Goal: Task Accomplishment & Management: Complete application form

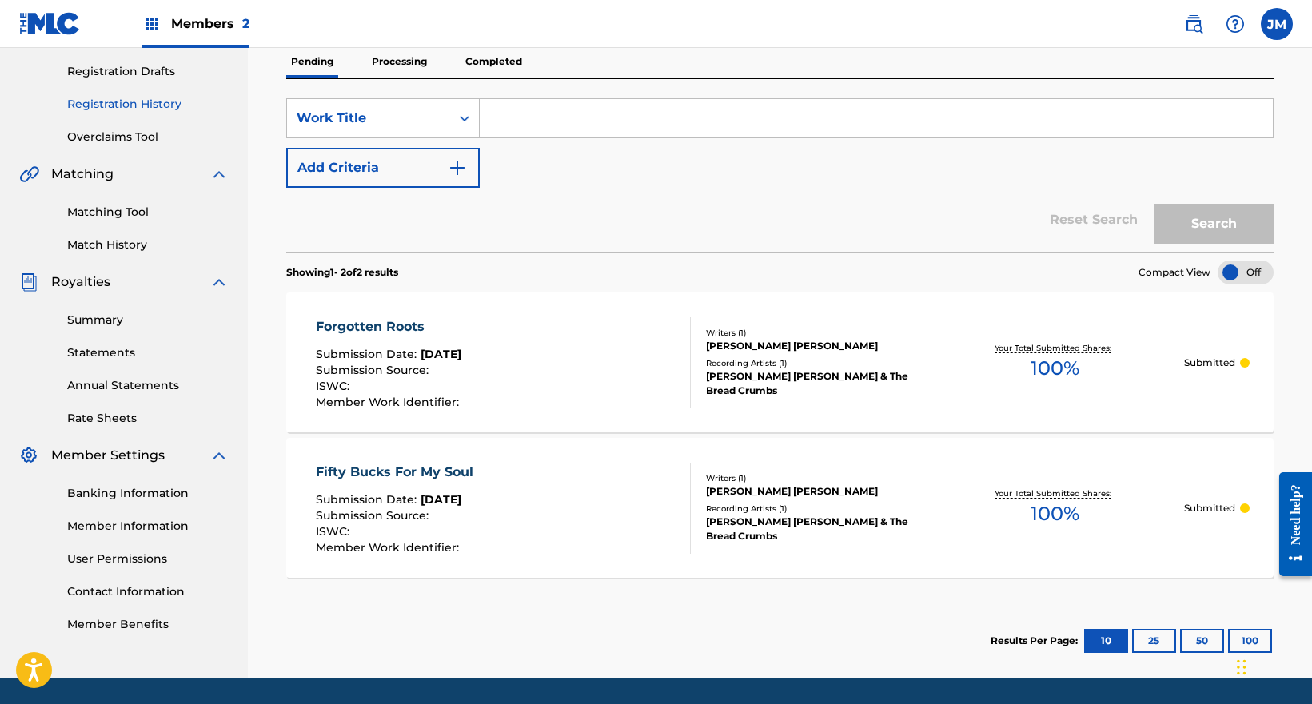
scroll to position [153, 0]
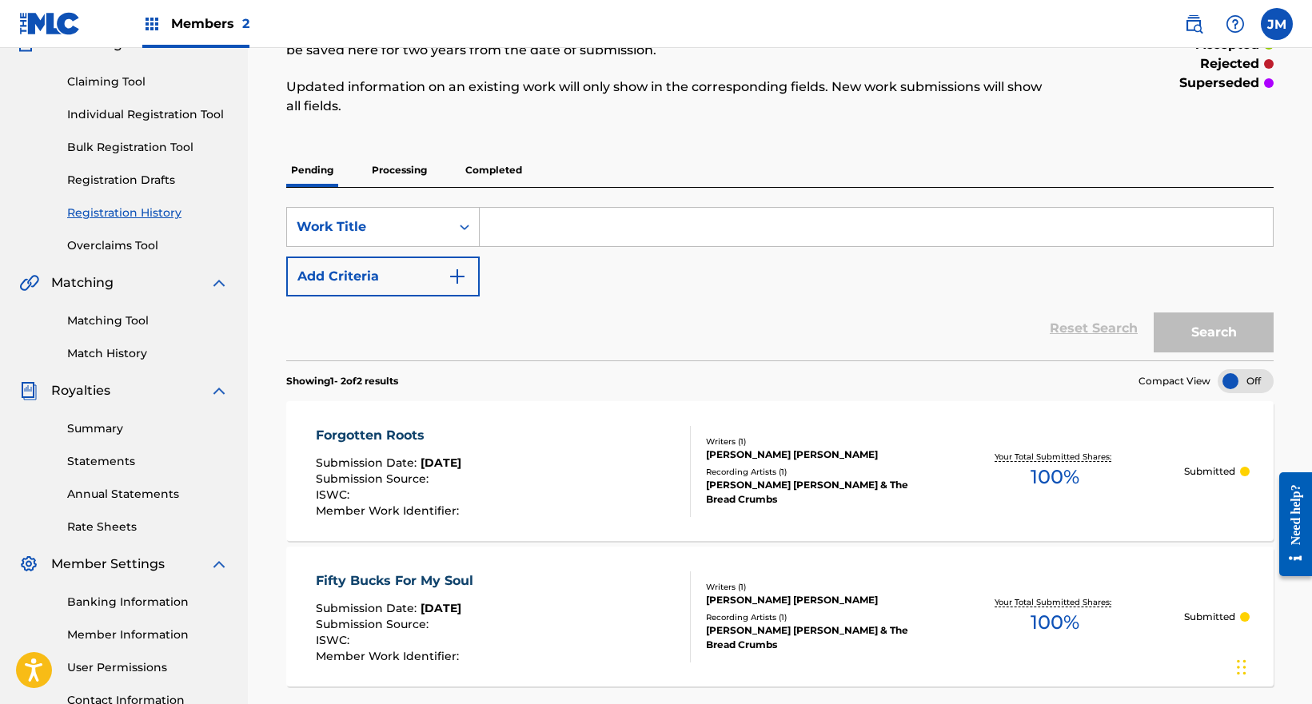
click at [117, 118] on link "Individual Registration Tool" at bounding box center [147, 114] width 161 height 17
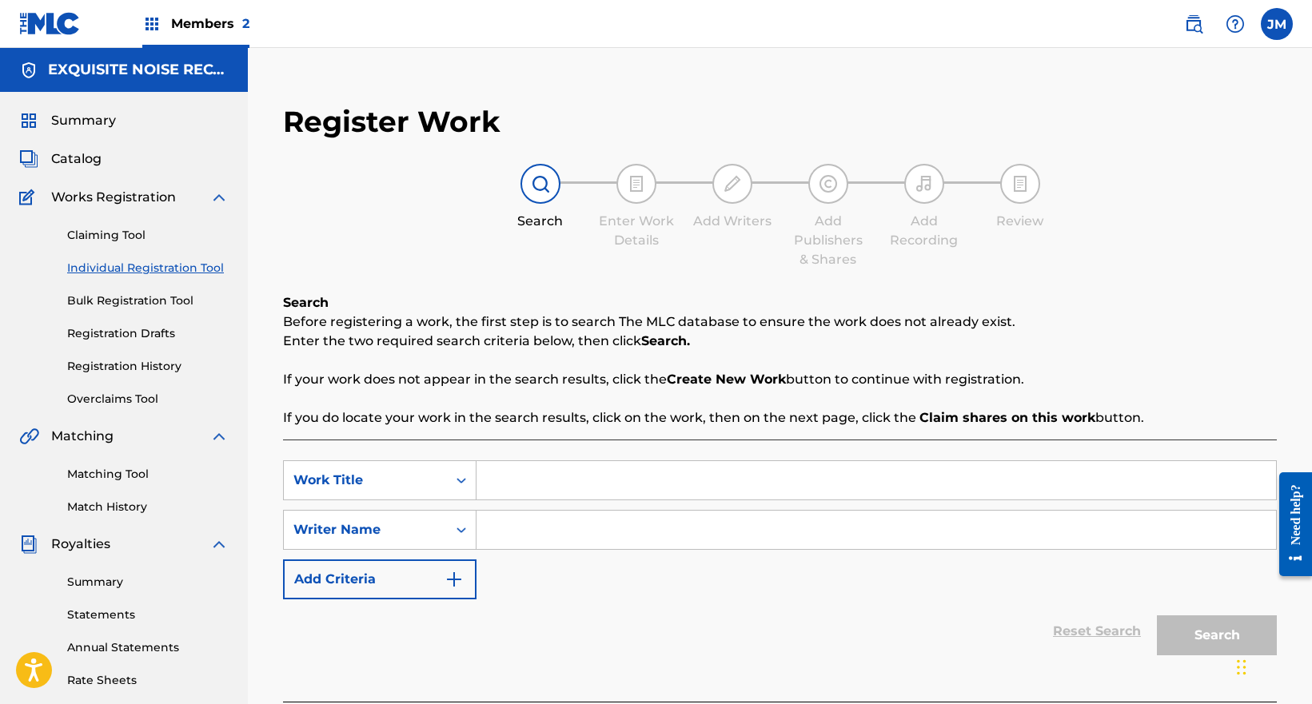
click at [505, 486] on input "Search Form" at bounding box center [875, 480] width 799 height 38
click at [500, 484] on input "Search Form" at bounding box center [875, 480] width 799 height 38
paste input "Satin Wishes and Tequila Skies"
type input "Satin Wishes and Tequila Skies"
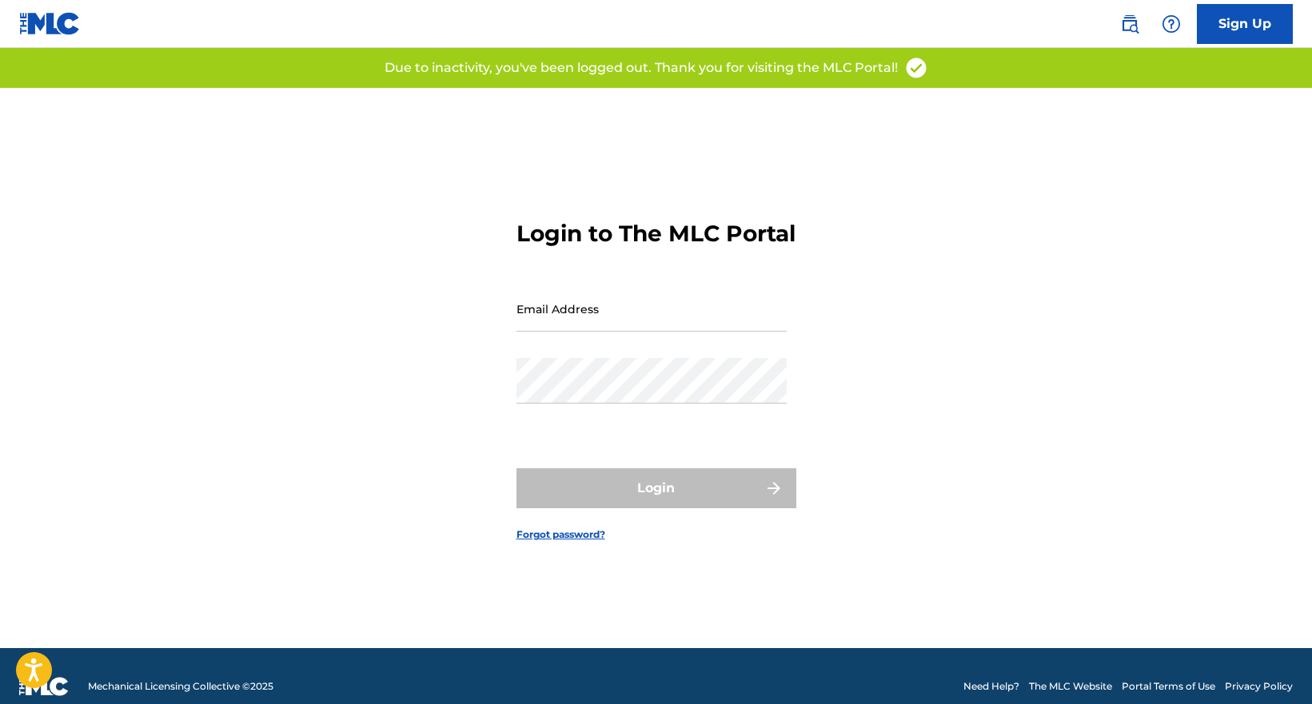
click at [553, 332] on input "Email Address" at bounding box center [651, 309] width 270 height 46
type input "[EMAIL_ADDRESS][DOMAIN_NAME]"
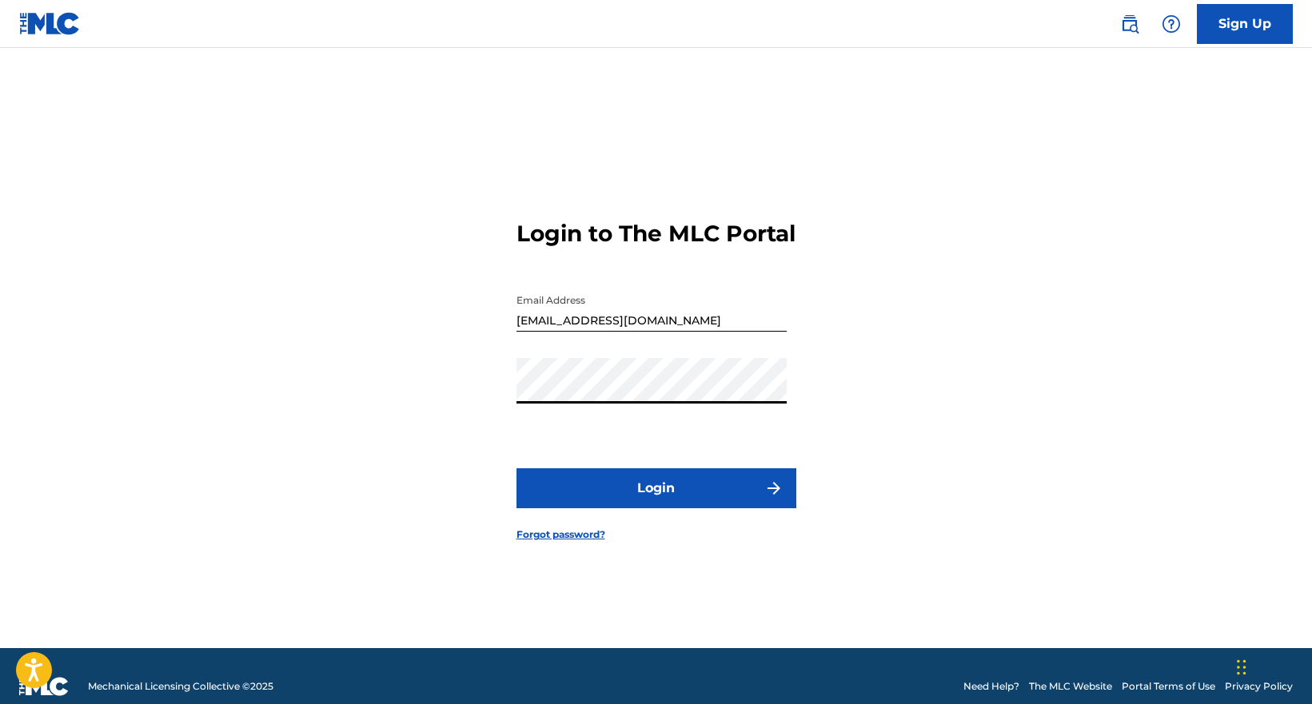
click at [516, 468] on button "Login" at bounding box center [656, 488] width 280 height 40
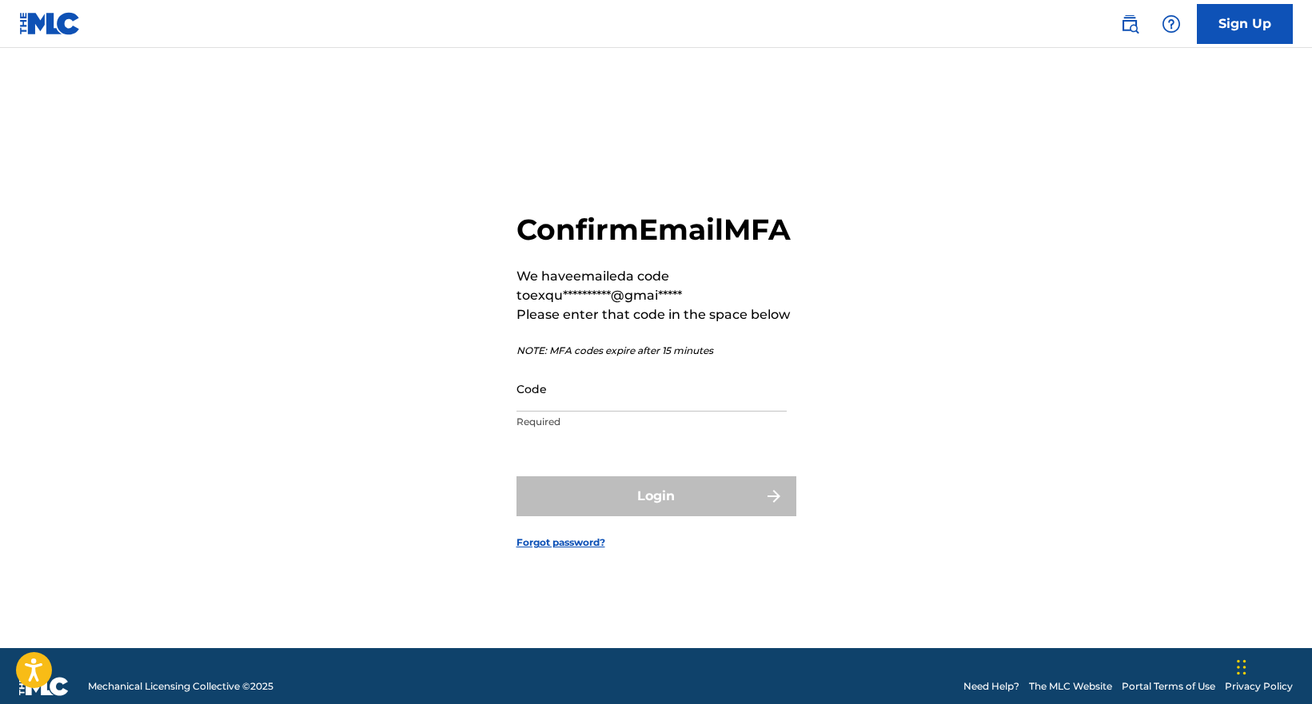
click at [553, 412] on input "Code" at bounding box center [651, 389] width 270 height 46
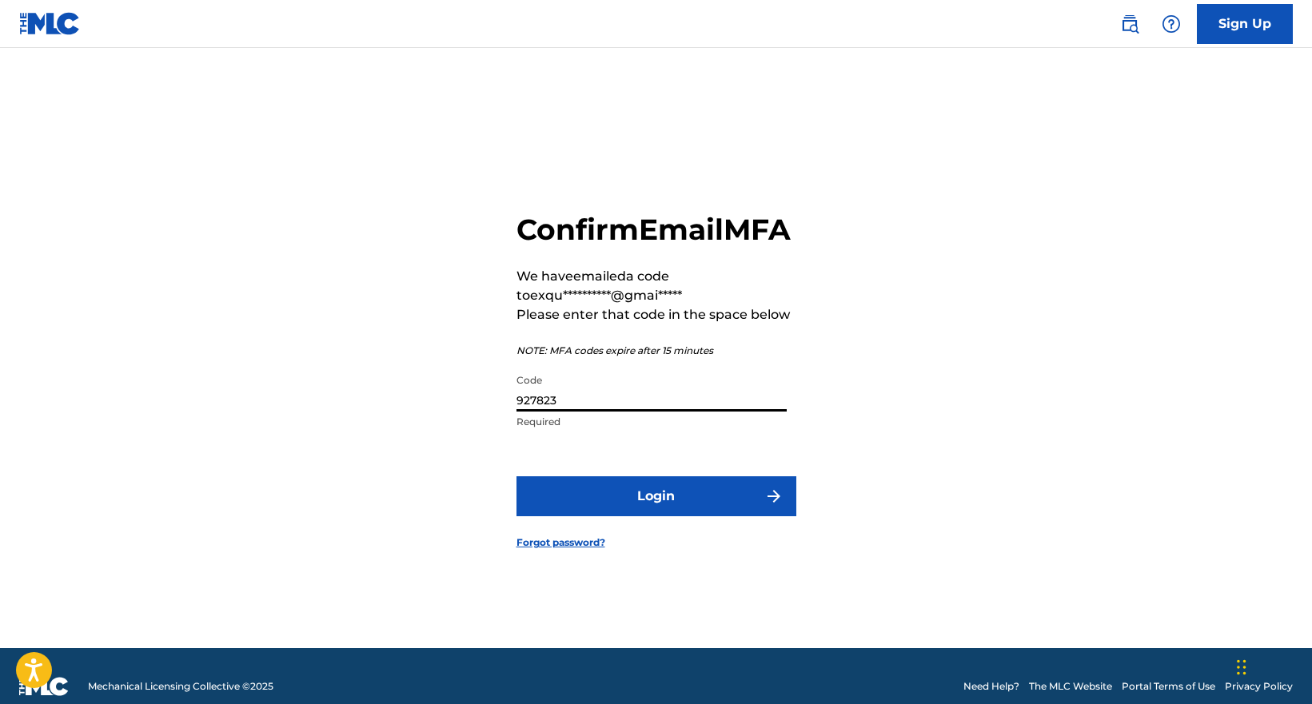
type input "927823"
click at [645, 504] on button "Login" at bounding box center [656, 496] width 280 height 40
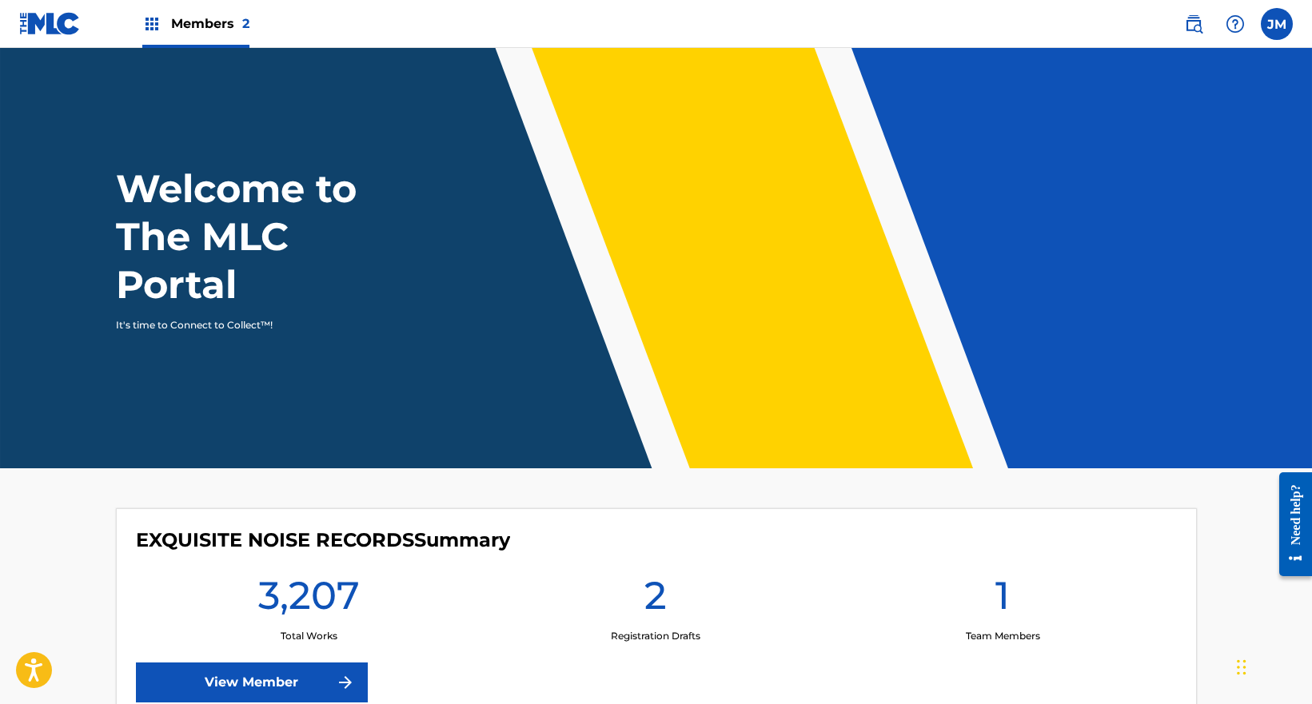
click at [231, 691] on link "View Member" at bounding box center [252, 683] width 232 height 40
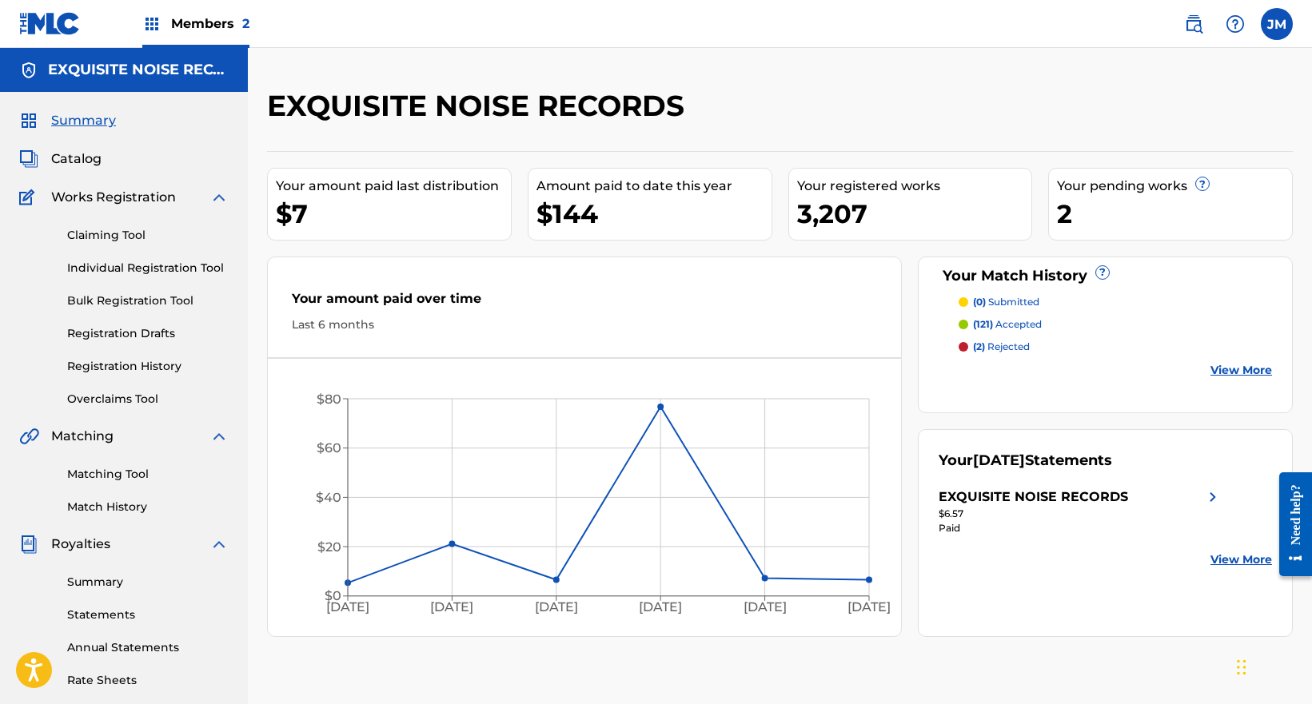
click at [135, 269] on link "Individual Registration Tool" at bounding box center [147, 268] width 161 height 17
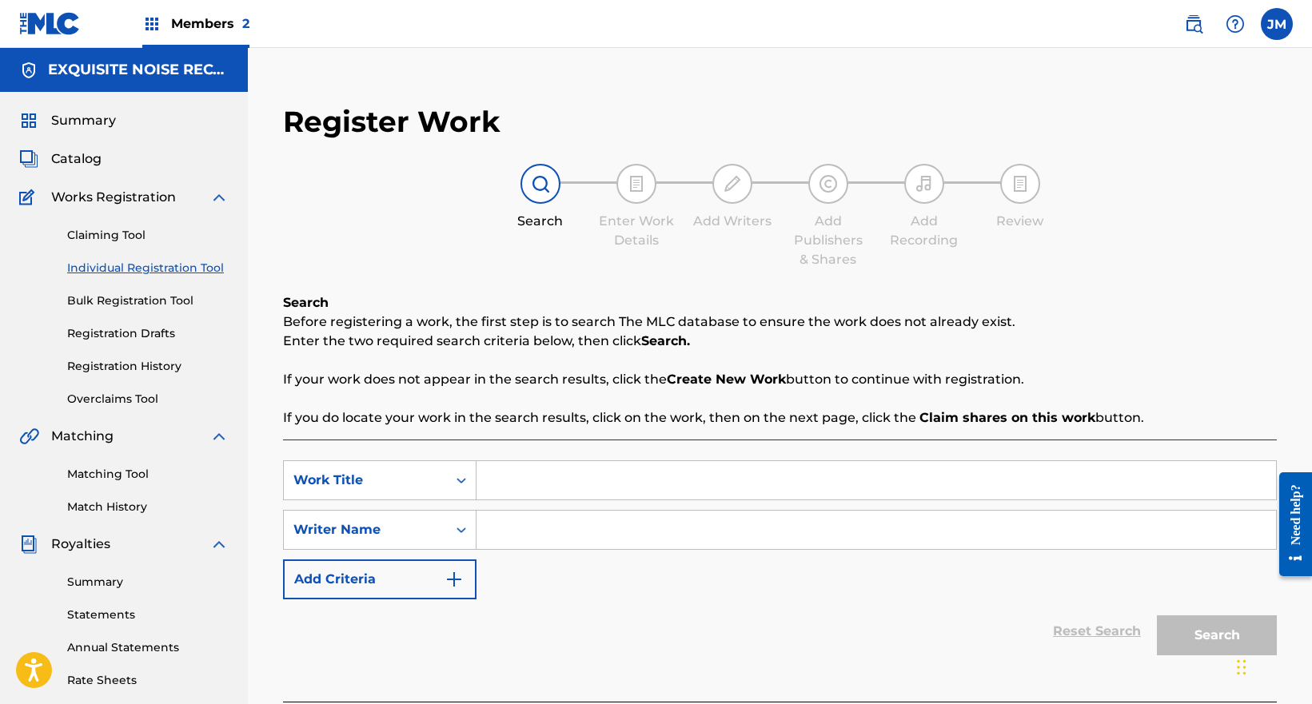
click at [510, 486] on input "Search Form" at bounding box center [875, 480] width 799 height 38
paste input "Satin Wishes and Tequila Skies"
type input "Satin Wishes and Tequila Skies"
click at [602, 532] on input "Search Form" at bounding box center [875, 530] width 799 height 38
paste input "[PERSON_NAME] [PERSON_NAME] & The Bread Crumbs"
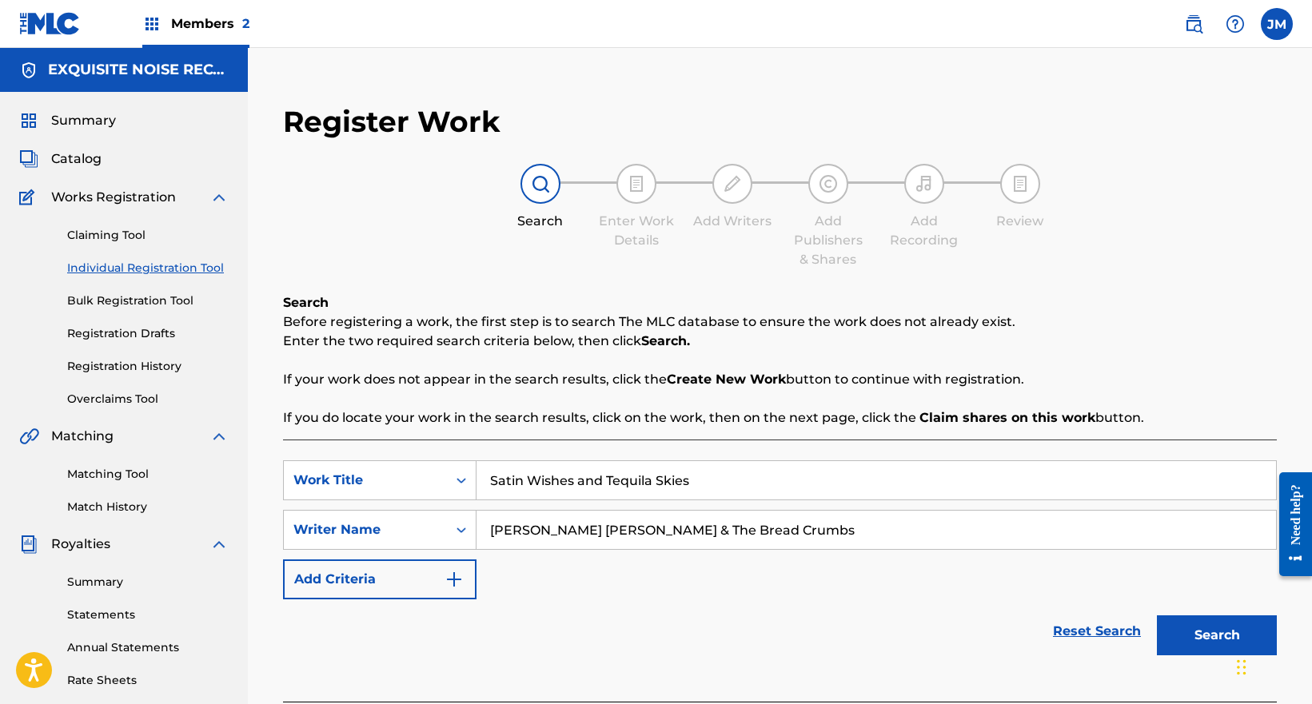
type input "[PERSON_NAME] [PERSON_NAME] & The Bread Crumbs"
click at [1216, 629] on button "Search" at bounding box center [1217, 636] width 120 height 40
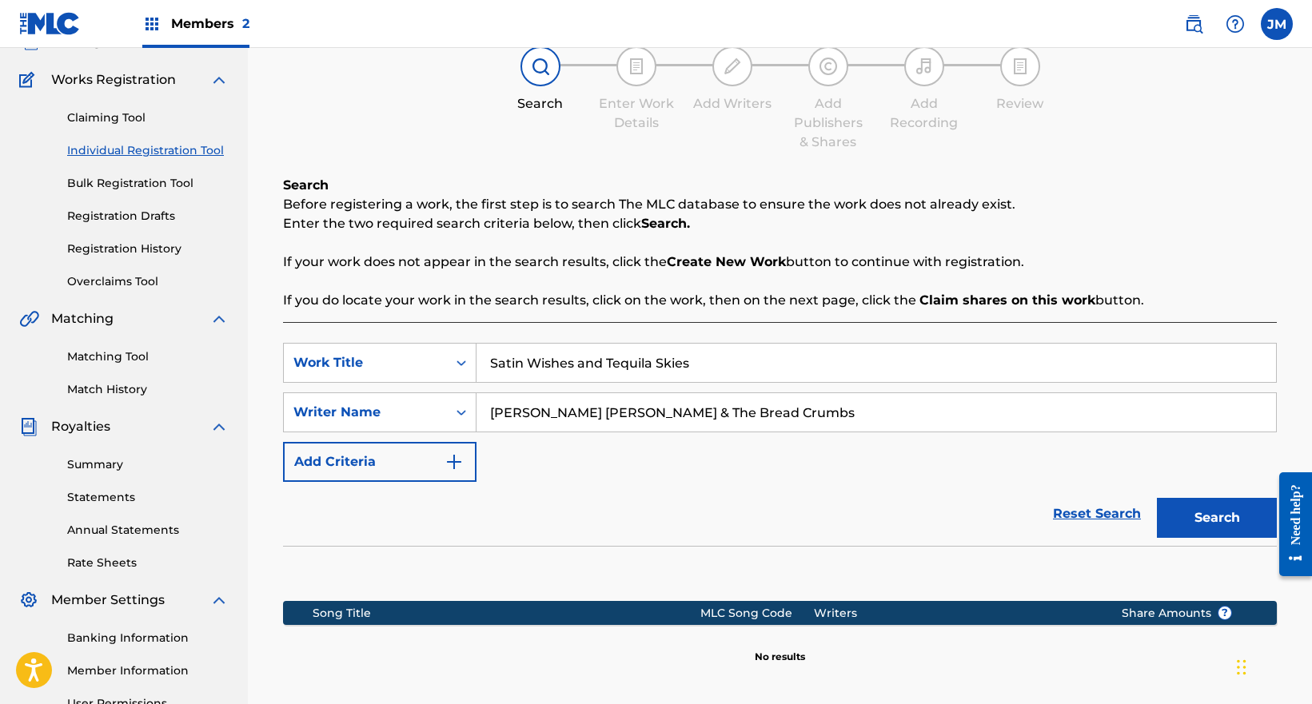
scroll to position [240, 0]
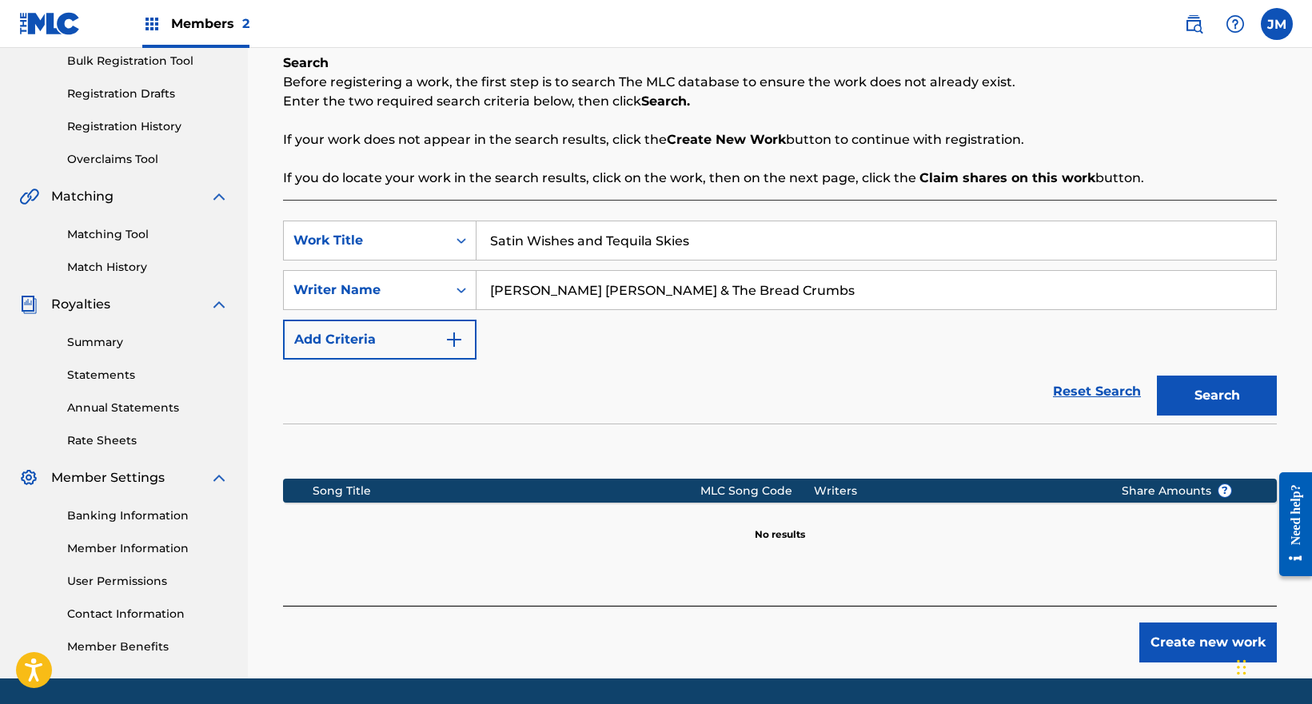
click at [1190, 633] on button "Create new work" at bounding box center [1208, 643] width 138 height 40
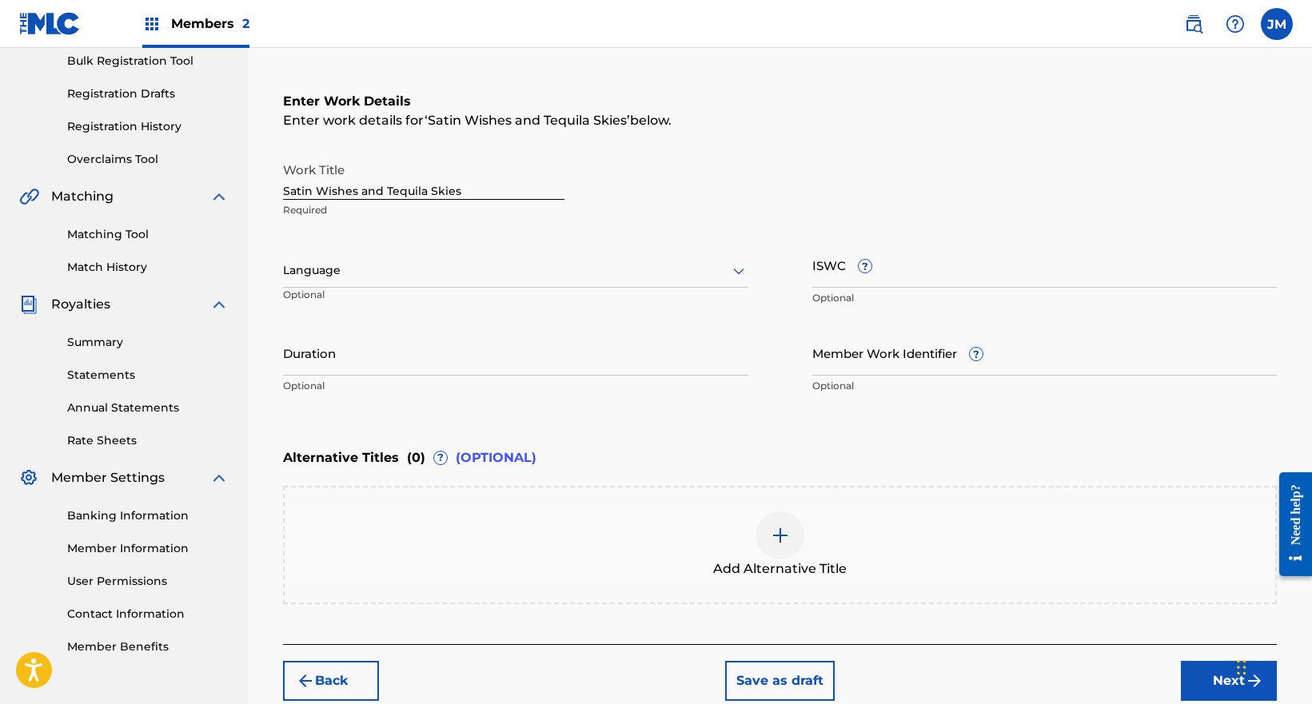
click at [1210, 688] on button "Next" at bounding box center [1229, 681] width 96 height 40
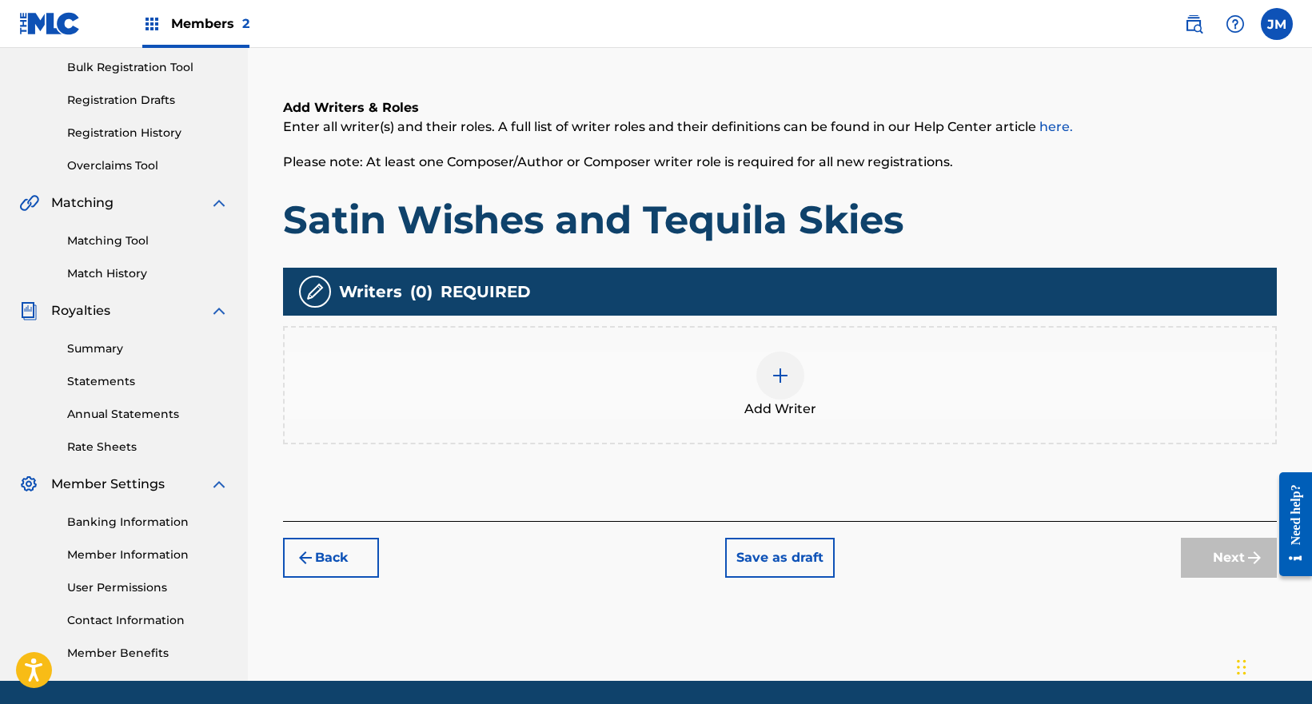
scroll to position [72, 0]
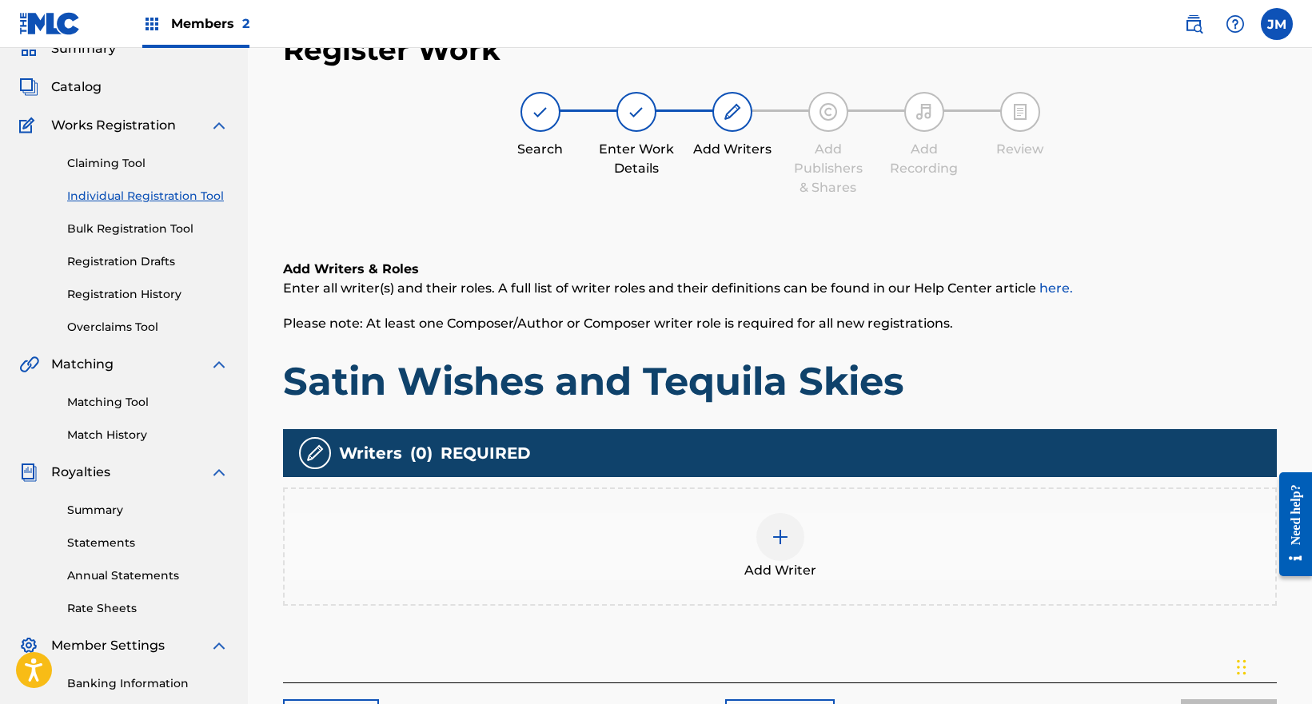
click at [776, 550] on div at bounding box center [780, 537] width 48 height 48
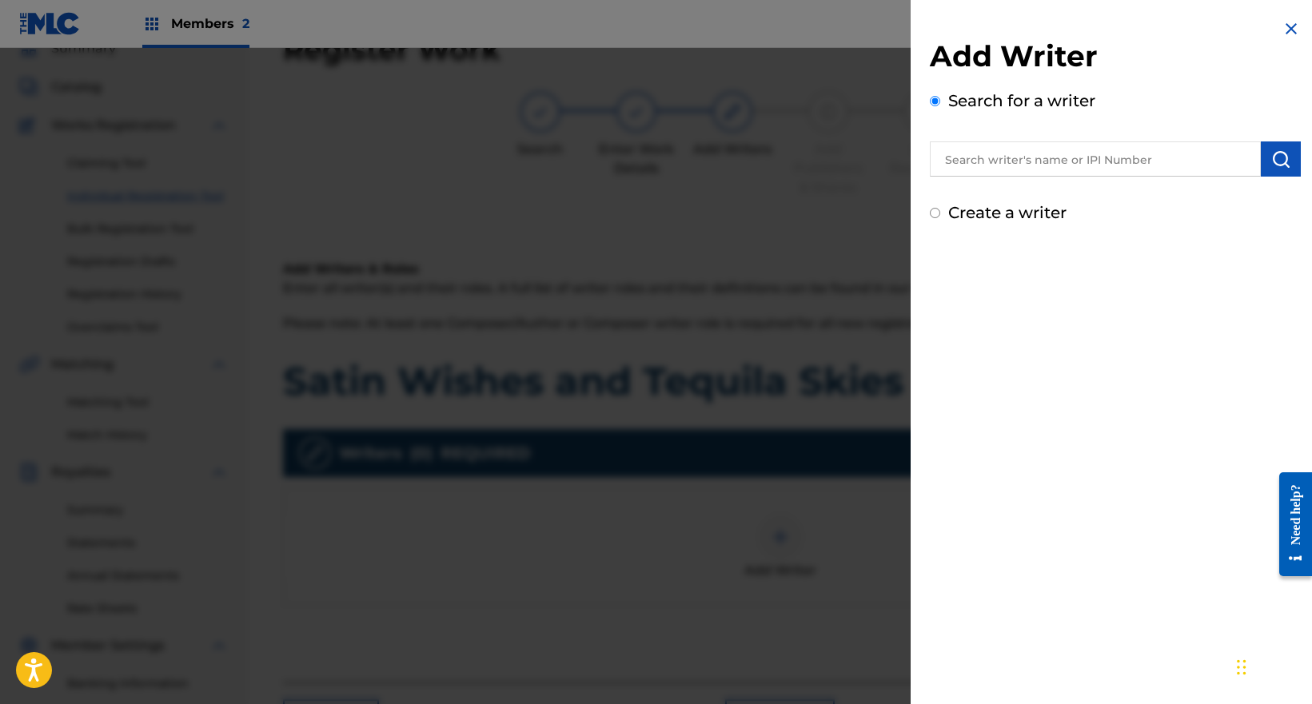
click at [967, 157] on input "text" at bounding box center [1095, 159] width 331 height 35
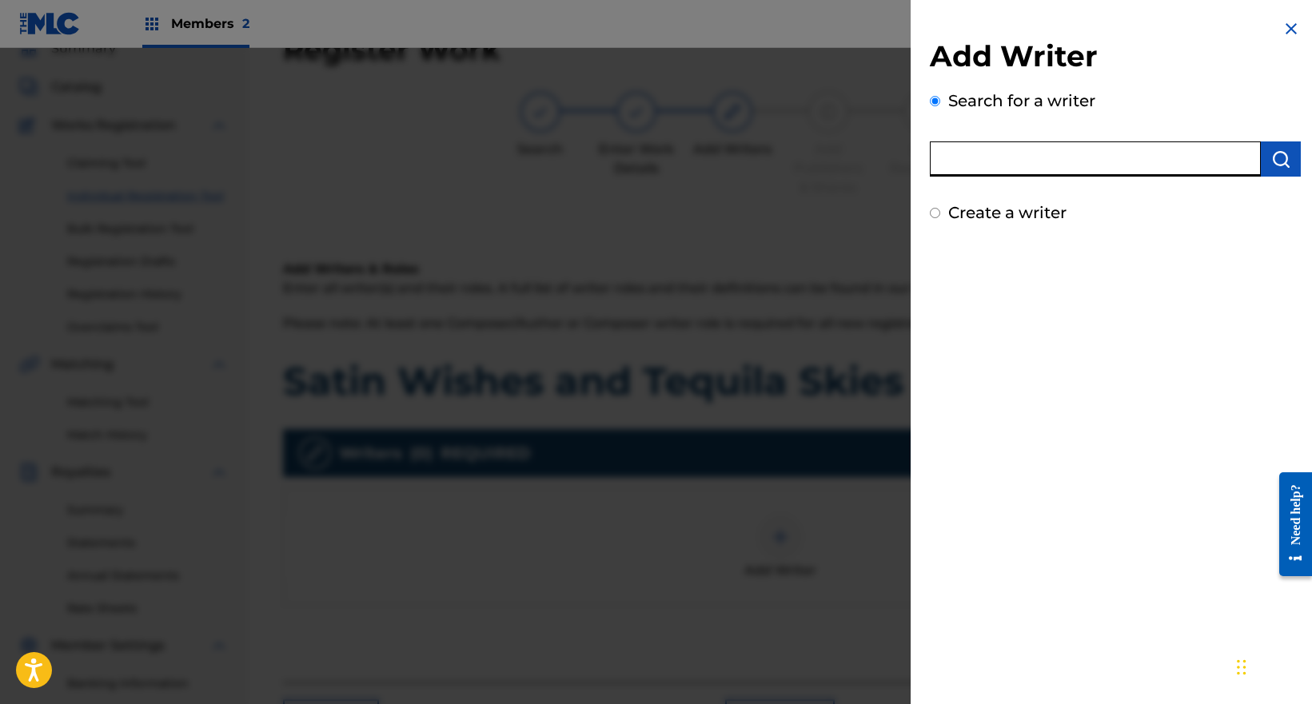
paste input "[PERSON_NAME] [PERSON_NAME] & The Bread Crumbs"
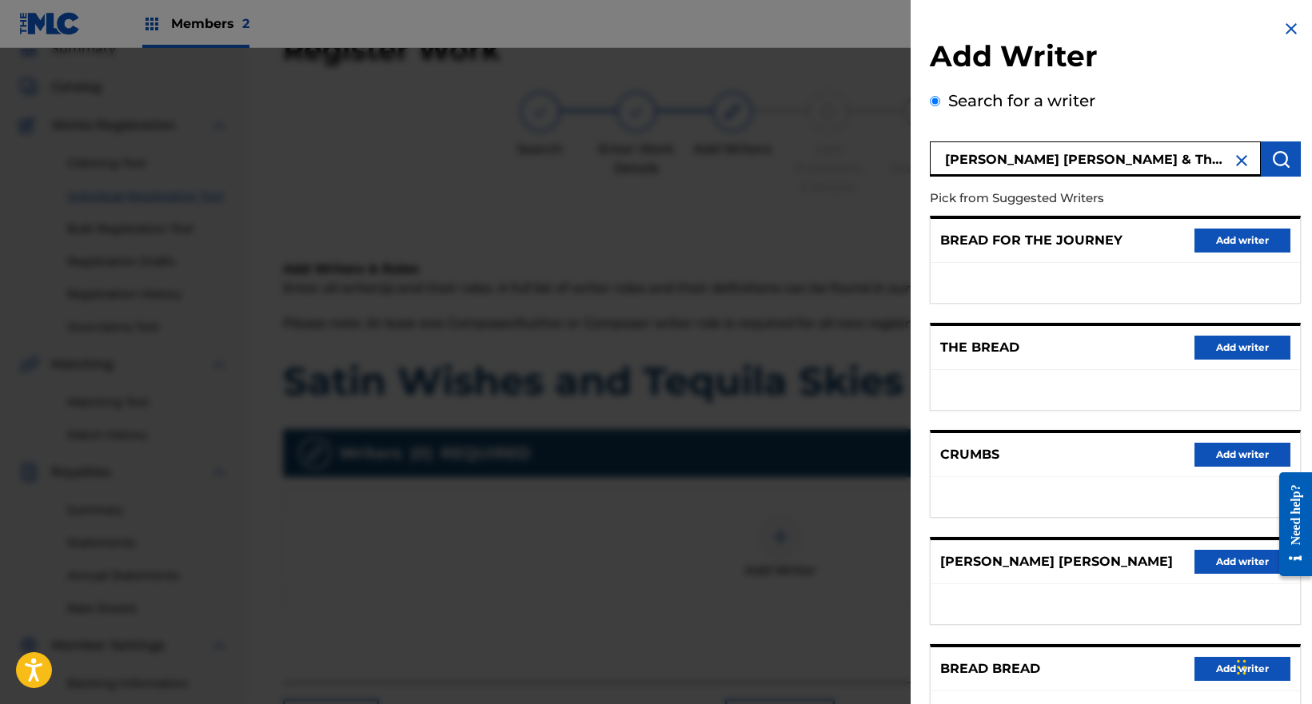
drag, startPoint x: 1198, startPoint y: 156, endPoint x: 1054, endPoint y: 157, distance: 143.9
click at [1054, 157] on input "[PERSON_NAME] [PERSON_NAME] & The Bread Crumbs" at bounding box center [1095, 159] width 331 height 35
type input "Bishop Robinson"
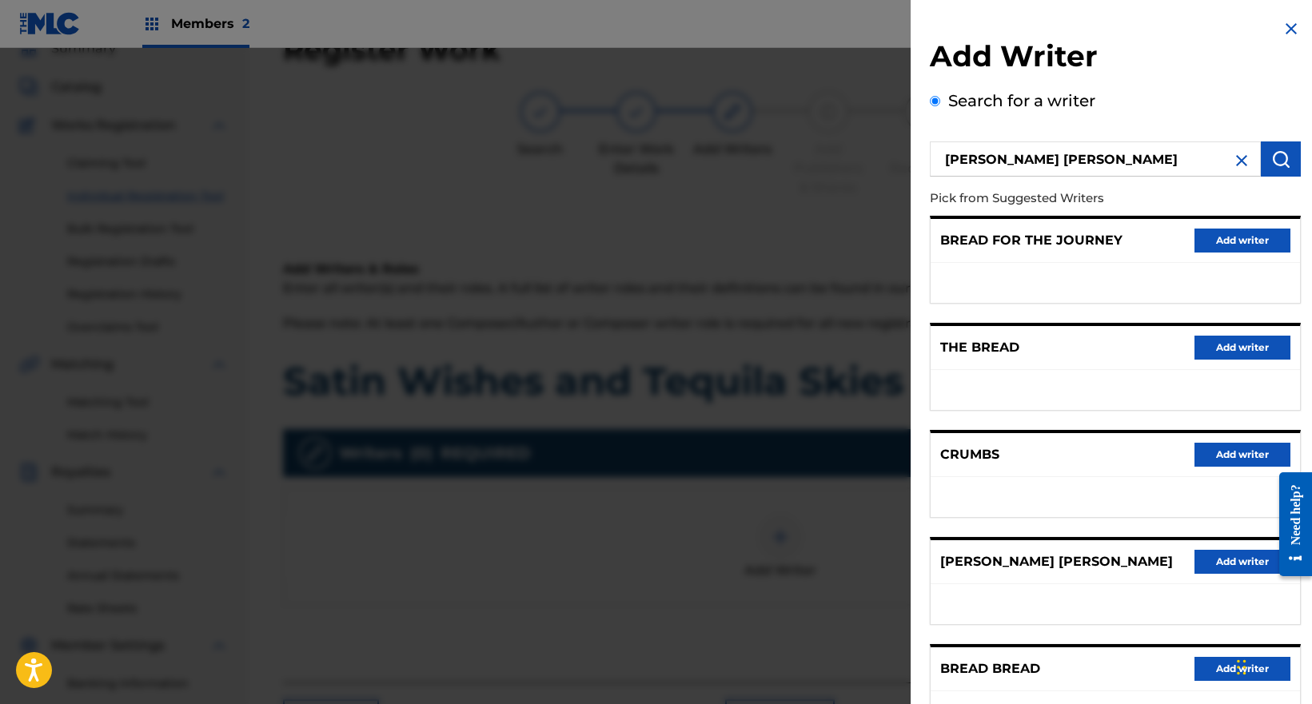
click at [1285, 26] on img at bounding box center [1291, 28] width 19 height 19
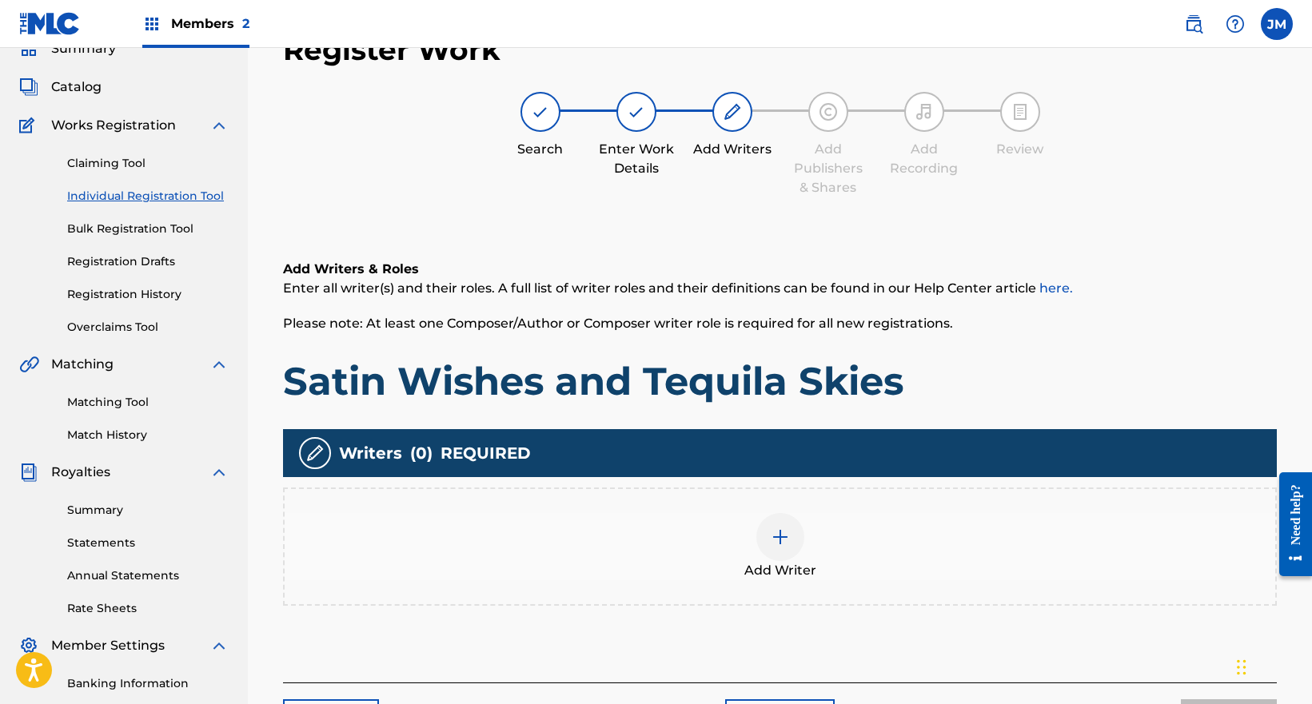
scroll to position [287, 0]
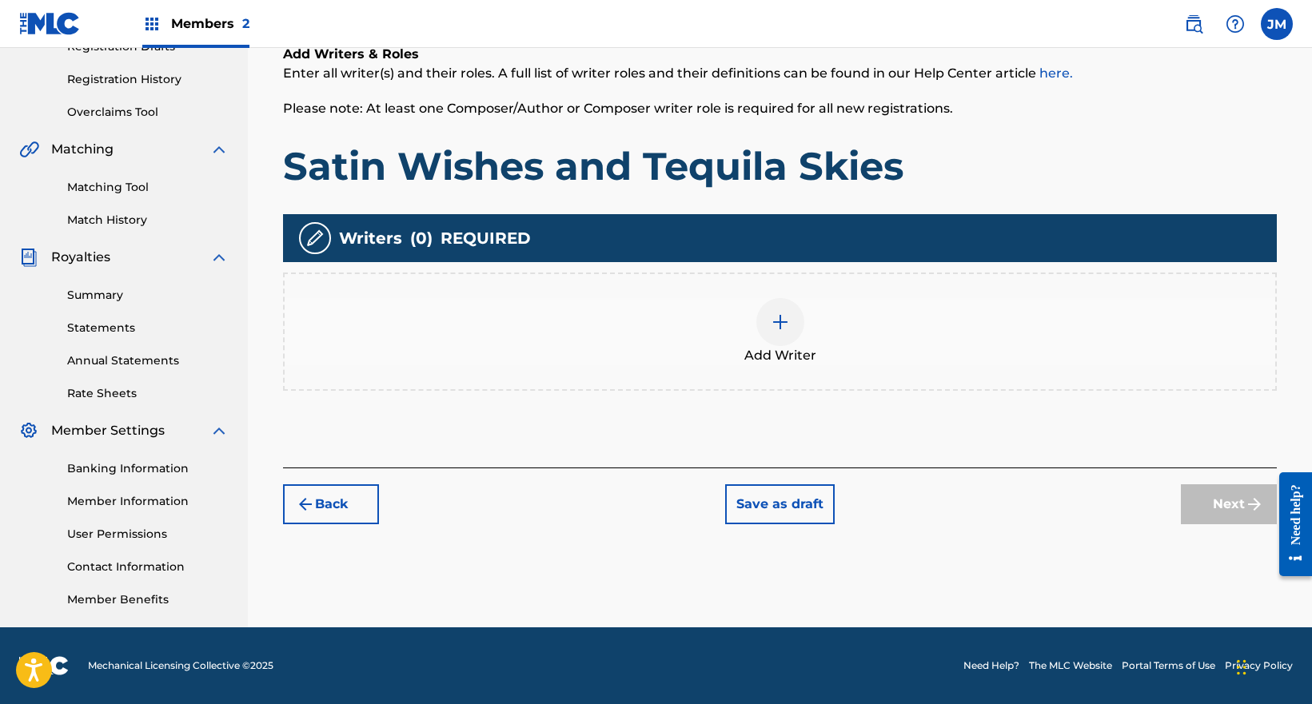
click at [327, 498] on button "Back" at bounding box center [331, 504] width 96 height 40
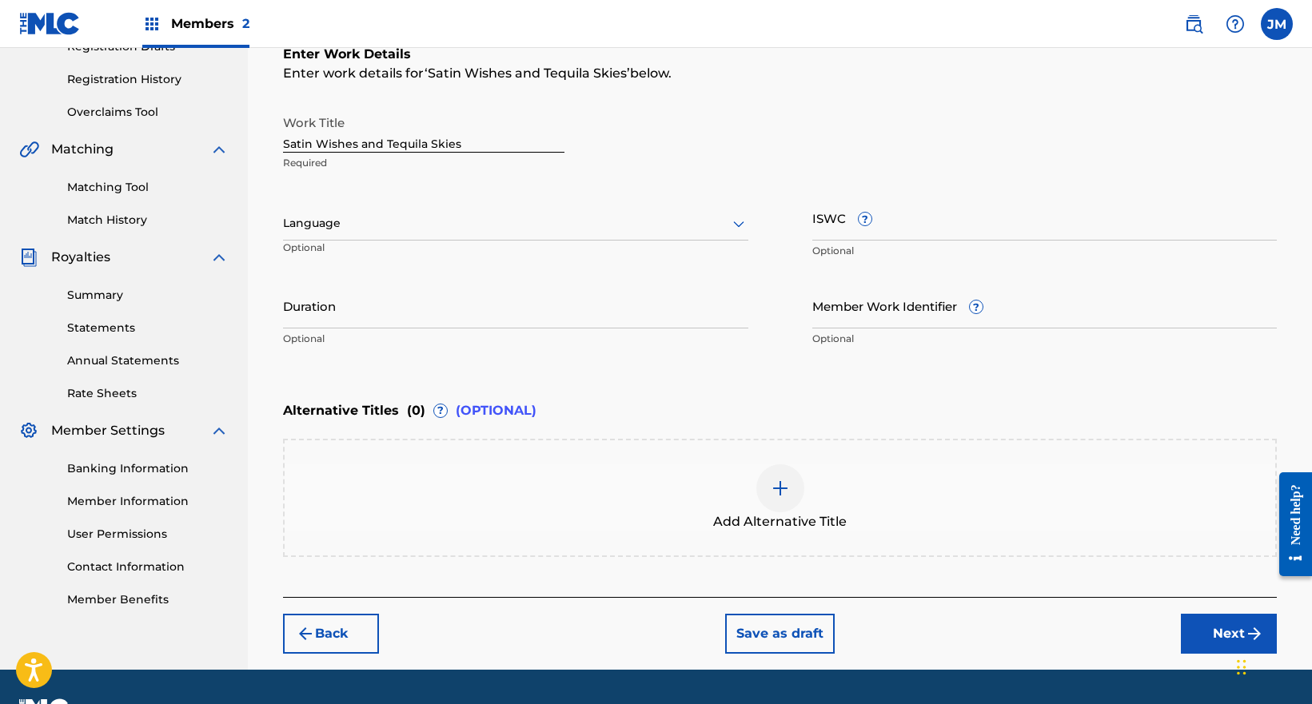
click at [321, 628] on button "Back" at bounding box center [331, 634] width 96 height 40
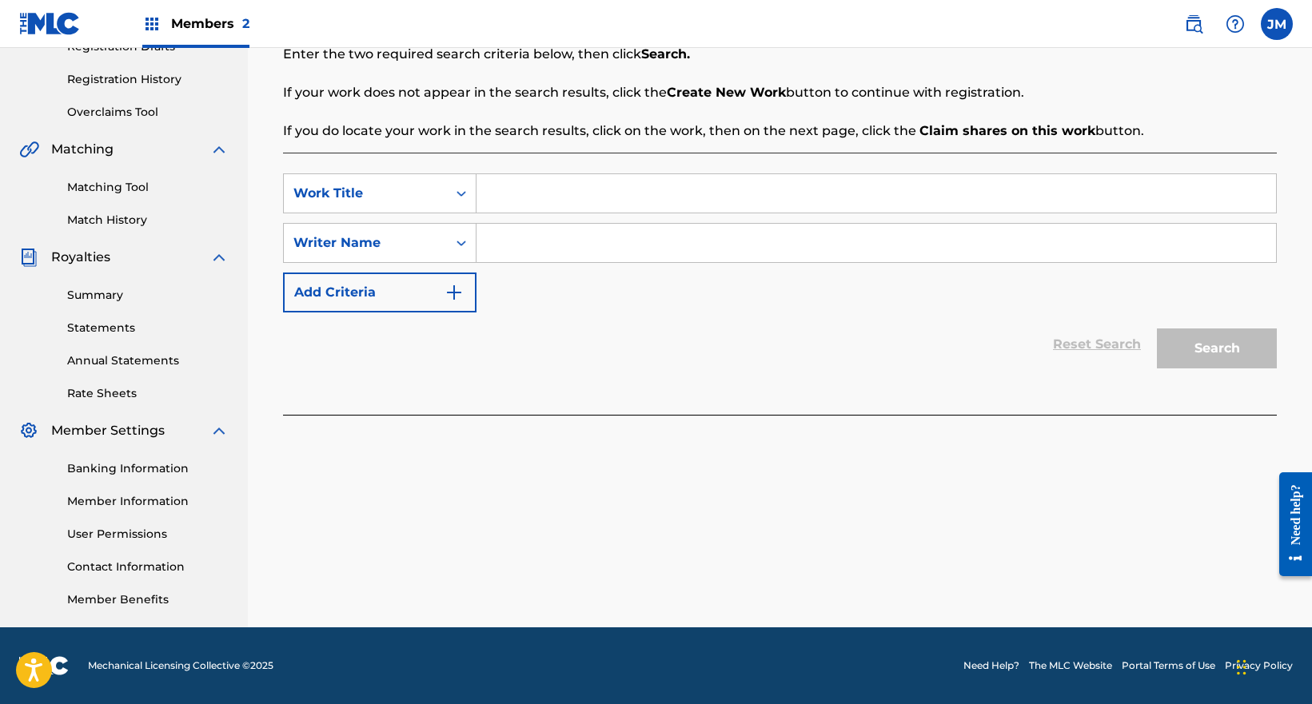
click at [500, 198] on input "Search Form" at bounding box center [875, 193] width 799 height 38
paste input "Satin Wishes and Tequila Skies"
type input "Satin Wishes and Tequila Skies"
click at [514, 257] on input "Search Form" at bounding box center [875, 243] width 799 height 38
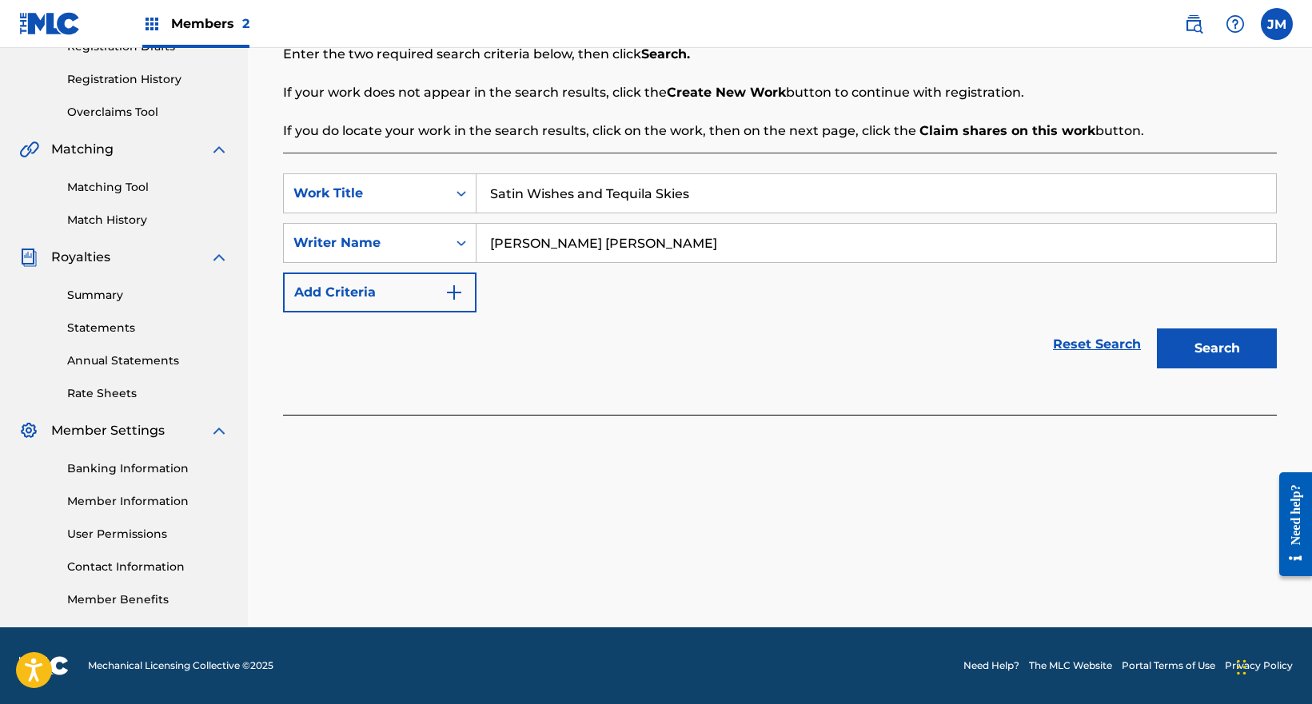
type input "Bishop Robinson"
click at [1157, 329] on button "Search" at bounding box center [1217, 349] width 120 height 40
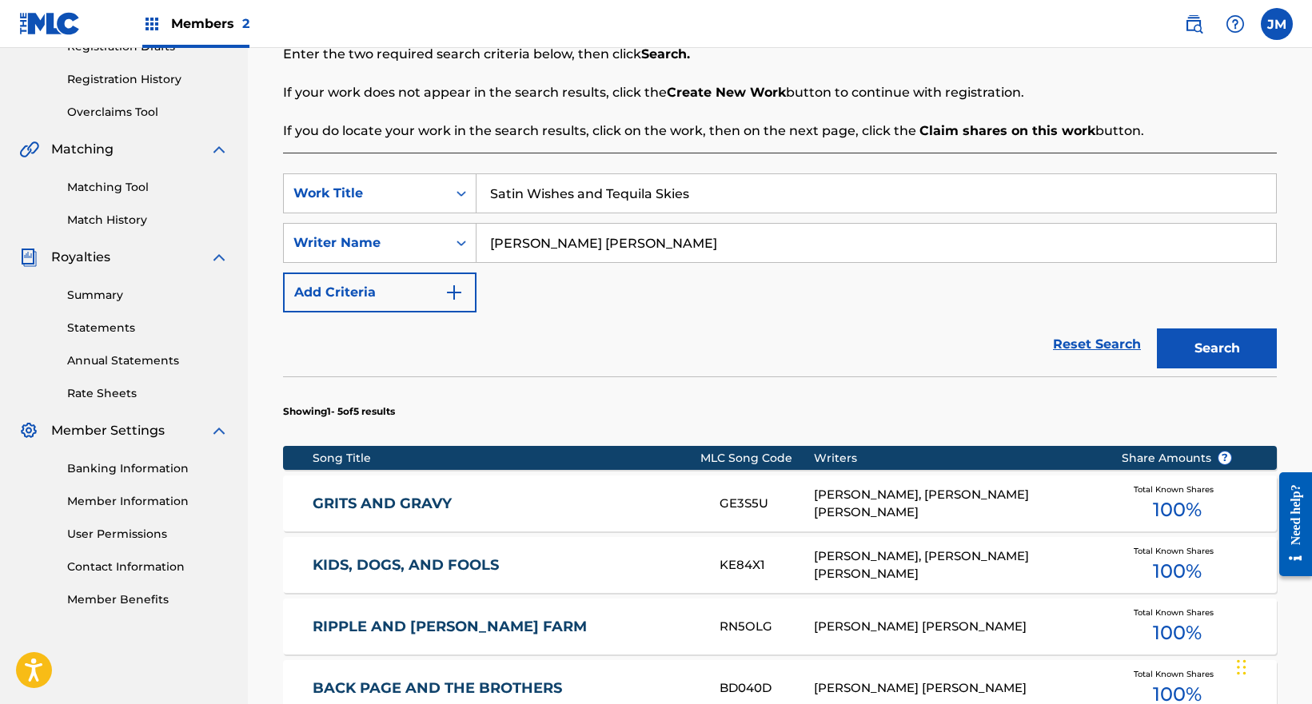
drag, startPoint x: 627, startPoint y: 256, endPoint x: 477, endPoint y: 242, distance: 150.1
click at [477, 242] on input "Bishop Robinson" at bounding box center [875, 243] width 799 height 38
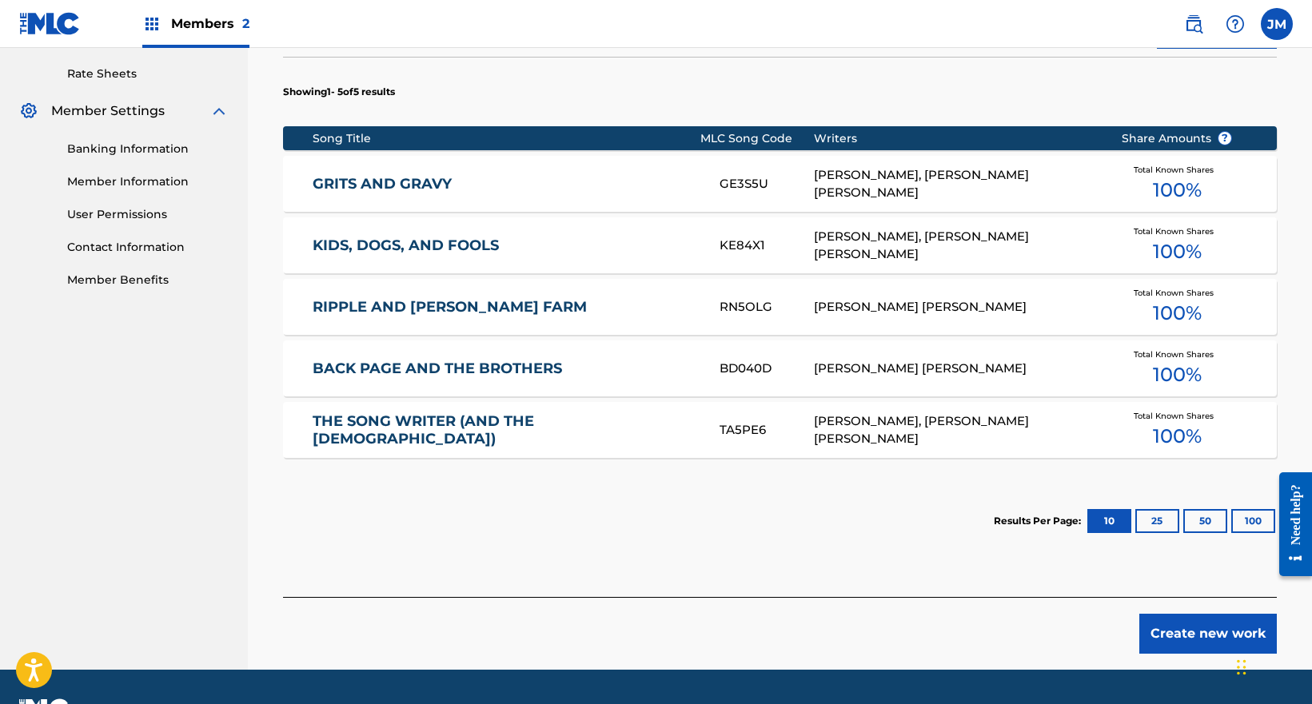
click at [1202, 634] on button "Create new work" at bounding box center [1208, 634] width 138 height 40
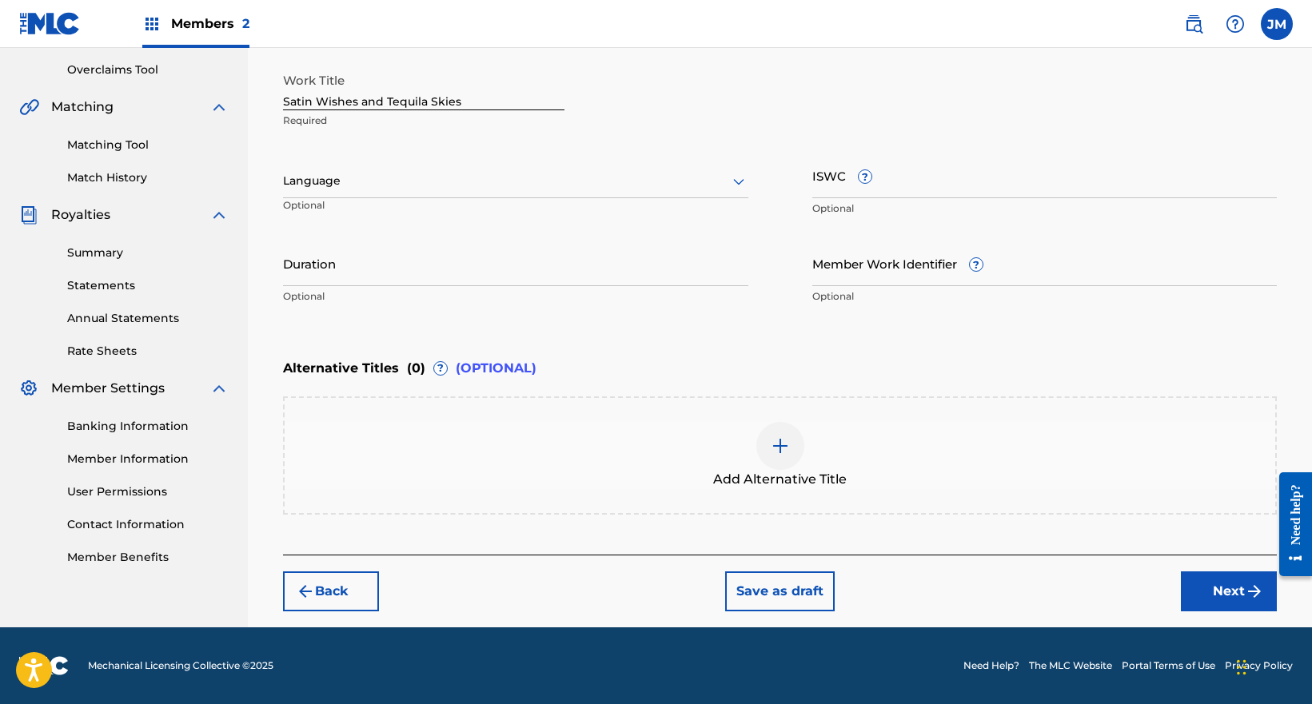
click at [1224, 603] on button "Next" at bounding box center [1229, 592] width 96 height 40
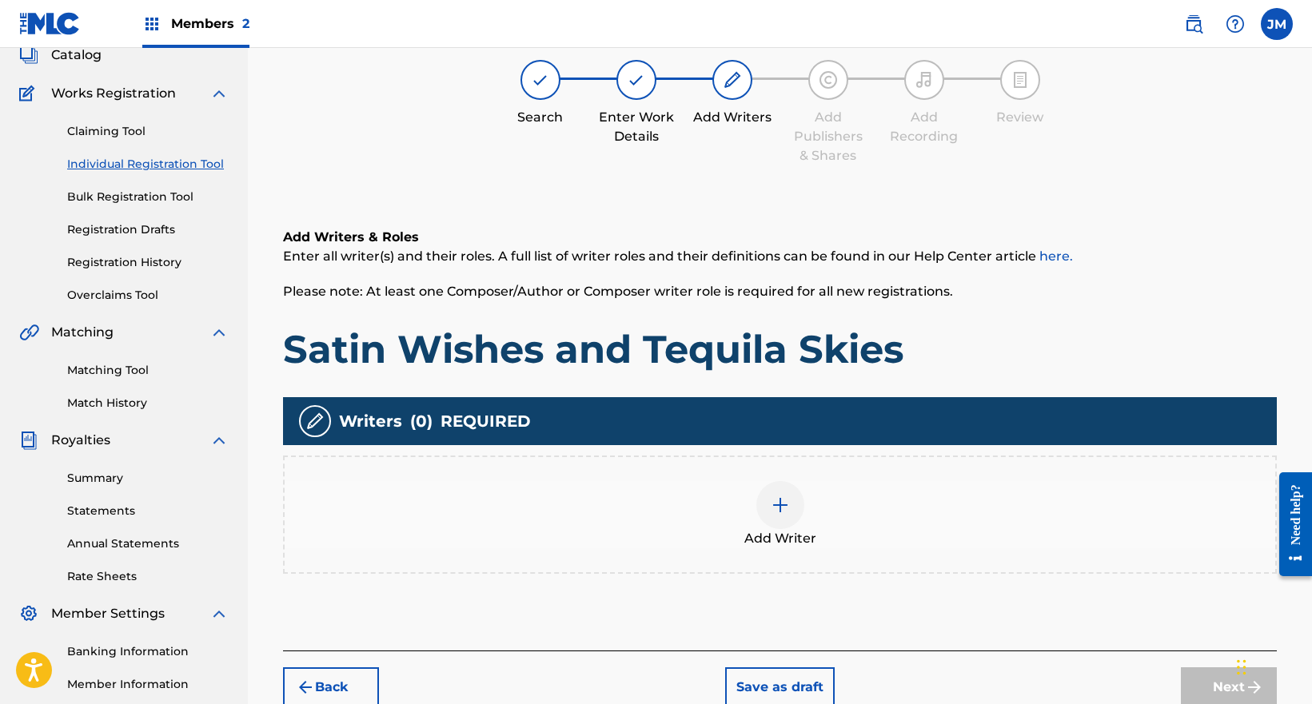
scroll to position [72, 0]
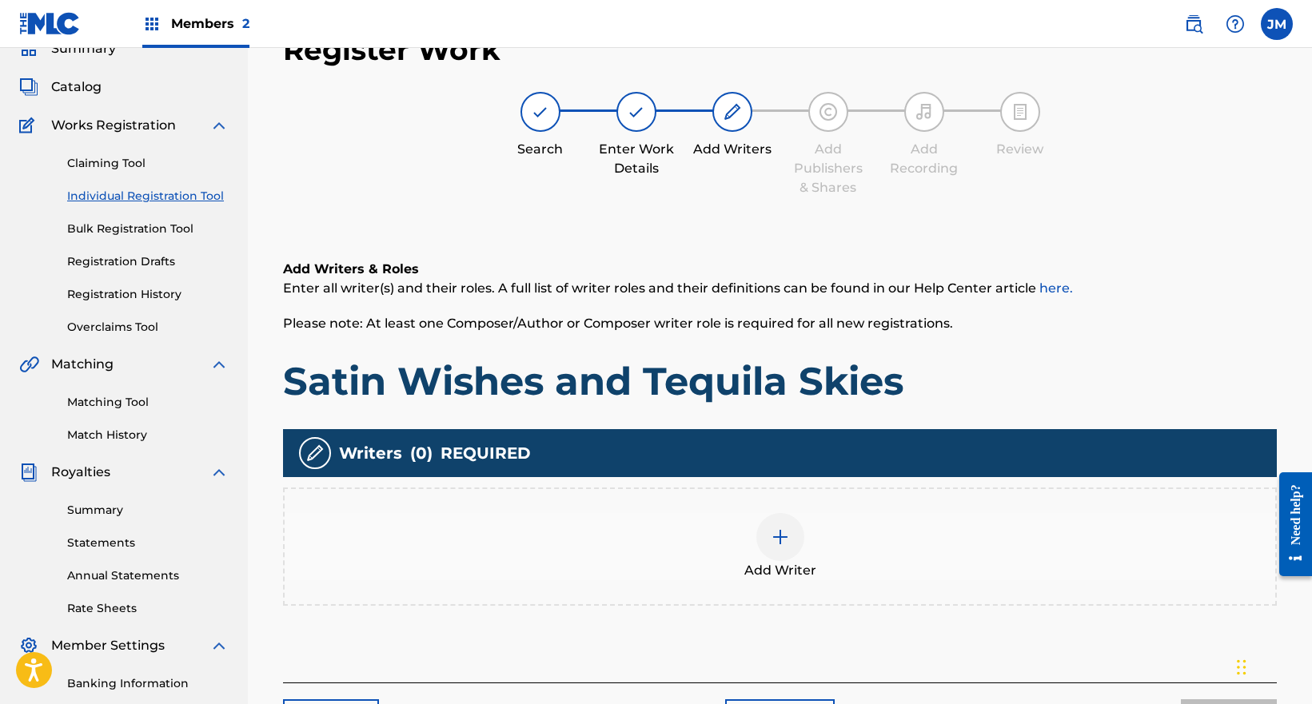
drag, startPoint x: 827, startPoint y: 549, endPoint x: 829, endPoint y: 541, distance: 8.3
click at [829, 541] on div "Add Writer" at bounding box center [780, 546] width 991 height 67
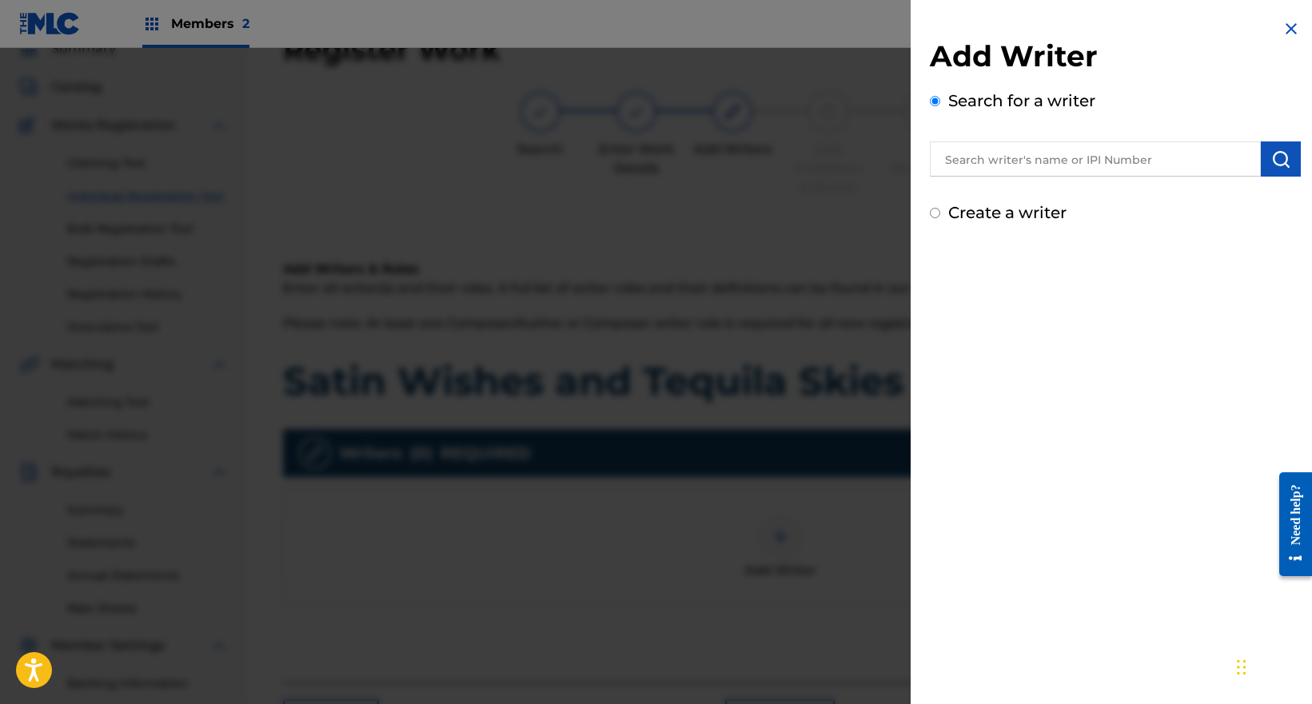
click at [1026, 163] on input "text" at bounding box center [1095, 159] width 331 height 35
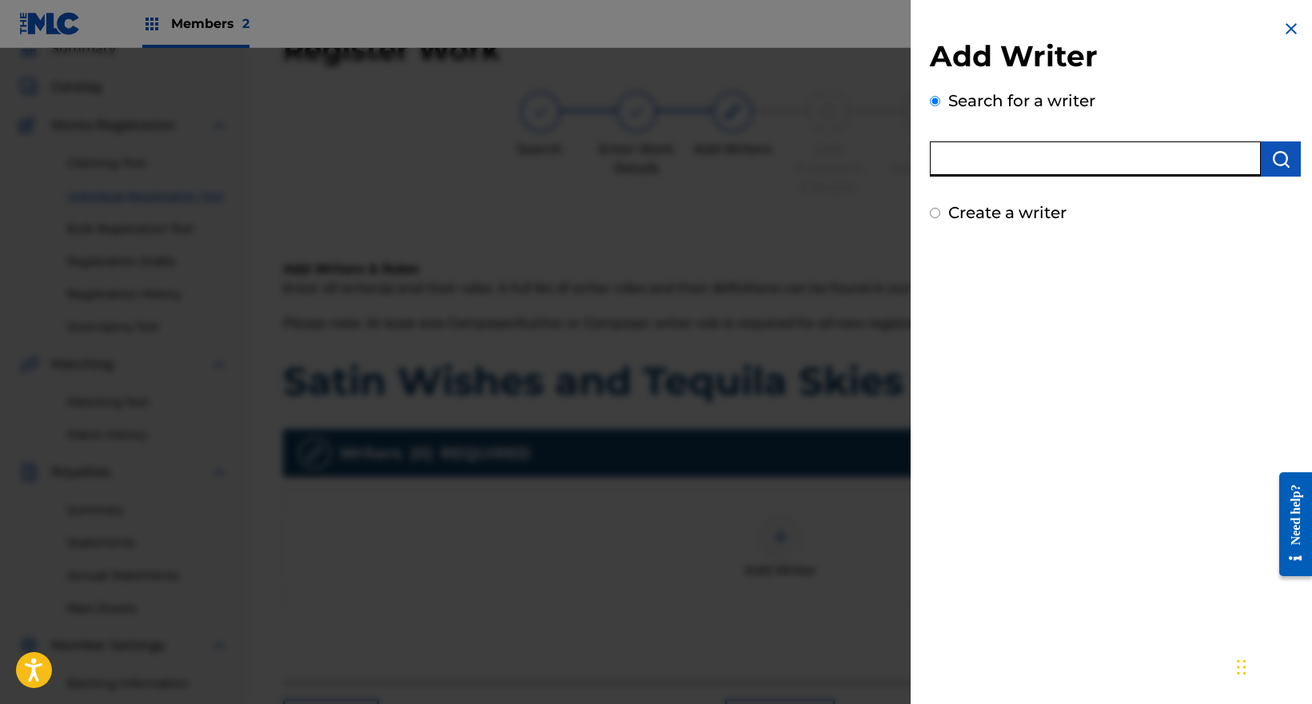
paste input "Bishop Robinson"
type input "Bishop Robinson"
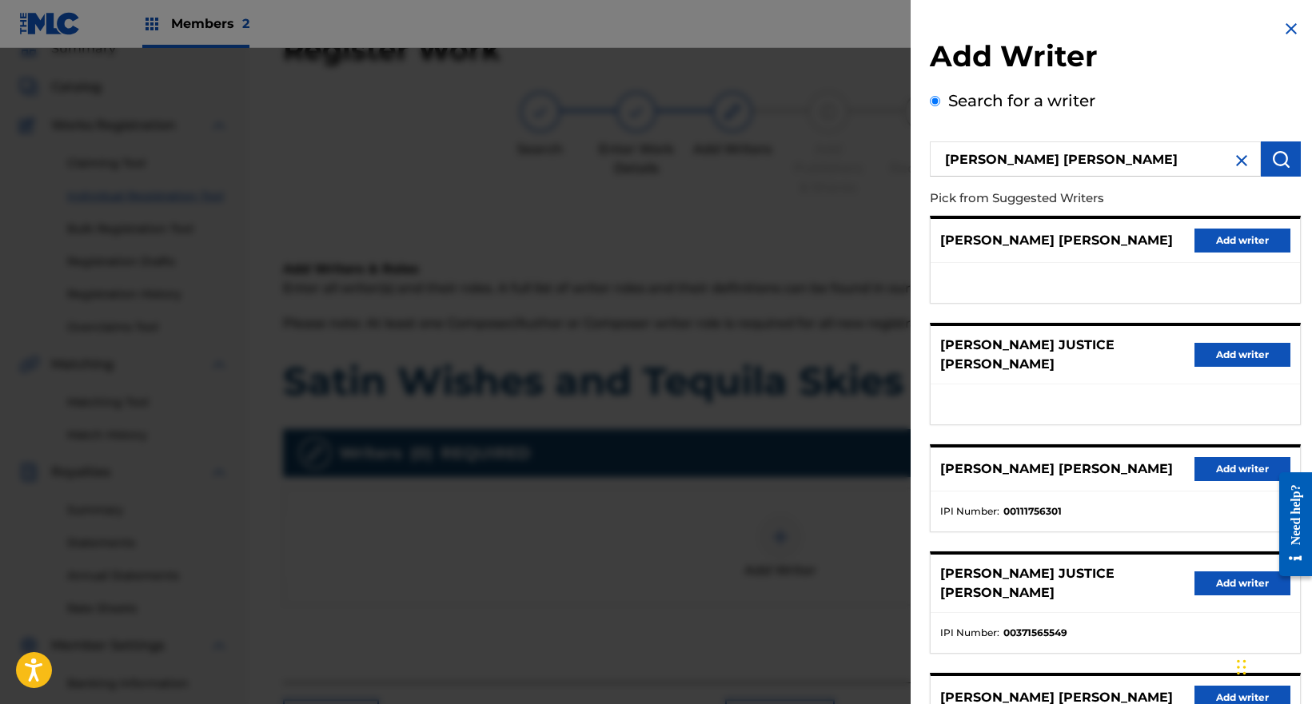
click at [1250, 249] on button "Add writer" at bounding box center [1242, 241] width 96 height 24
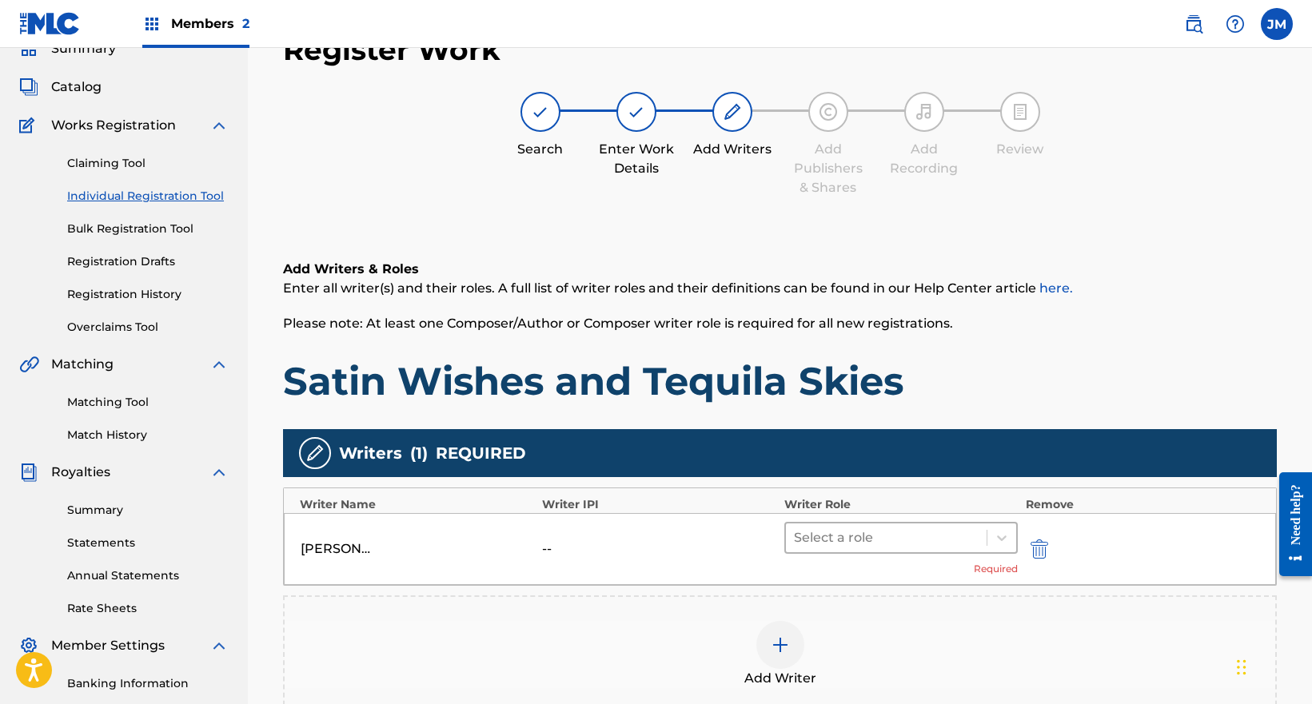
click at [816, 532] on div at bounding box center [886, 538] width 185 height 22
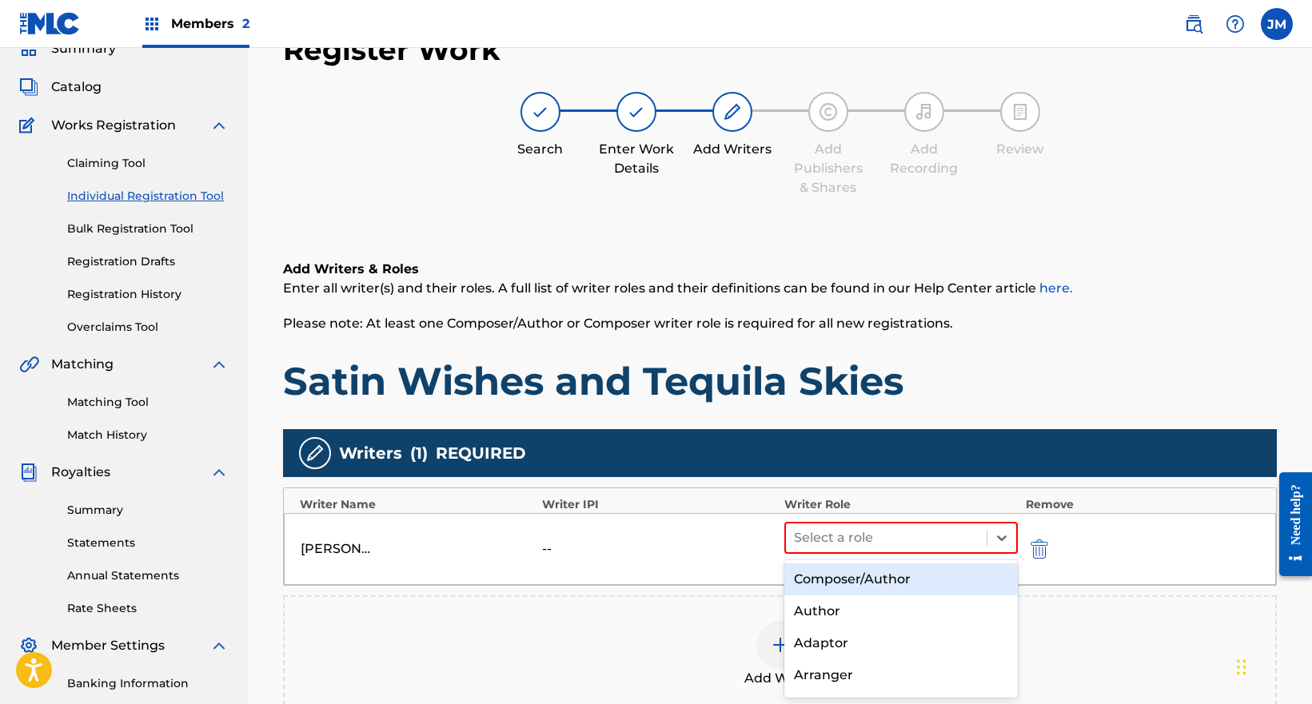
click at [819, 576] on div "Composer/Author" at bounding box center [900, 580] width 233 height 32
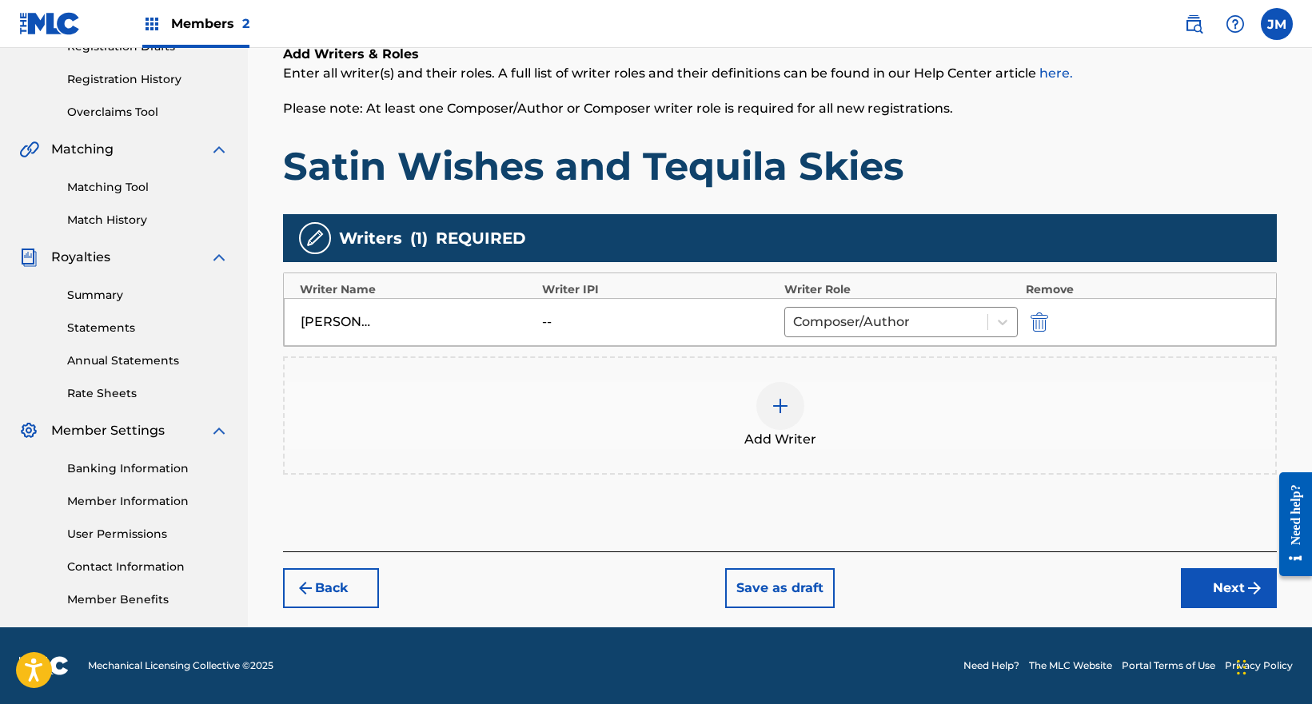
click at [1214, 579] on button "Next" at bounding box center [1229, 588] width 96 height 40
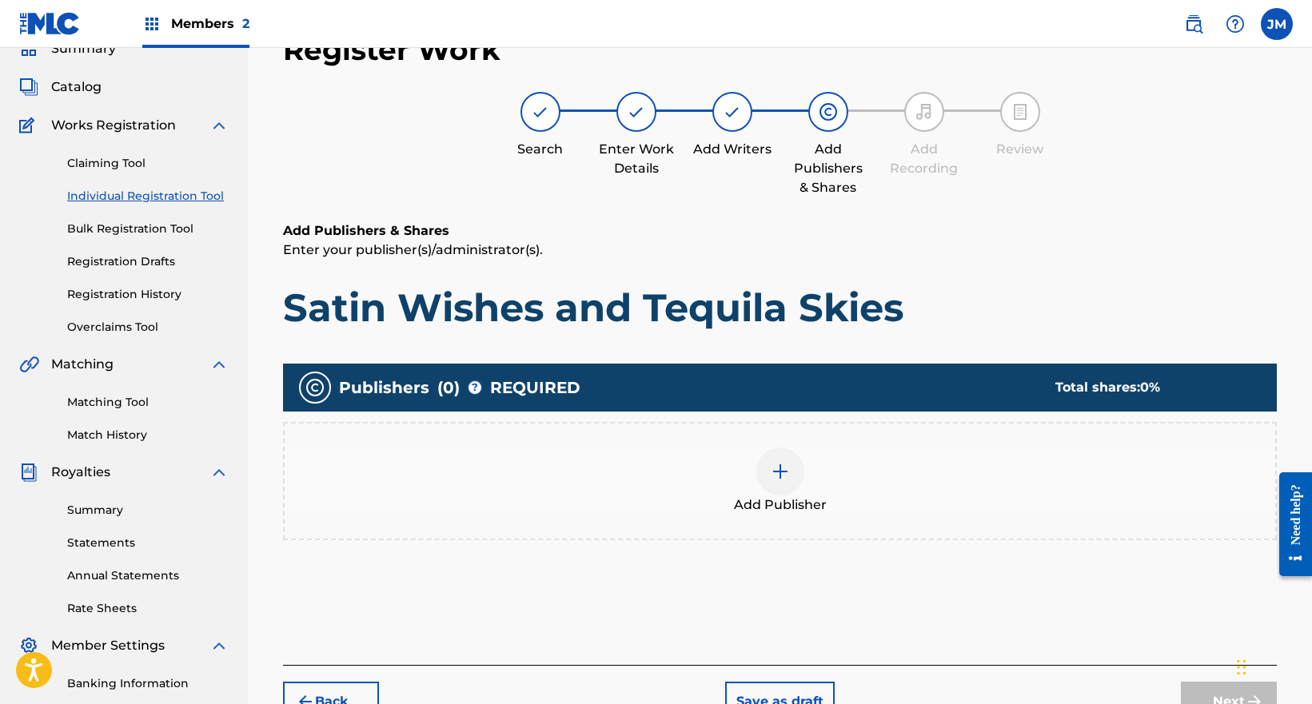
click at [799, 481] on div at bounding box center [780, 472] width 48 height 48
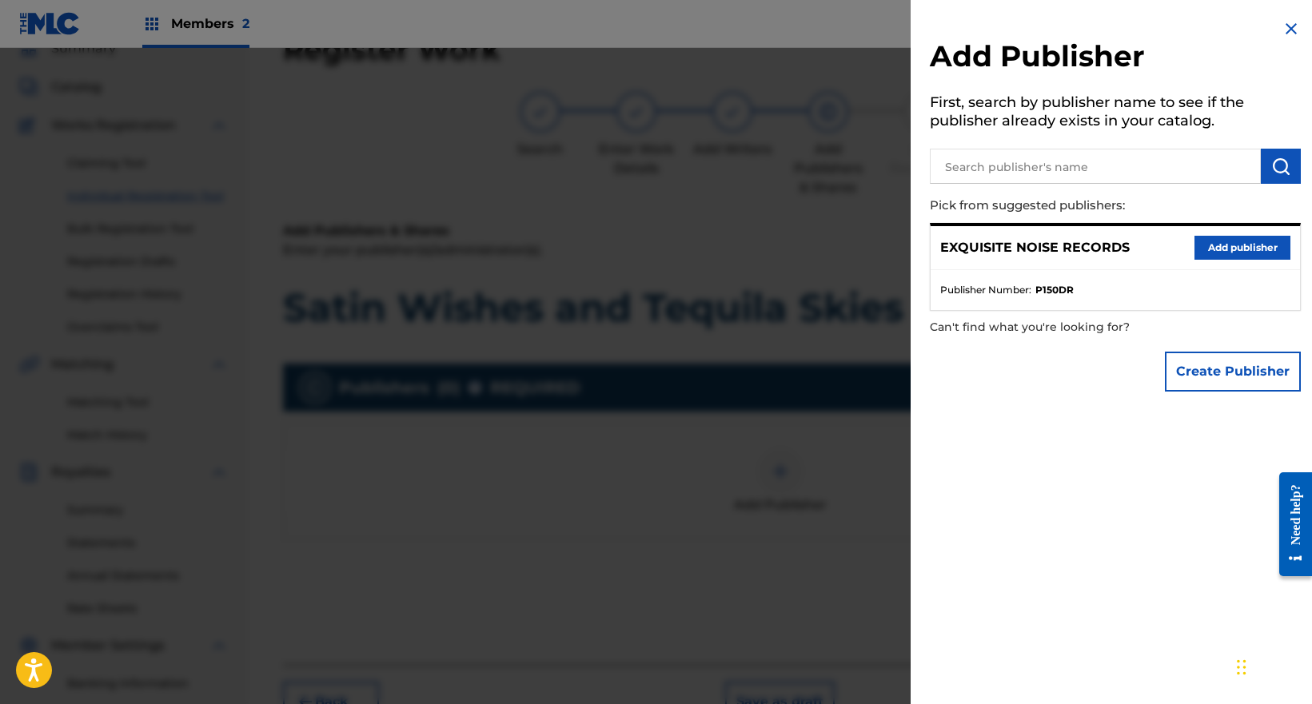
click at [1262, 250] on button "Add publisher" at bounding box center [1242, 248] width 96 height 24
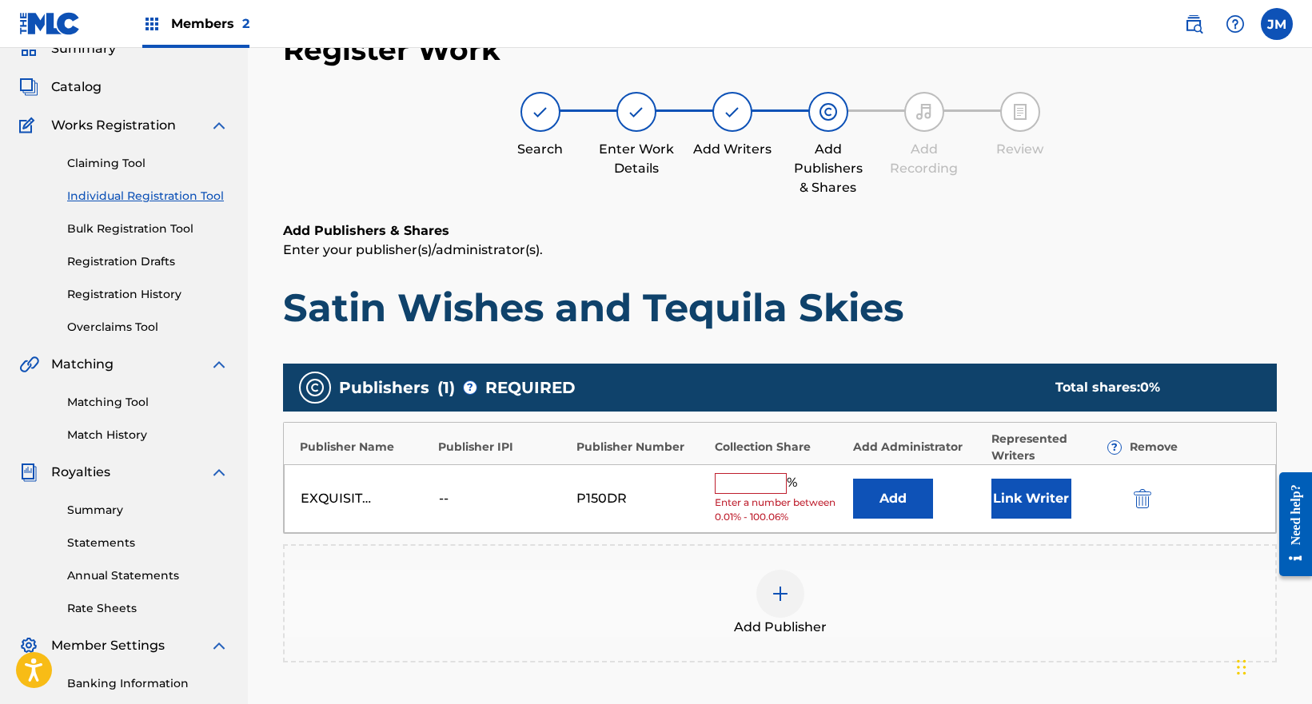
click at [738, 491] on input "text" at bounding box center [751, 483] width 72 height 21
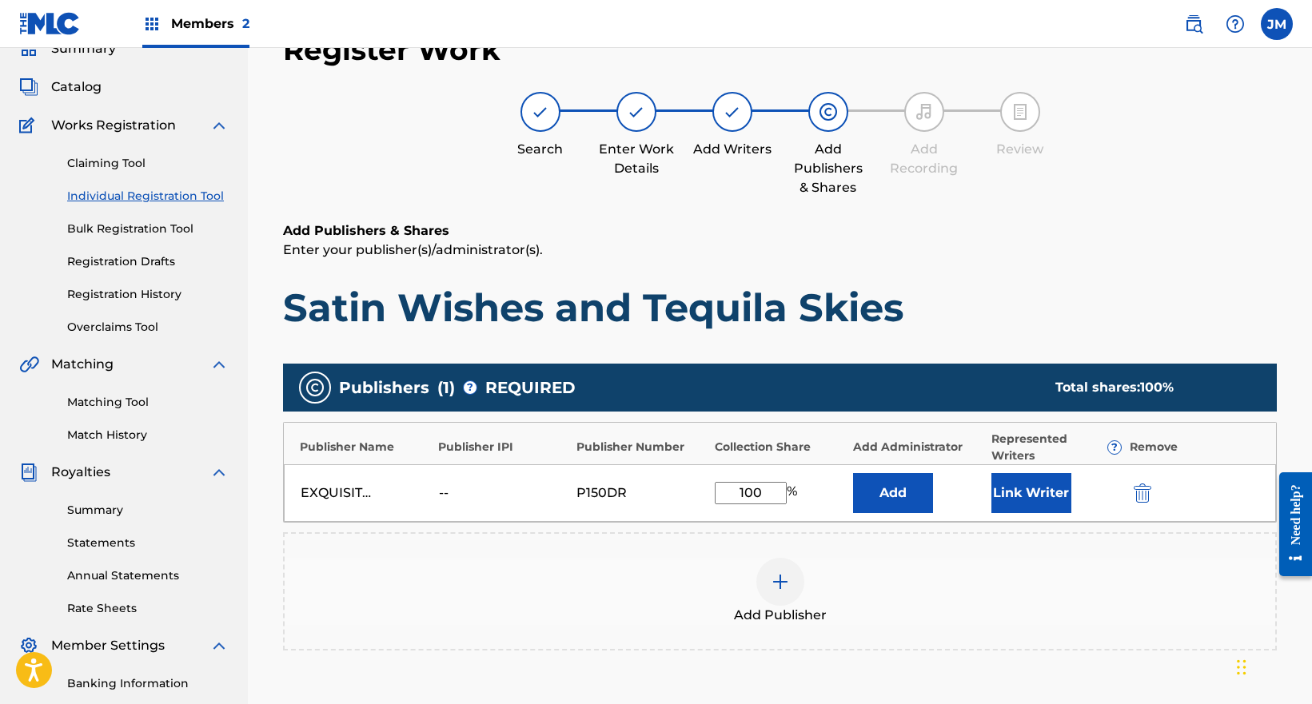
type input "100"
click at [1039, 483] on button "Link Writer" at bounding box center [1031, 493] width 80 height 40
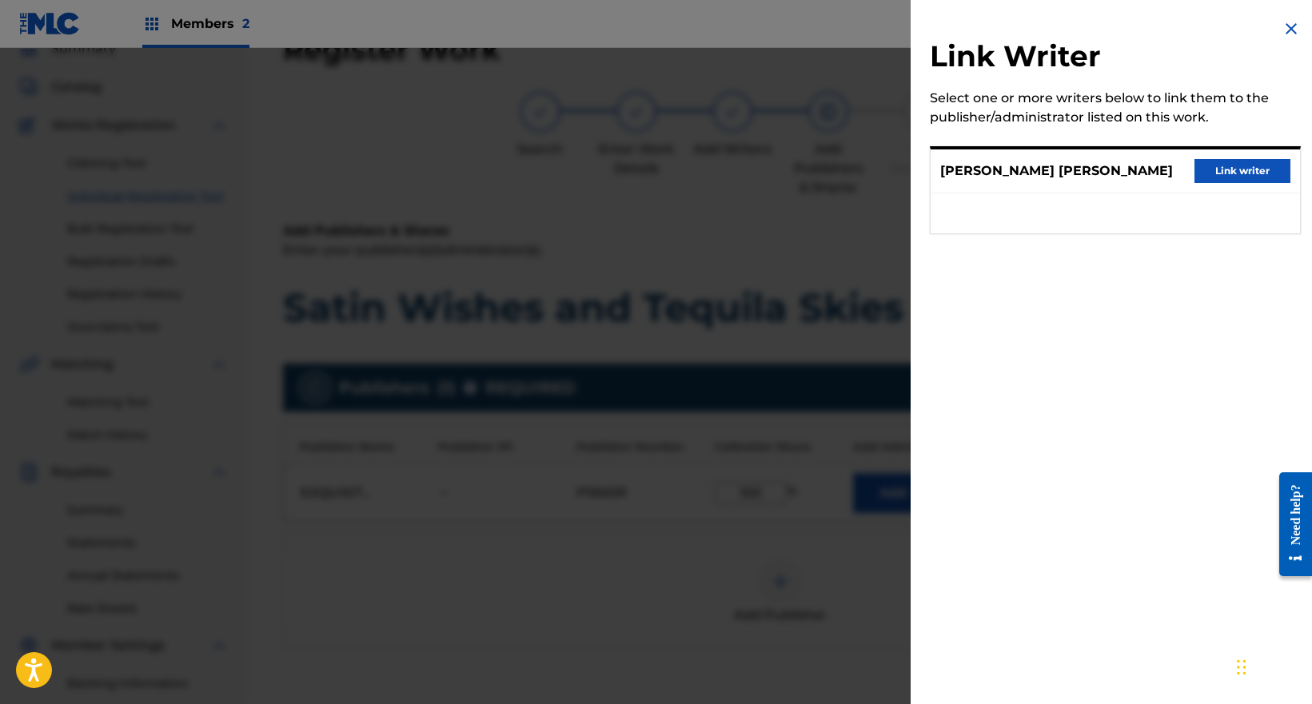
click at [1235, 171] on button "Link writer" at bounding box center [1242, 171] width 96 height 24
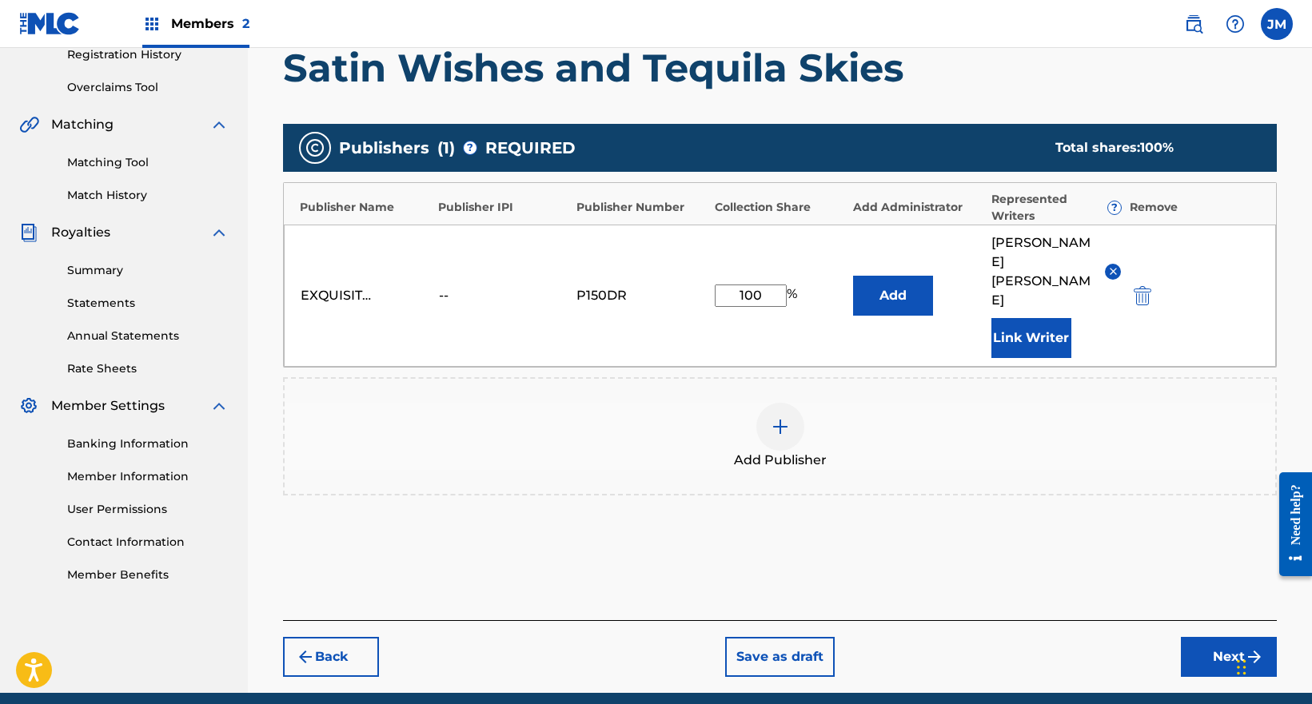
click at [1245, 648] on img "submit" at bounding box center [1254, 657] width 19 height 19
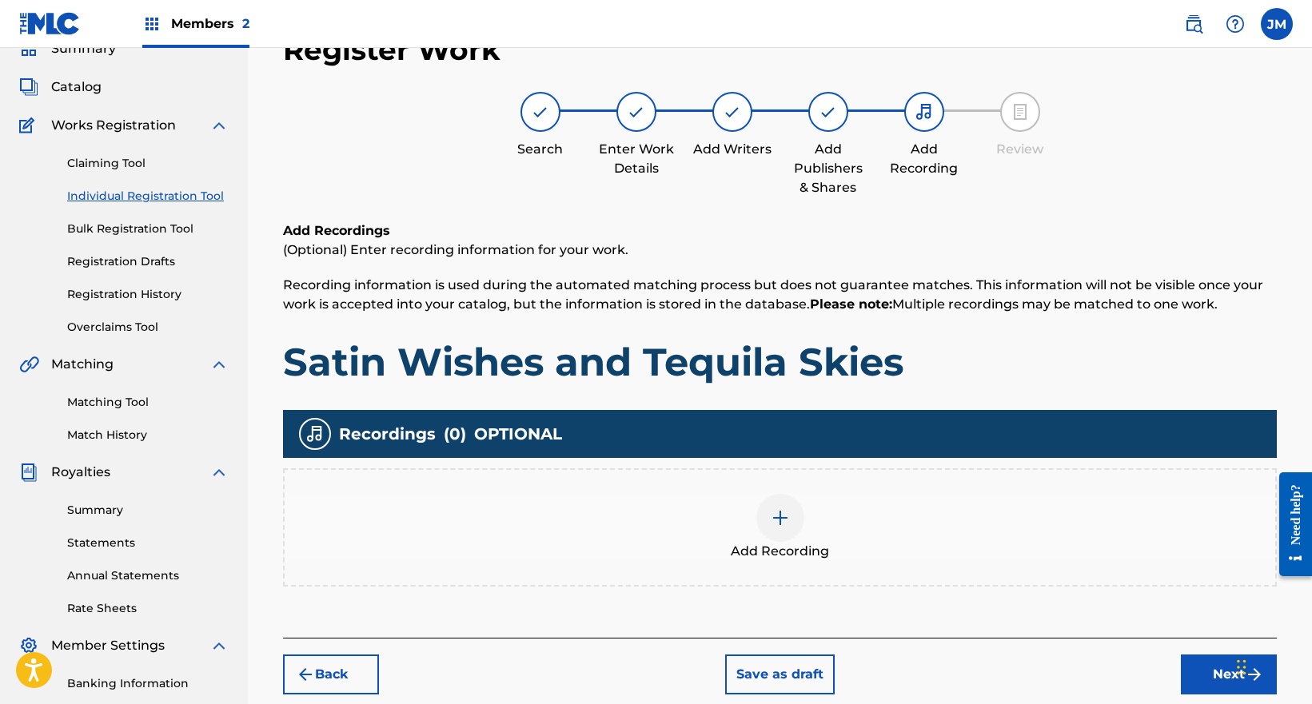
click at [852, 546] on div "Add Recording" at bounding box center [780, 527] width 991 height 67
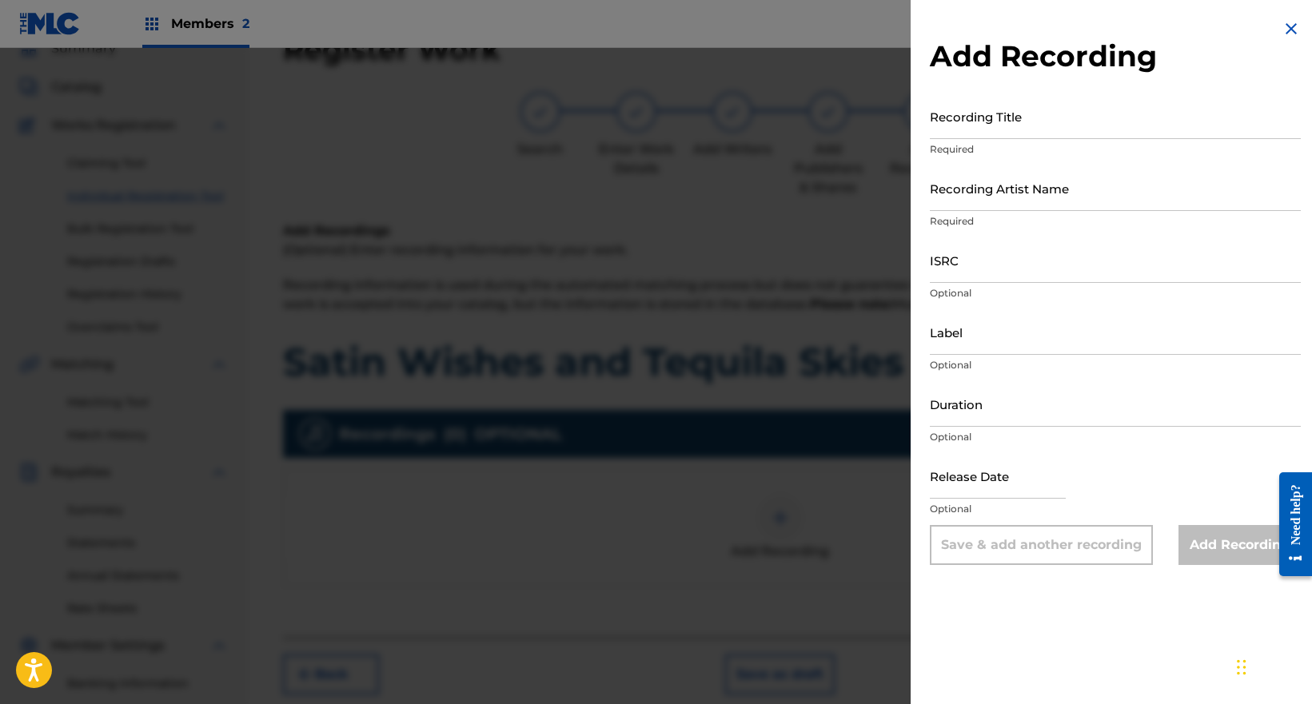
click at [1059, 139] on div "Recording Title Required" at bounding box center [1115, 130] width 371 height 72
click at [1050, 127] on input "Recording Title" at bounding box center [1115, 117] width 371 height 46
paste input "Satin Wishes and Tequila Skies"
type input "Satin Wishes and Tequila Skies"
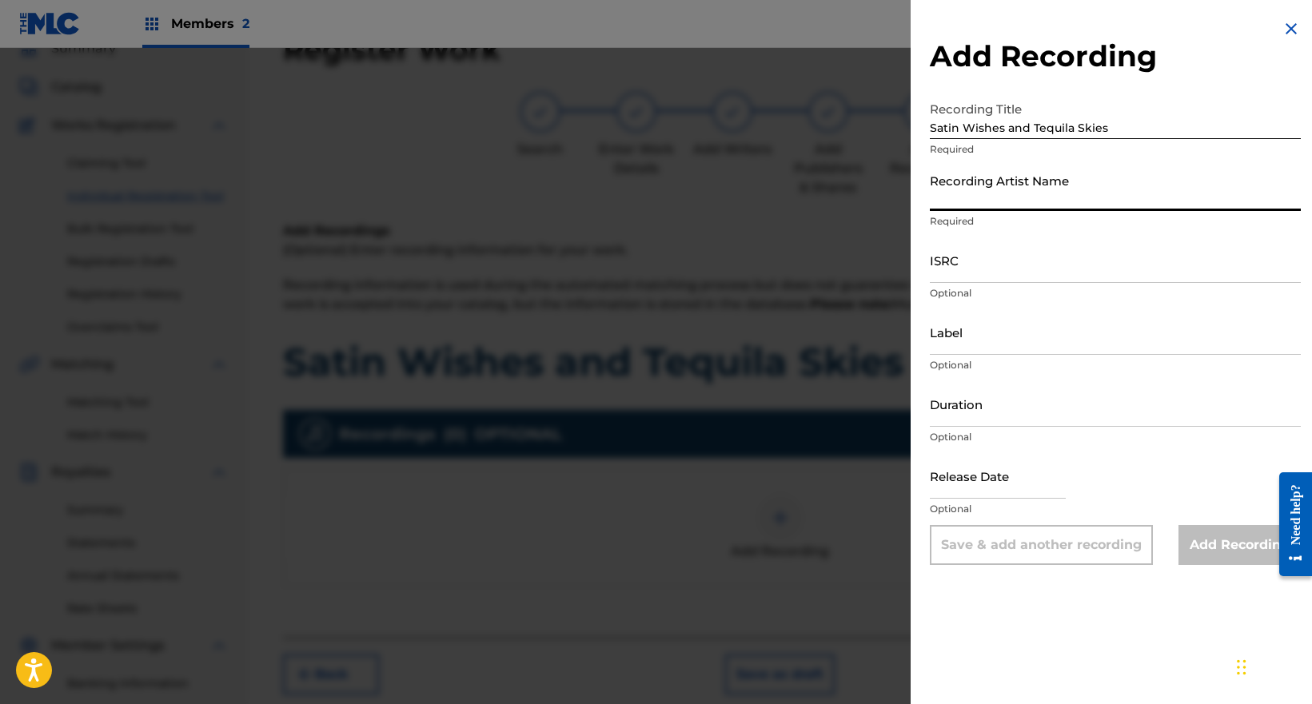
paste input "[PERSON_NAME] [PERSON_NAME] & The Bread Crumbs"
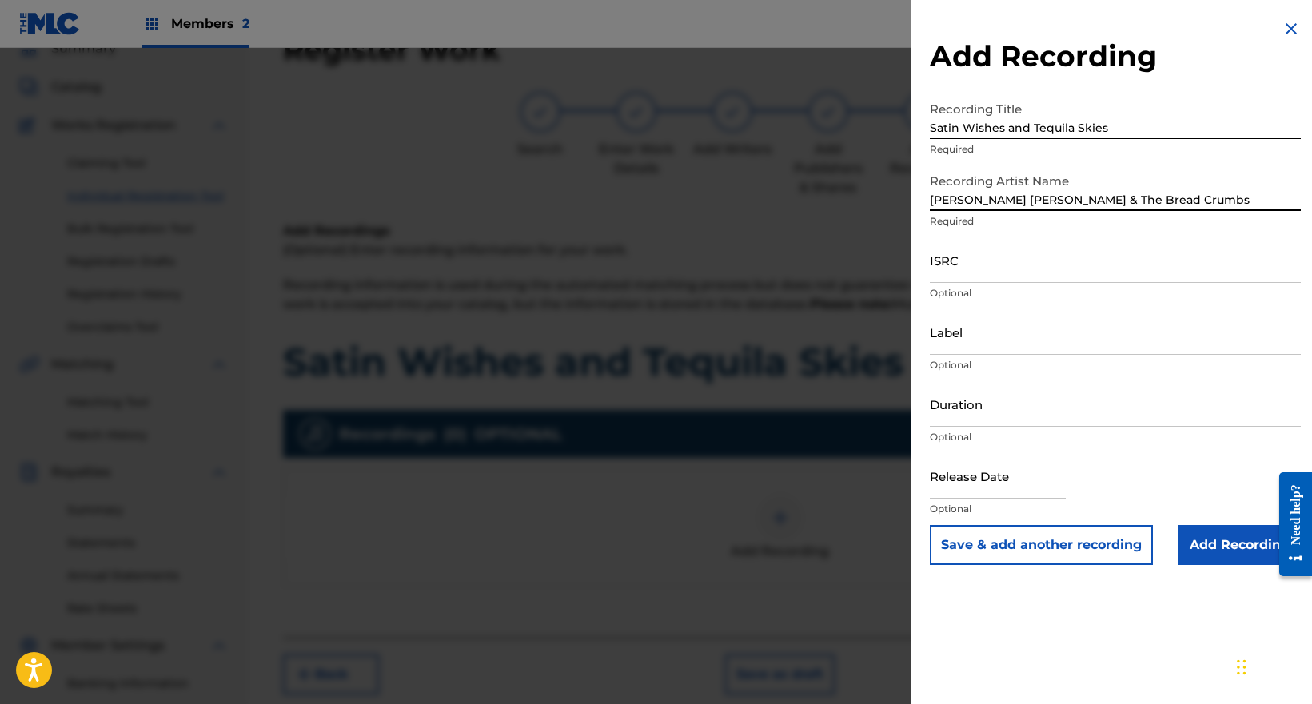
type input "[PERSON_NAME] [PERSON_NAME] & The Bread Crumbs"
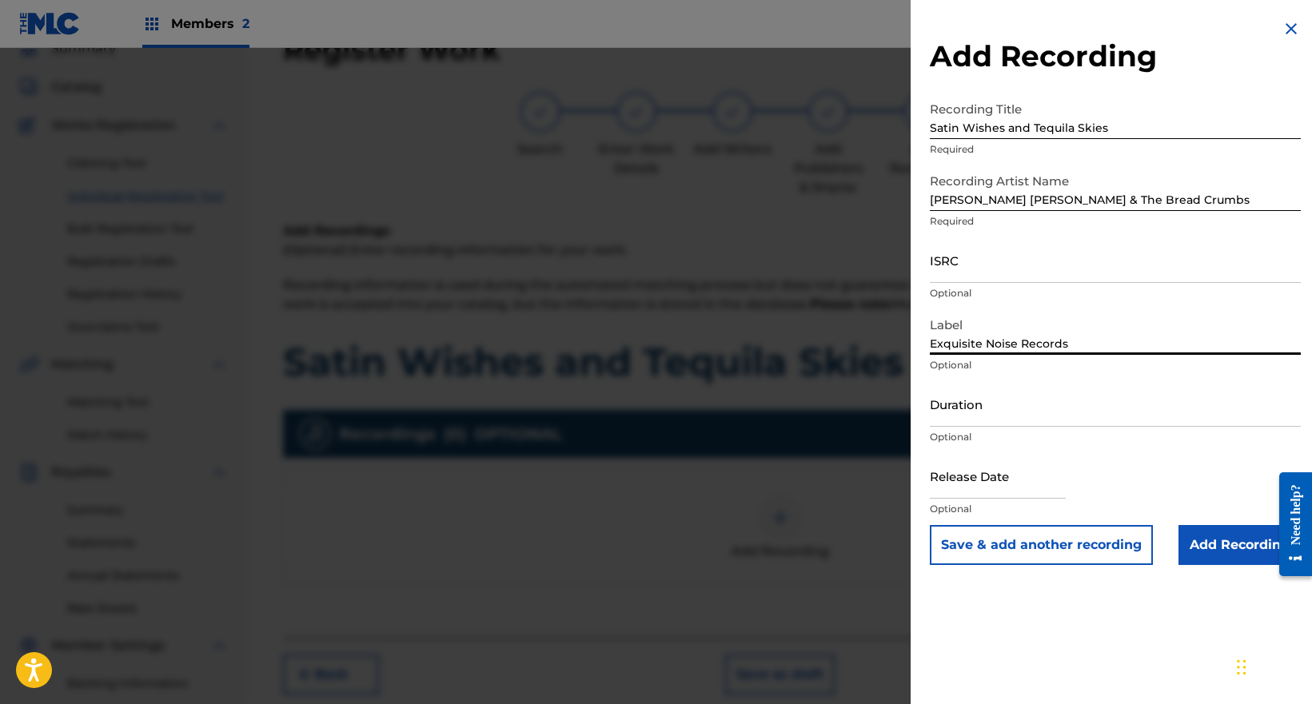
type input "Exquisite Noise Records"
click at [1220, 558] on input "Add Recording" at bounding box center [1239, 545] width 122 height 40
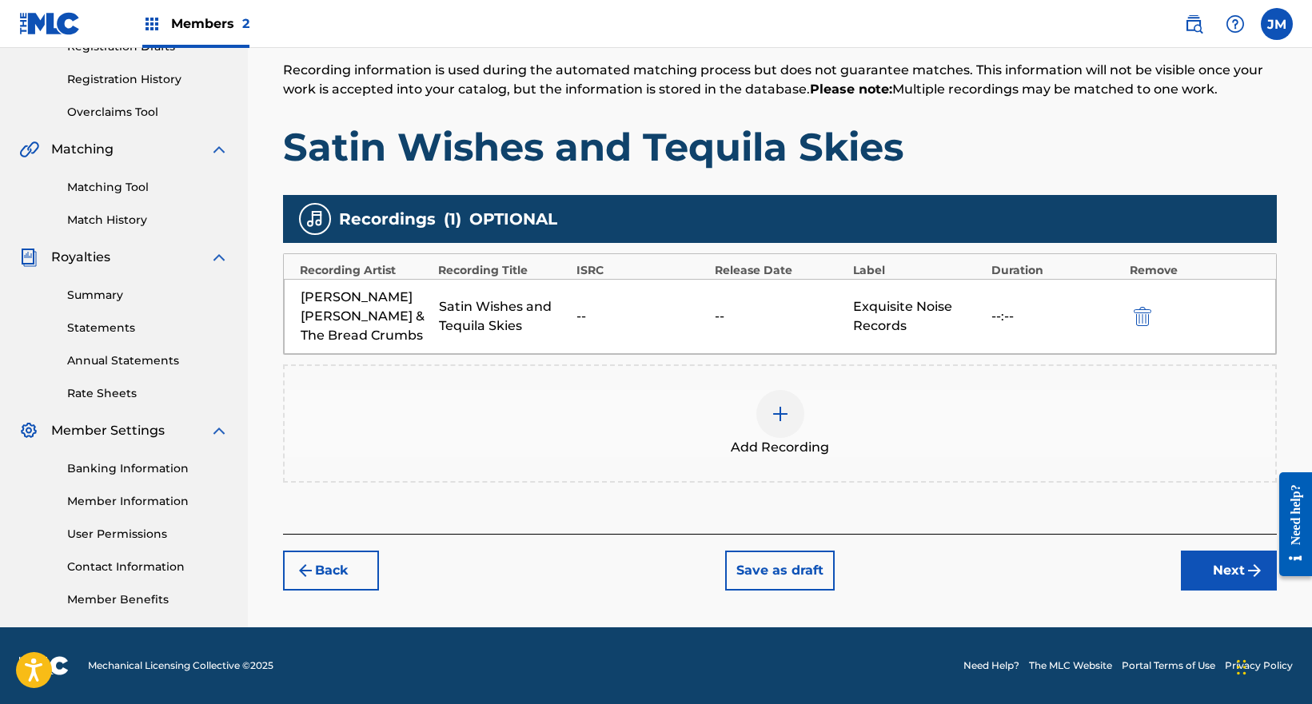
click at [1198, 551] on button "Next" at bounding box center [1229, 571] width 96 height 40
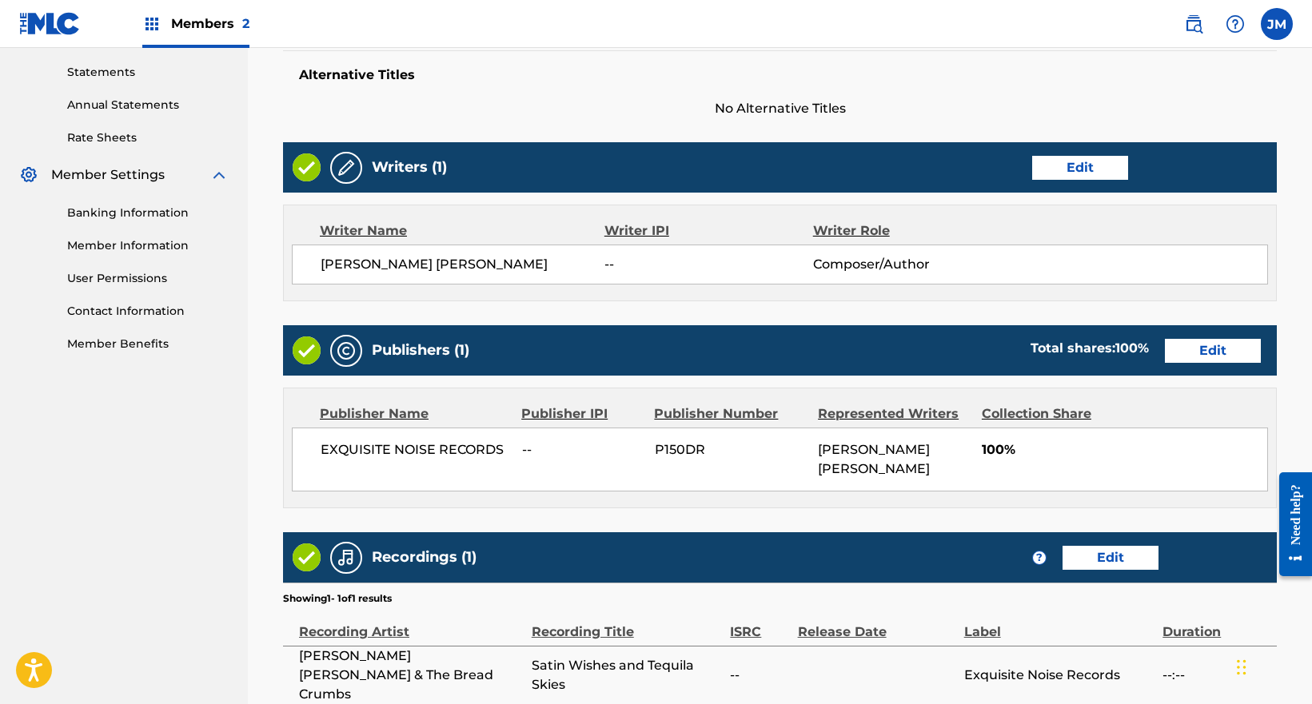
scroll to position [680, 0]
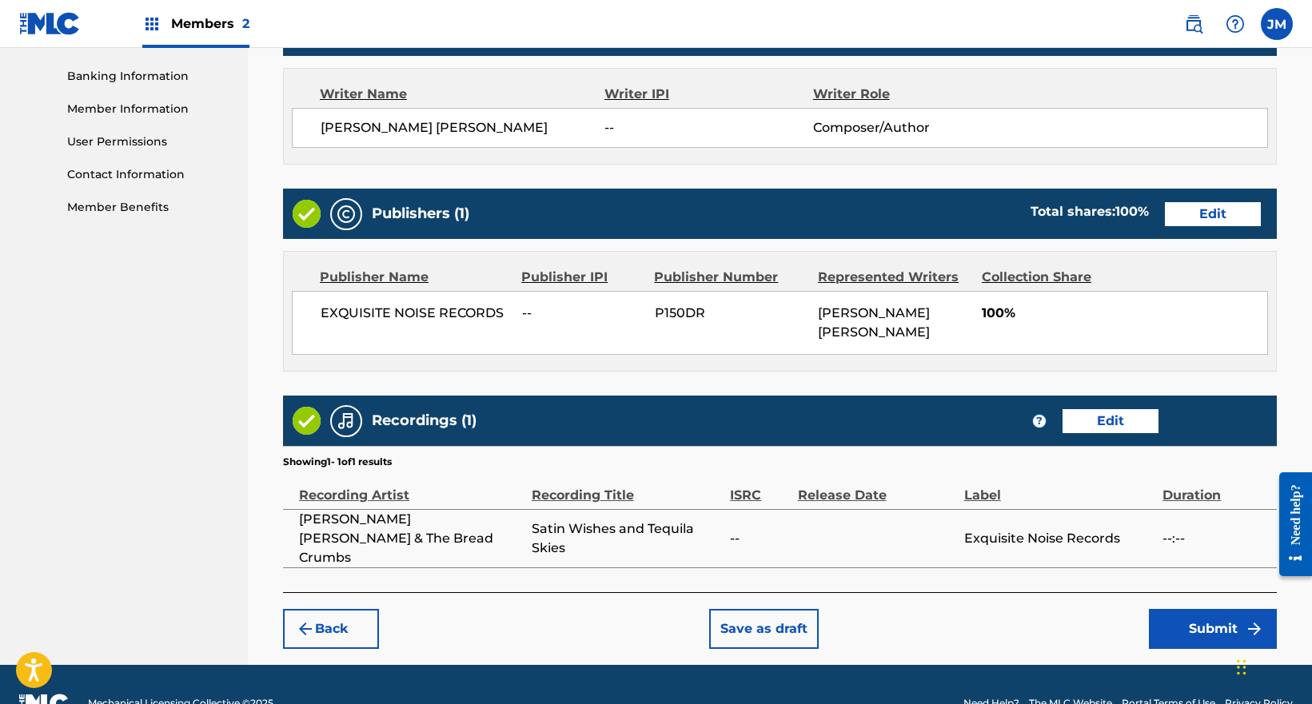
click at [1193, 609] on button "Submit" at bounding box center [1213, 629] width 128 height 40
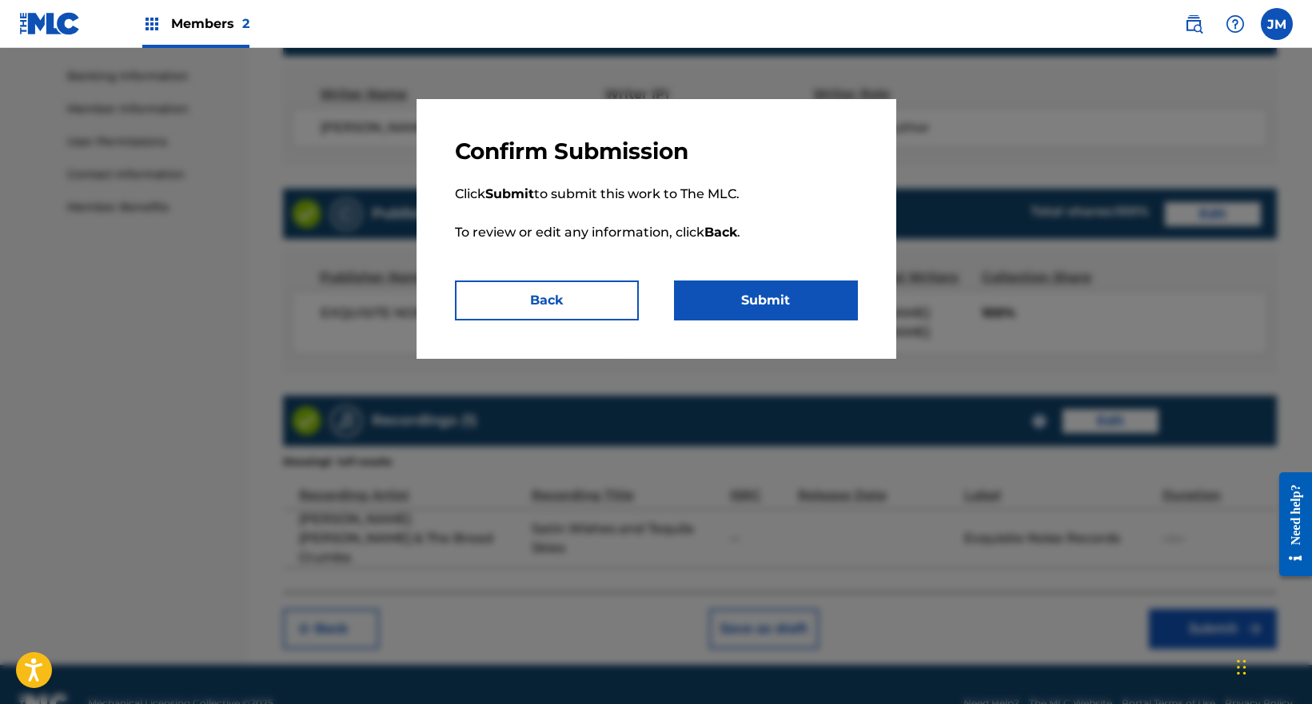
click at [741, 305] on button "Submit" at bounding box center [766, 301] width 184 height 40
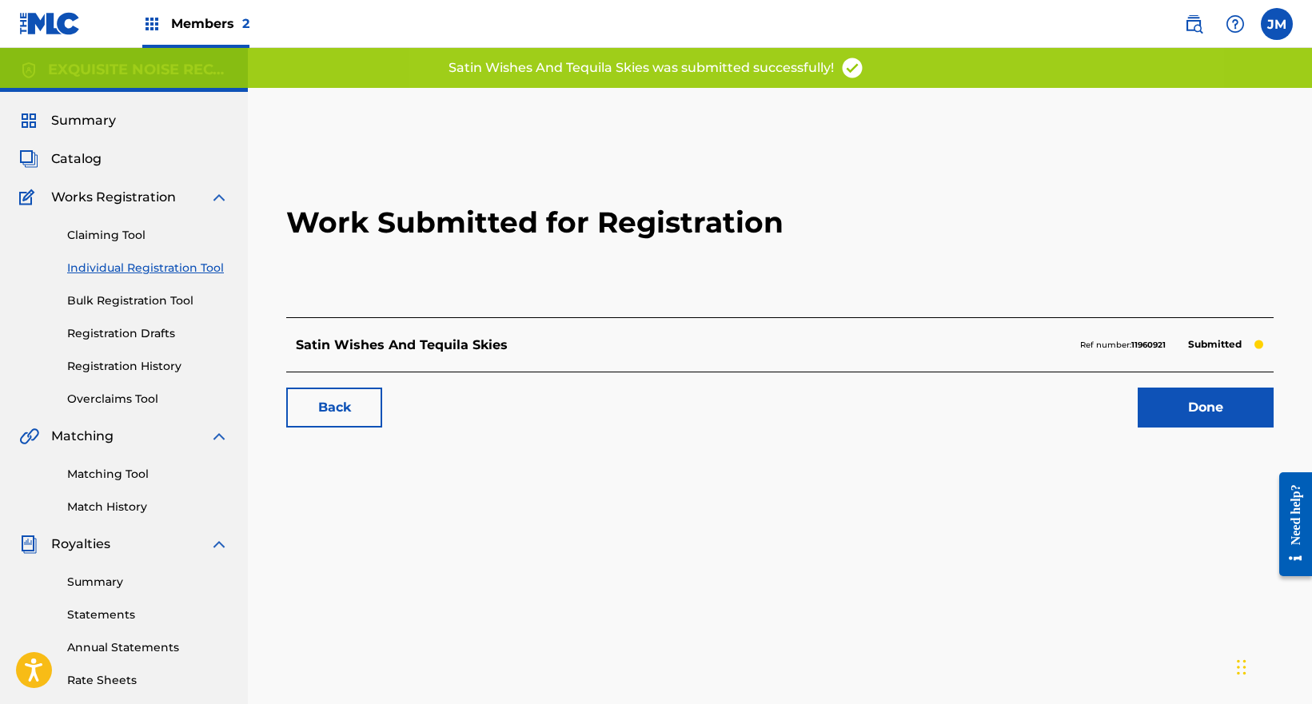
click at [1158, 409] on link "Done" at bounding box center [1206, 408] width 136 height 40
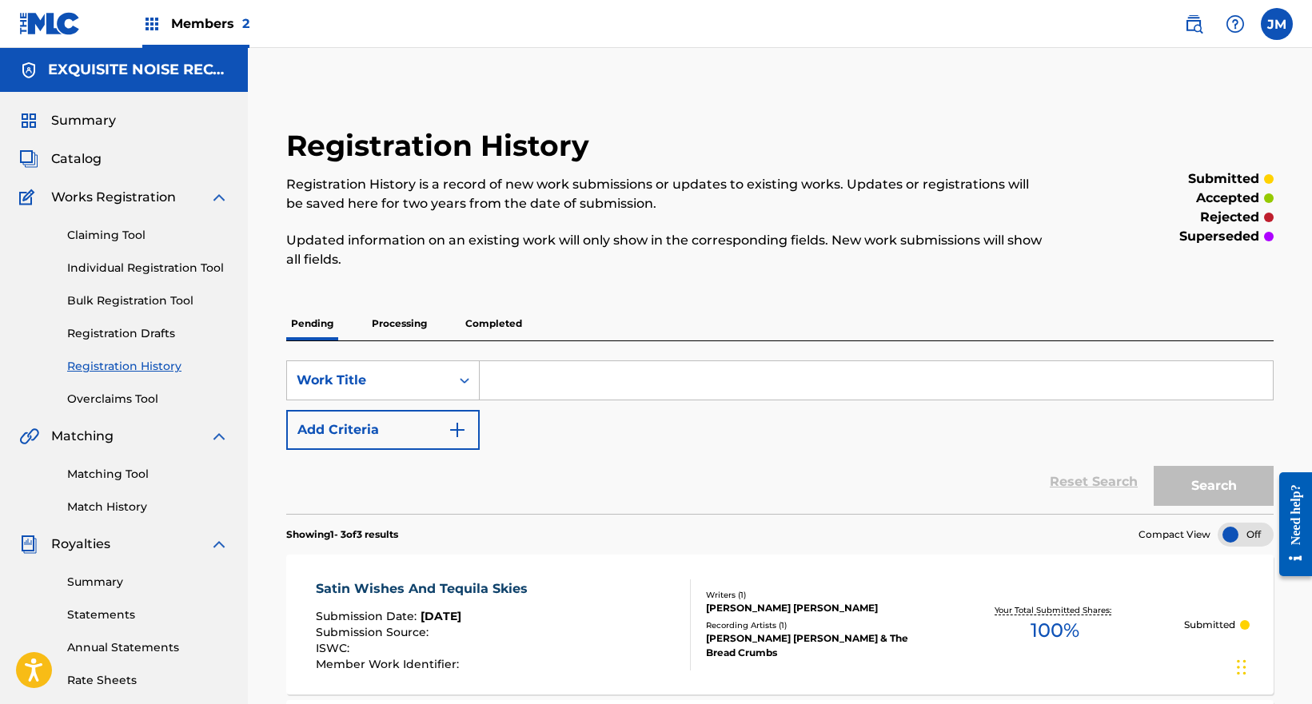
click at [120, 269] on link "Individual Registration Tool" at bounding box center [147, 268] width 161 height 17
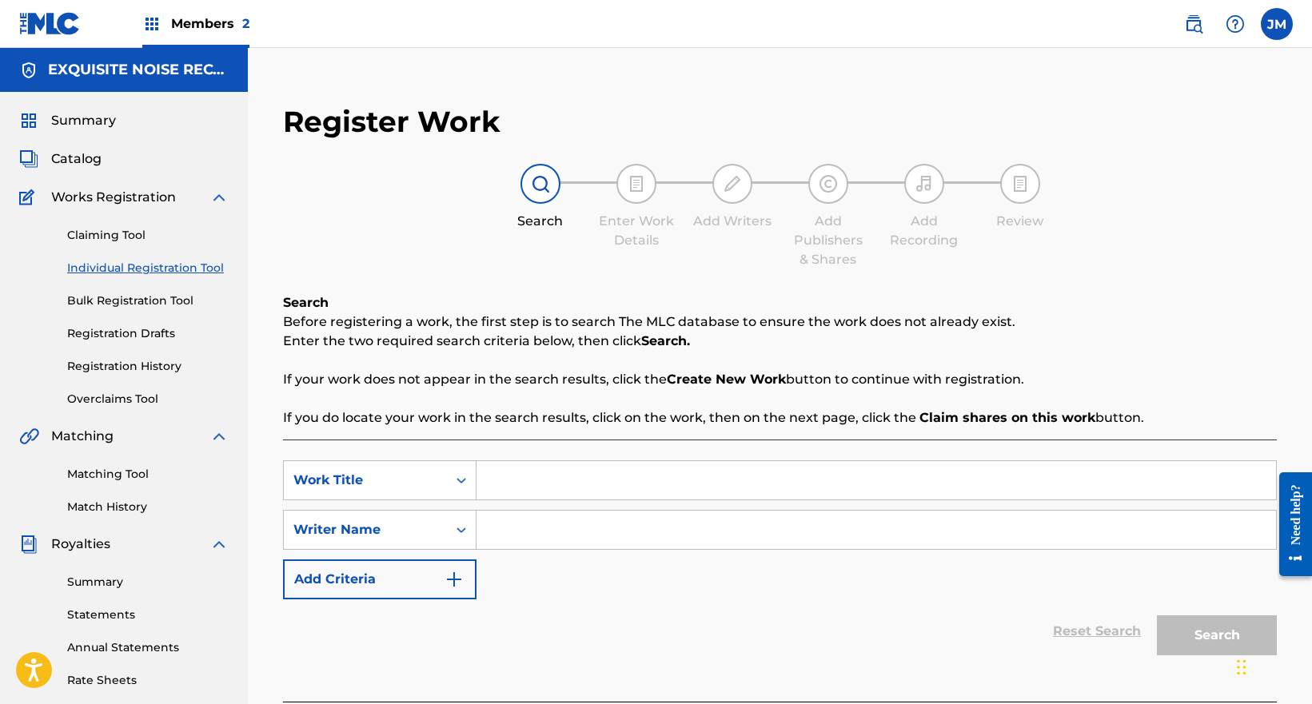
click at [540, 485] on input "Search Form" at bounding box center [875, 480] width 799 height 38
paste input "Swamp Love Symphony"
type input "Swamp Love Symphony"
click at [542, 524] on input "Search Form" at bounding box center [875, 530] width 799 height 38
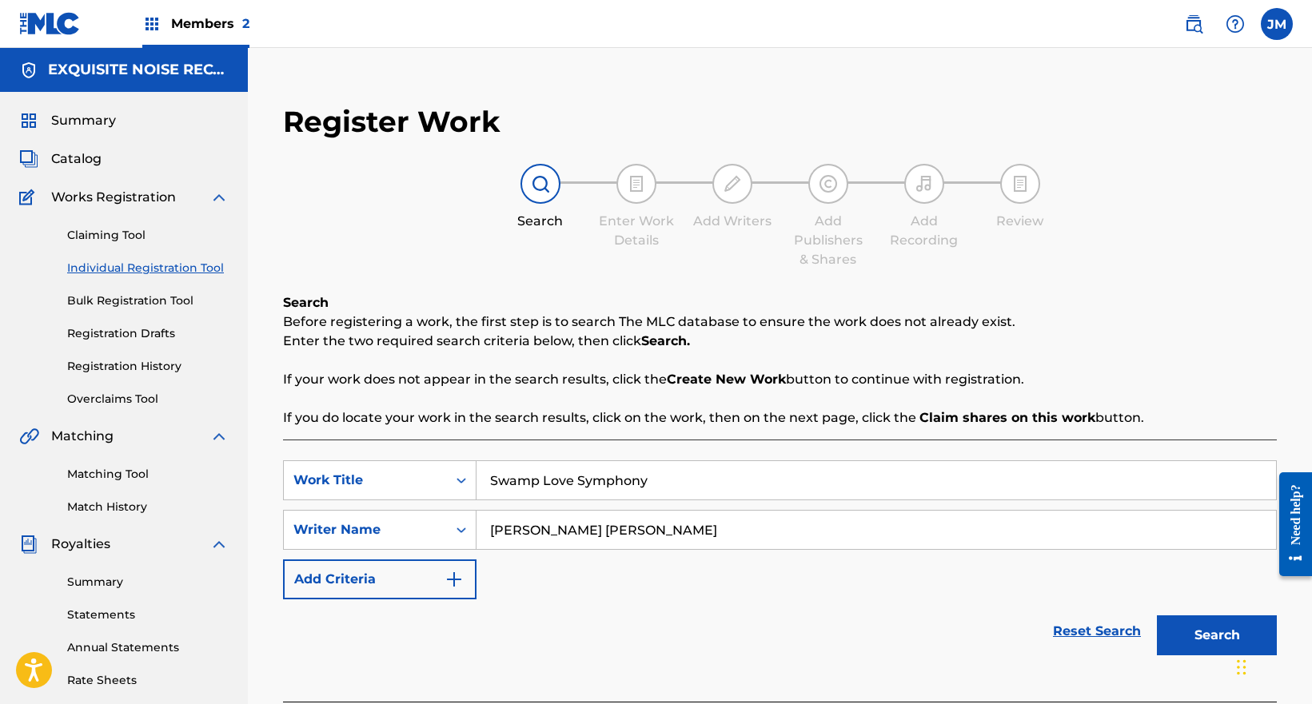
type input "Bishop Robinson"
click at [1214, 624] on button "Search" at bounding box center [1217, 636] width 120 height 40
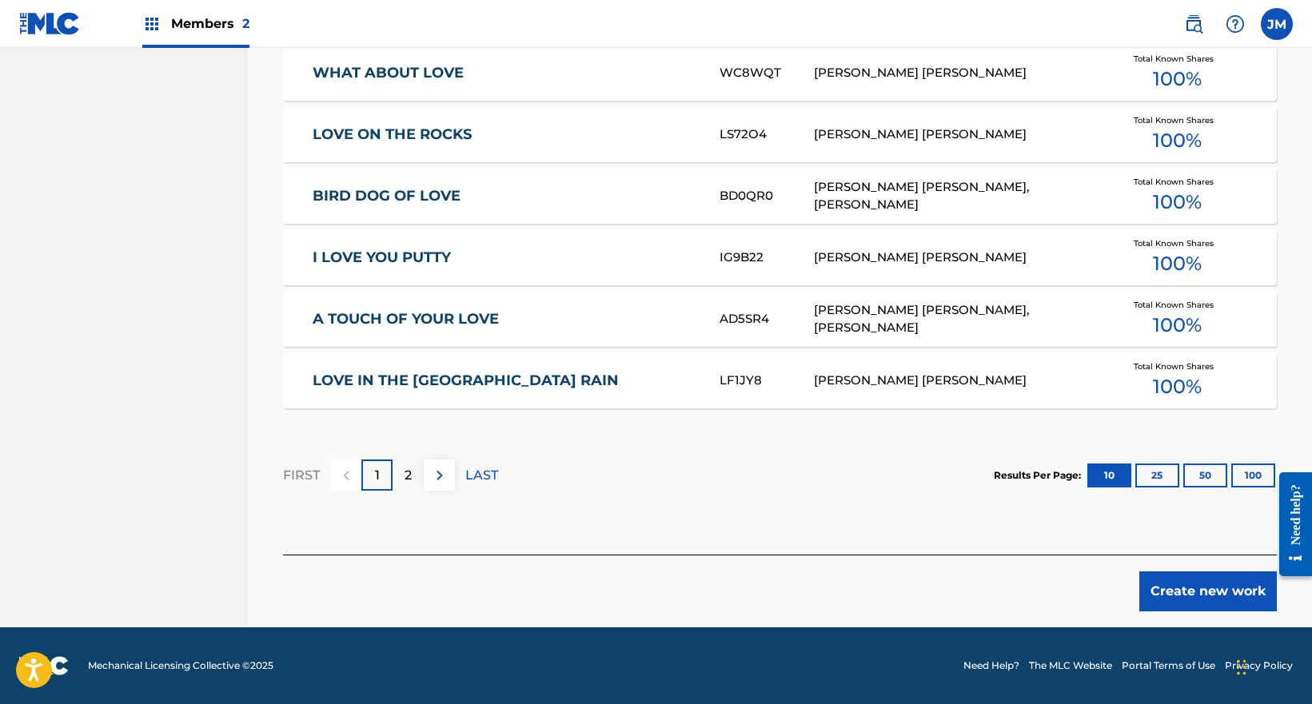
click at [1230, 597] on button "Create new work" at bounding box center [1208, 592] width 138 height 40
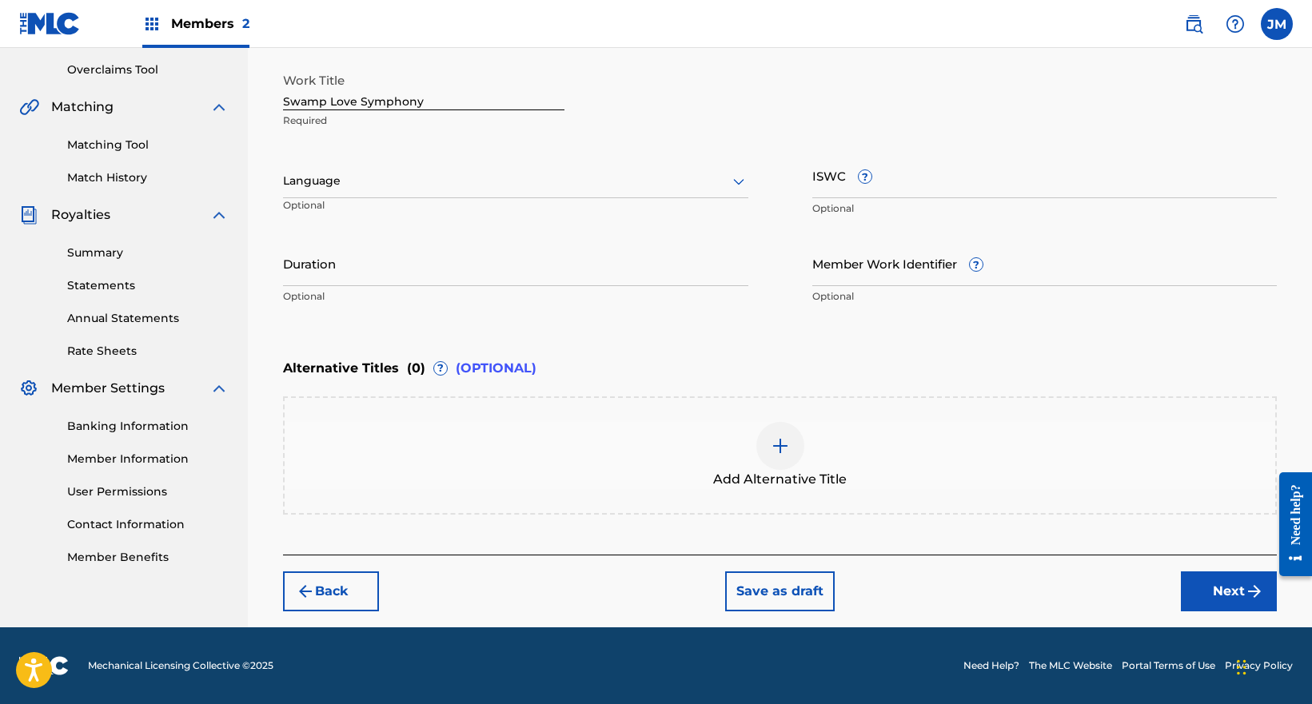
click at [1230, 597] on button "Next" at bounding box center [1229, 592] width 96 height 40
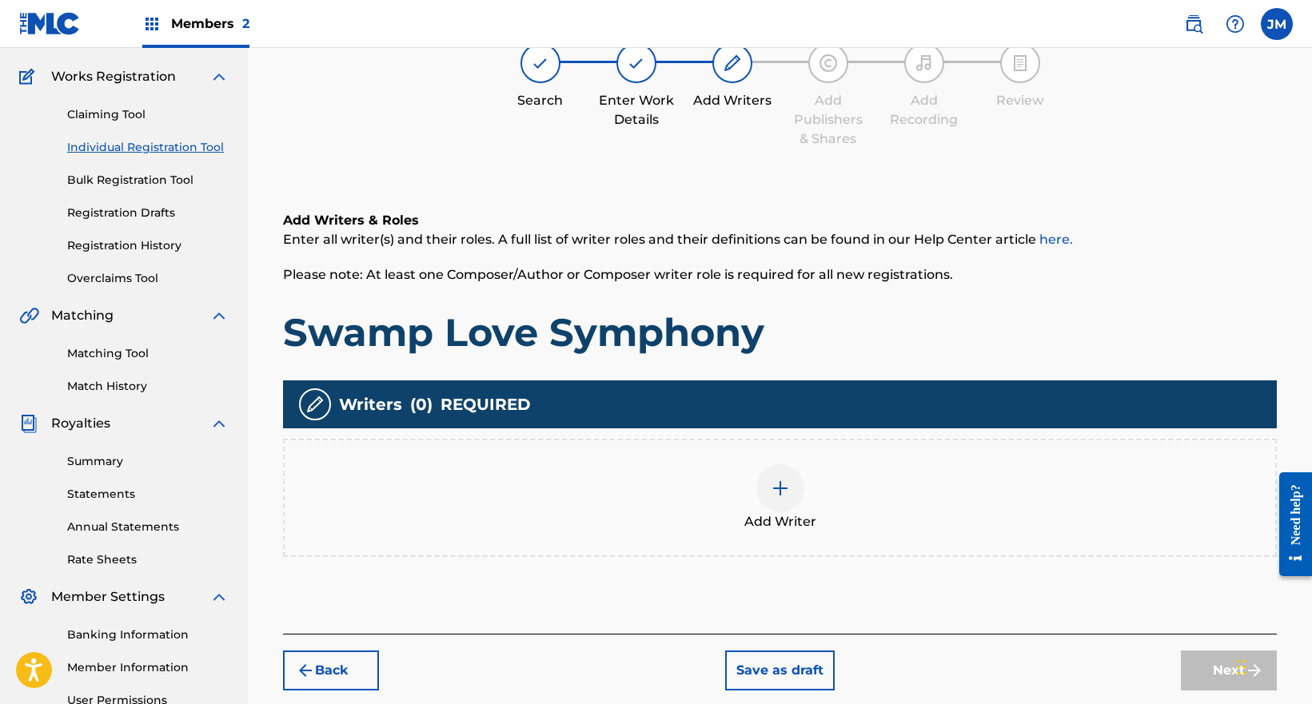
scroll to position [72, 0]
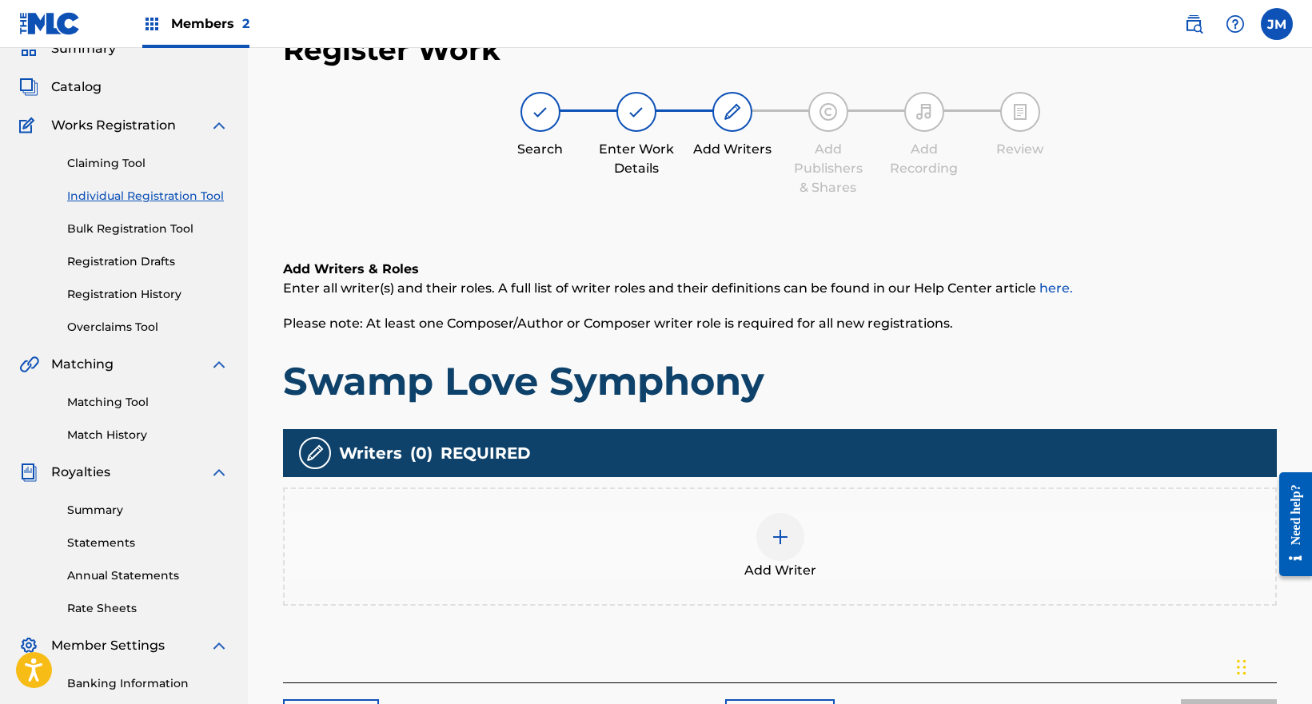
click at [975, 544] on div "Add Writer" at bounding box center [780, 546] width 991 height 67
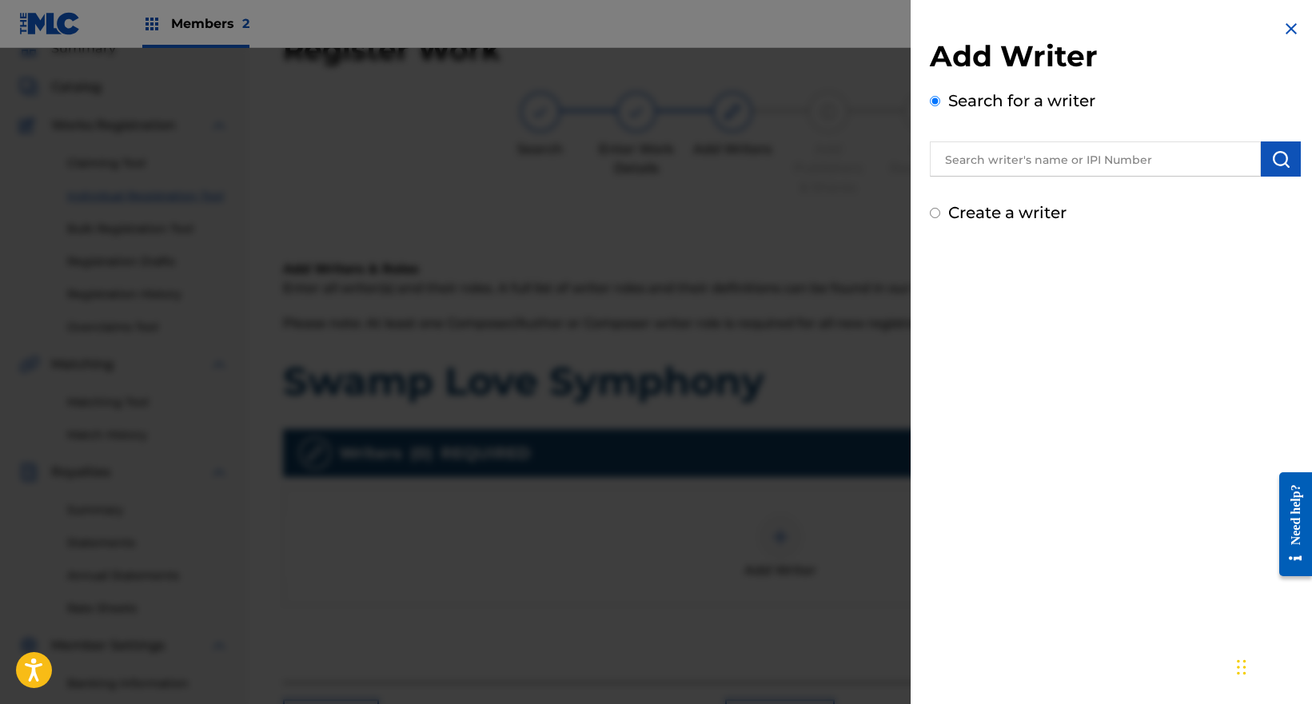
click at [1026, 157] on input "text" at bounding box center [1095, 159] width 331 height 35
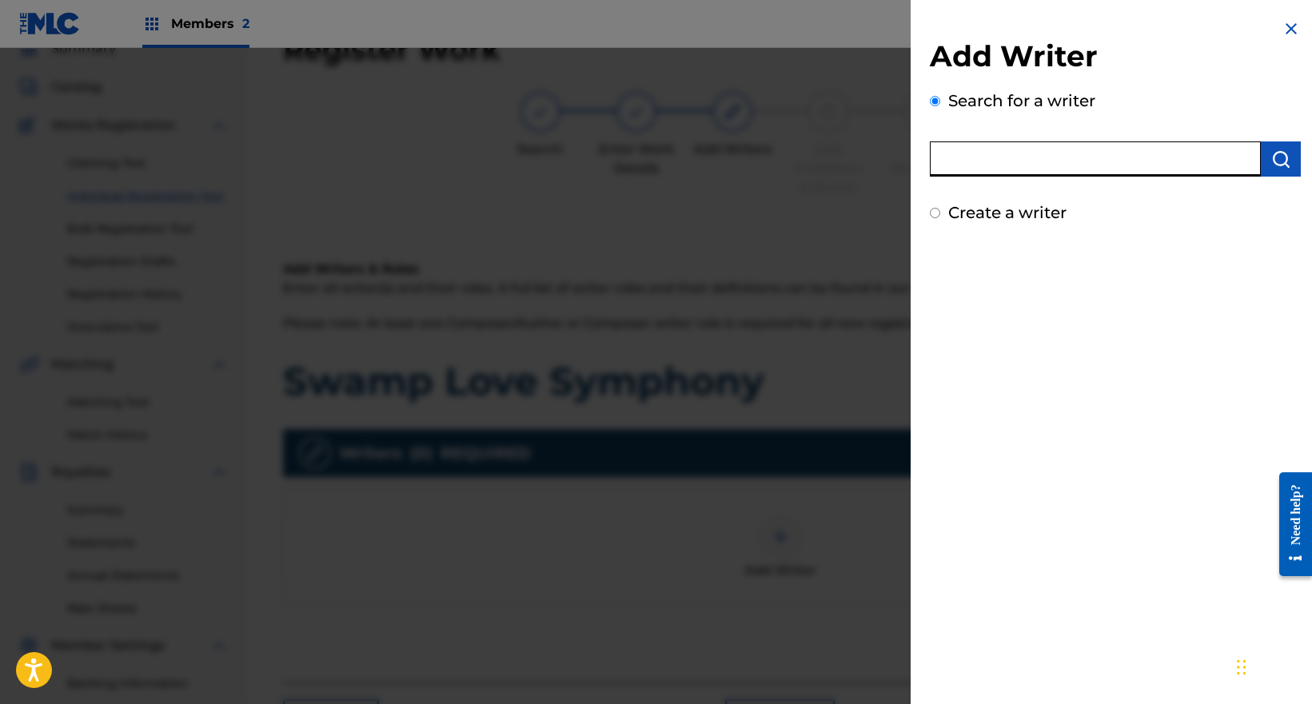
paste input "Bishop Robinson"
type input "Bishop Robinson"
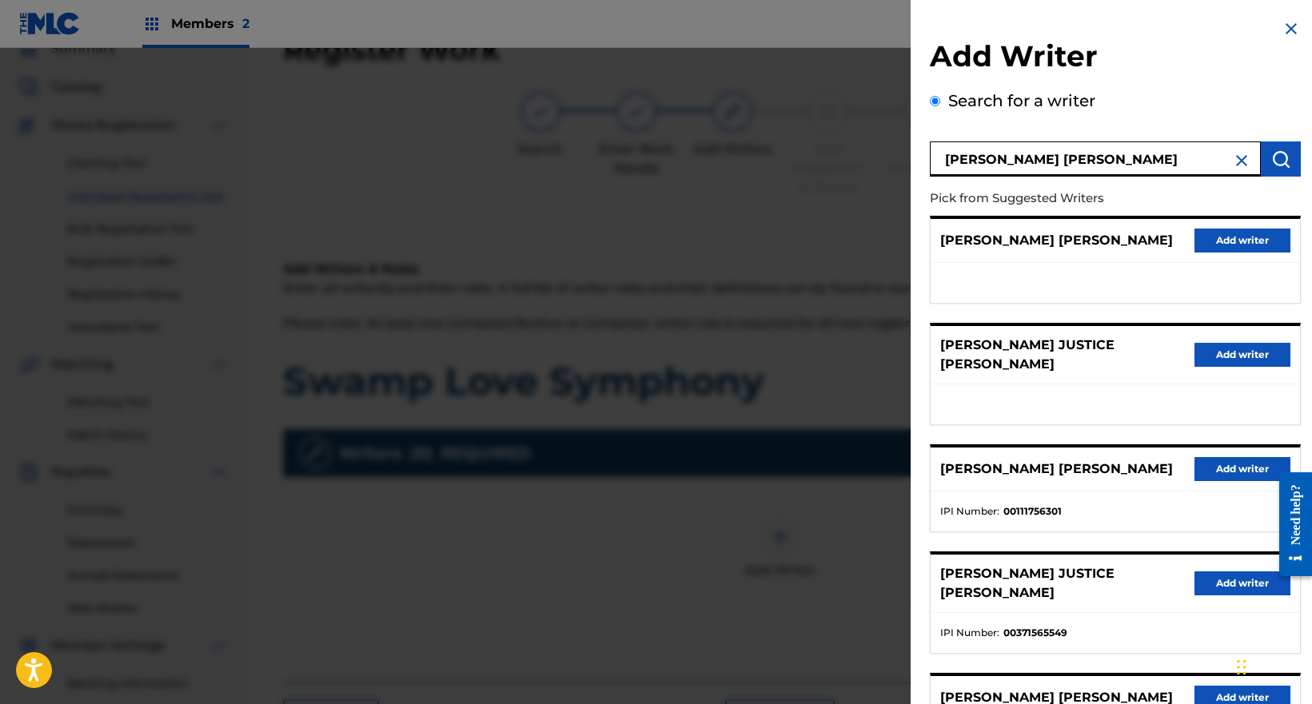
click at [1225, 237] on button "Add writer" at bounding box center [1242, 241] width 96 height 24
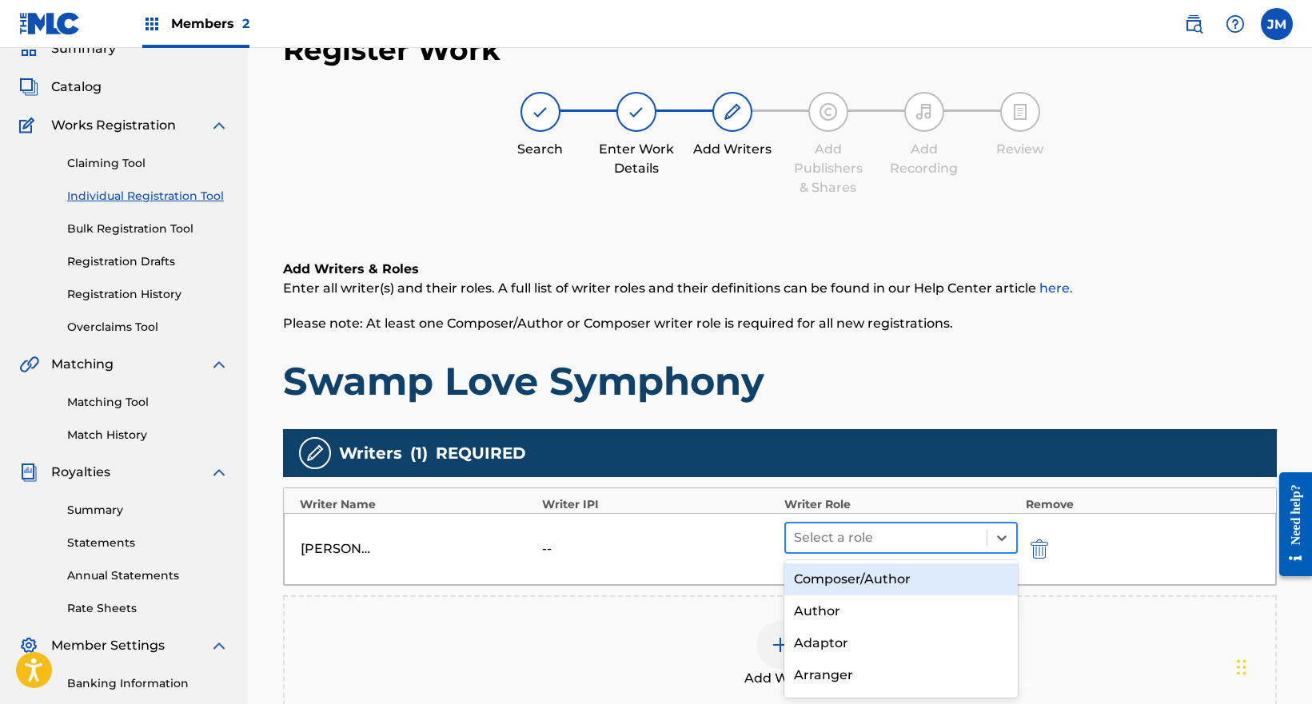
click at [805, 528] on div at bounding box center [886, 538] width 185 height 22
click at [812, 582] on div "Composer/Author" at bounding box center [900, 580] width 233 height 32
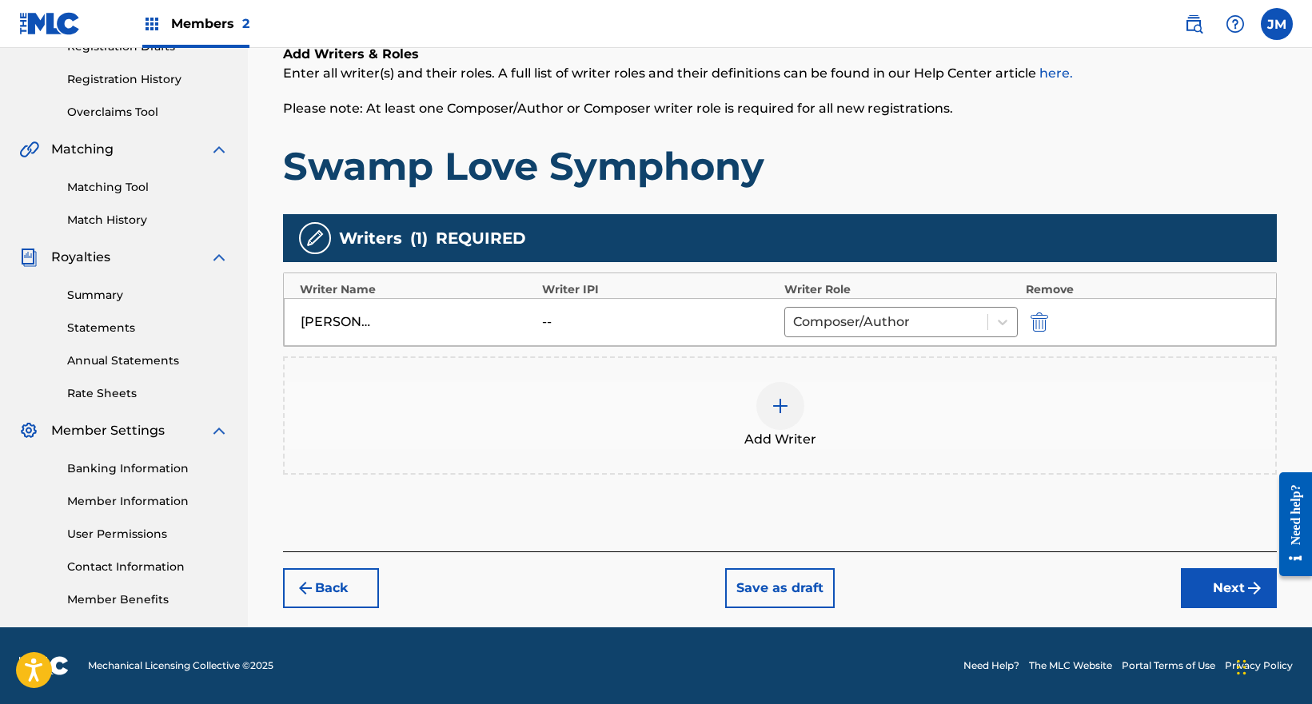
click at [1203, 584] on button "Next" at bounding box center [1229, 588] width 96 height 40
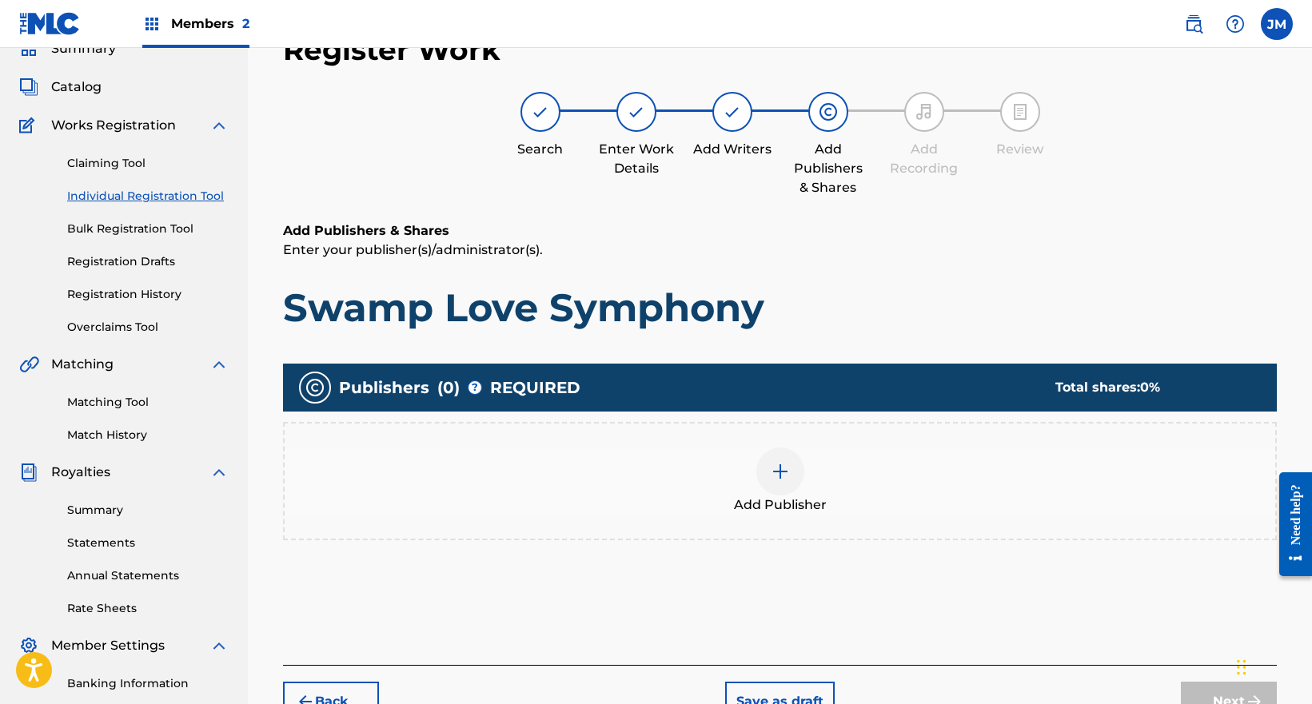
click at [872, 466] on div "Add Publisher" at bounding box center [780, 481] width 991 height 67
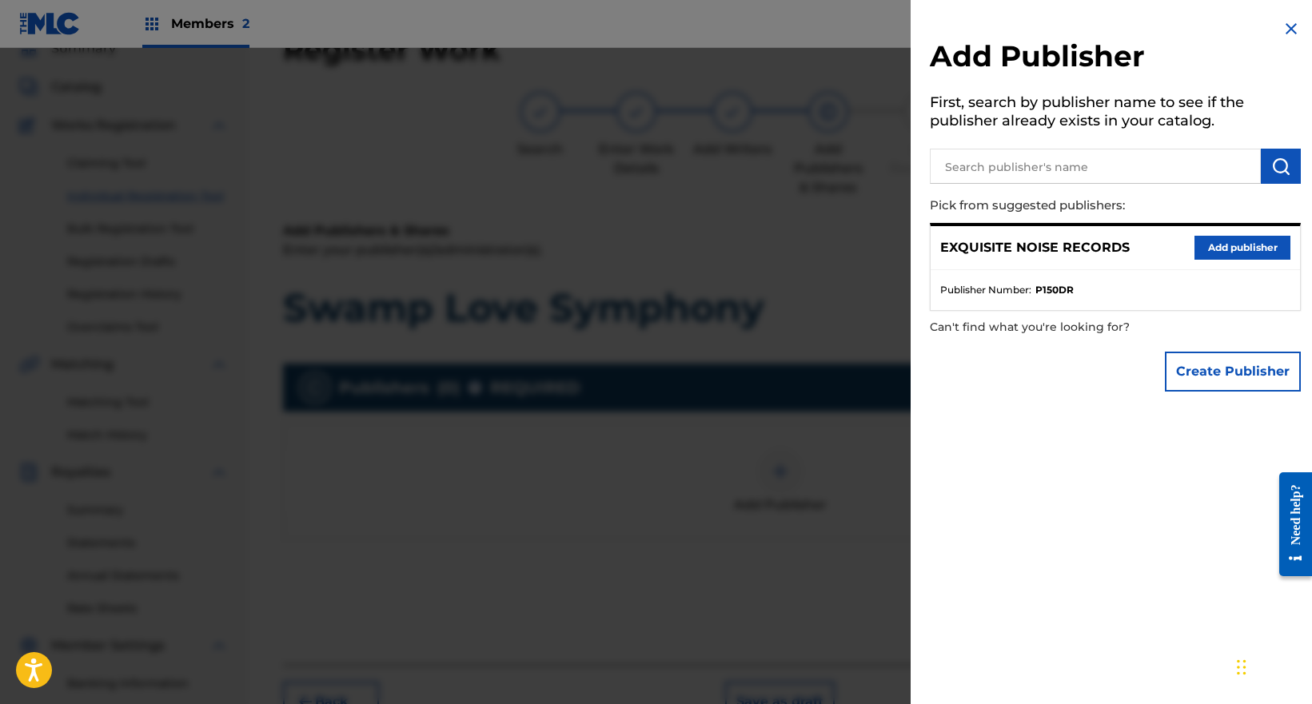
click at [1237, 241] on button "Add publisher" at bounding box center [1242, 248] width 96 height 24
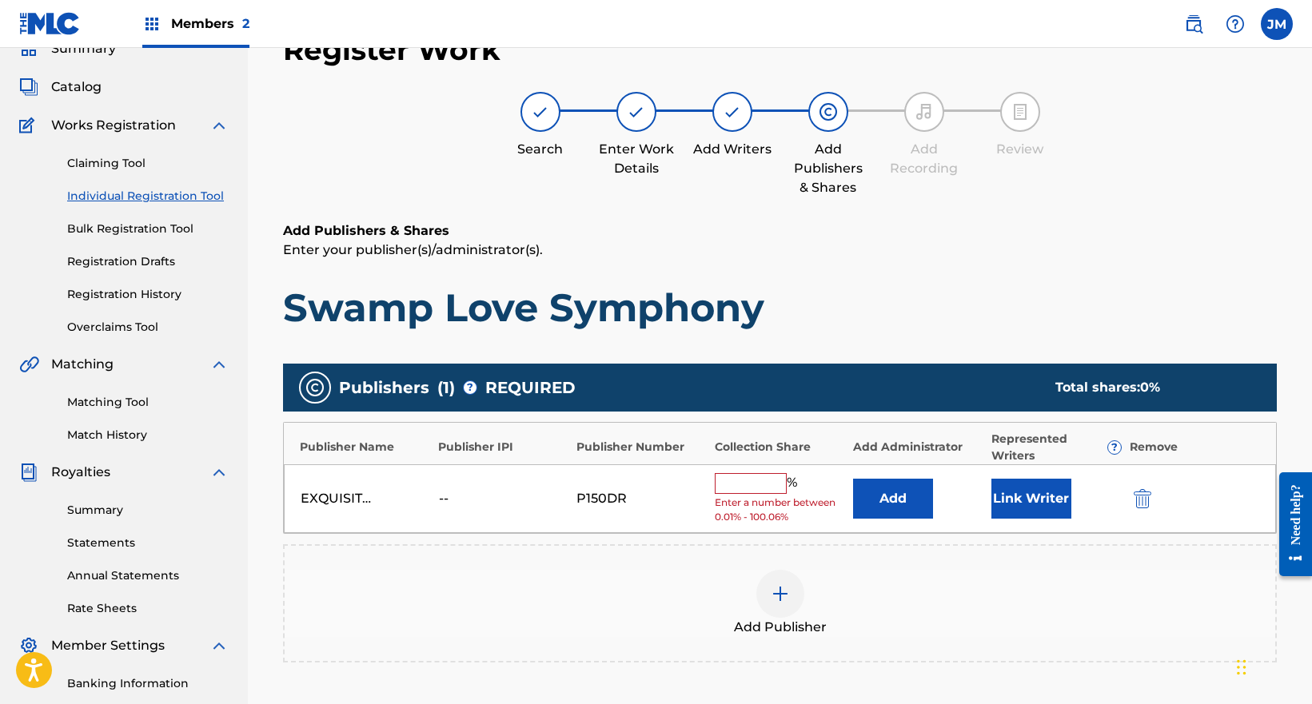
click at [735, 485] on input "text" at bounding box center [751, 483] width 72 height 21
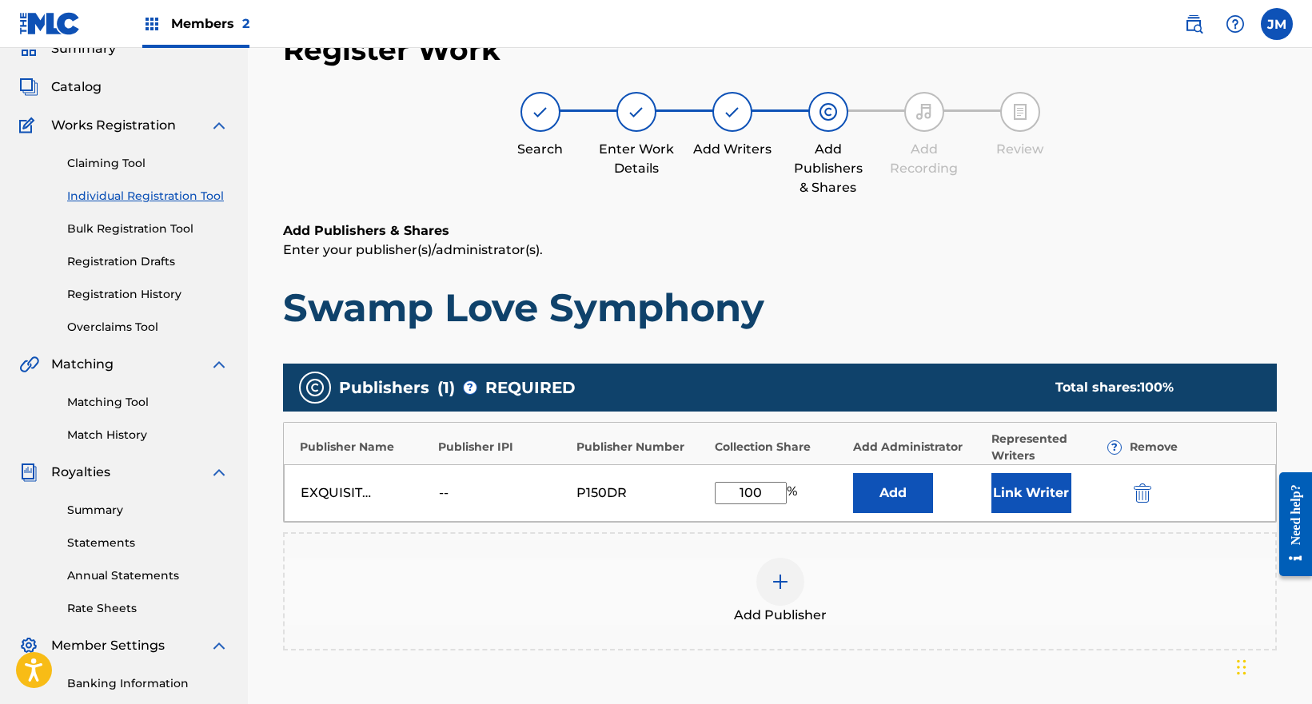
type input "100"
click at [1018, 500] on button "Link Writer" at bounding box center [1031, 493] width 80 height 40
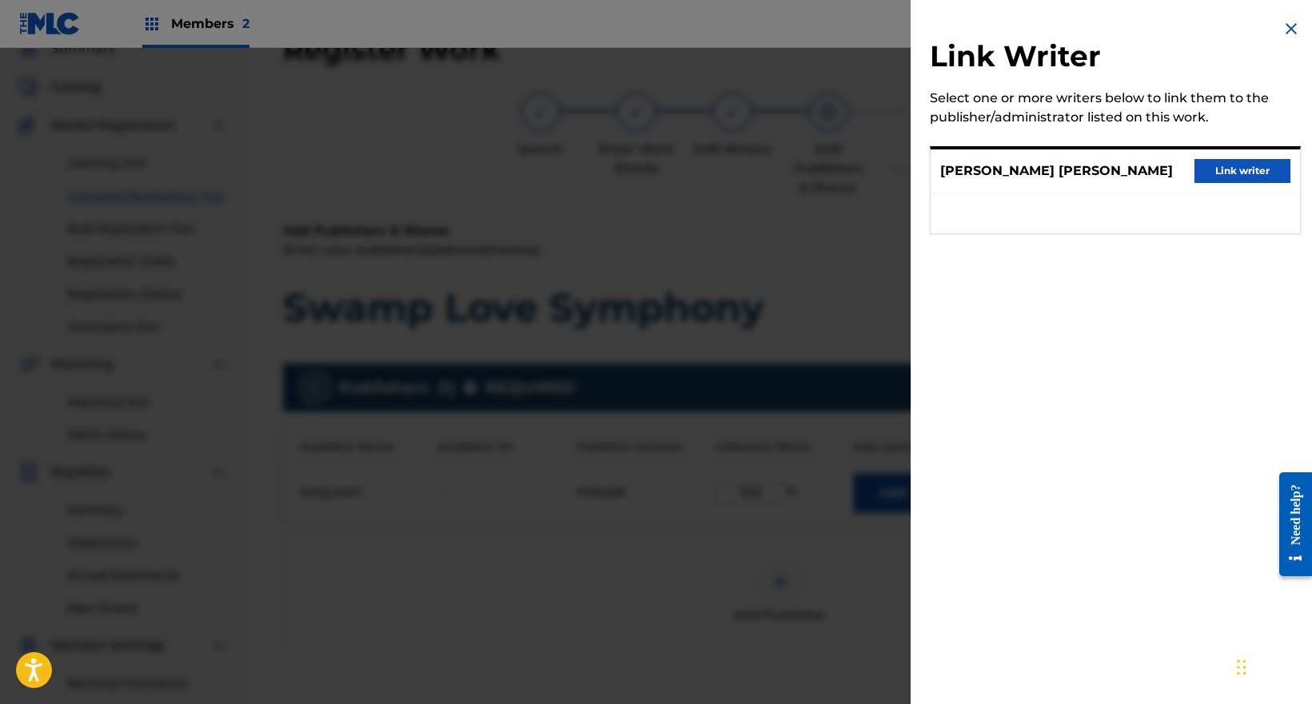
click at [1262, 167] on button "Link writer" at bounding box center [1242, 171] width 96 height 24
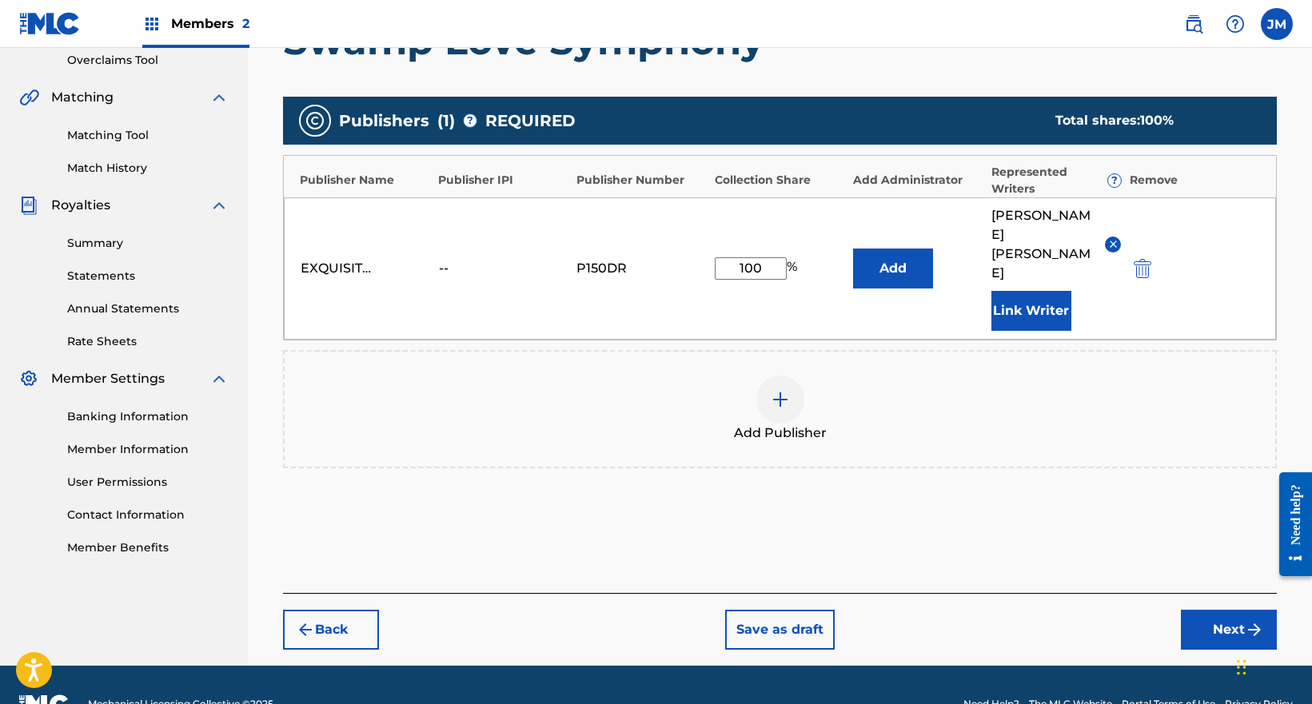
click at [1202, 610] on button "Next" at bounding box center [1229, 630] width 96 height 40
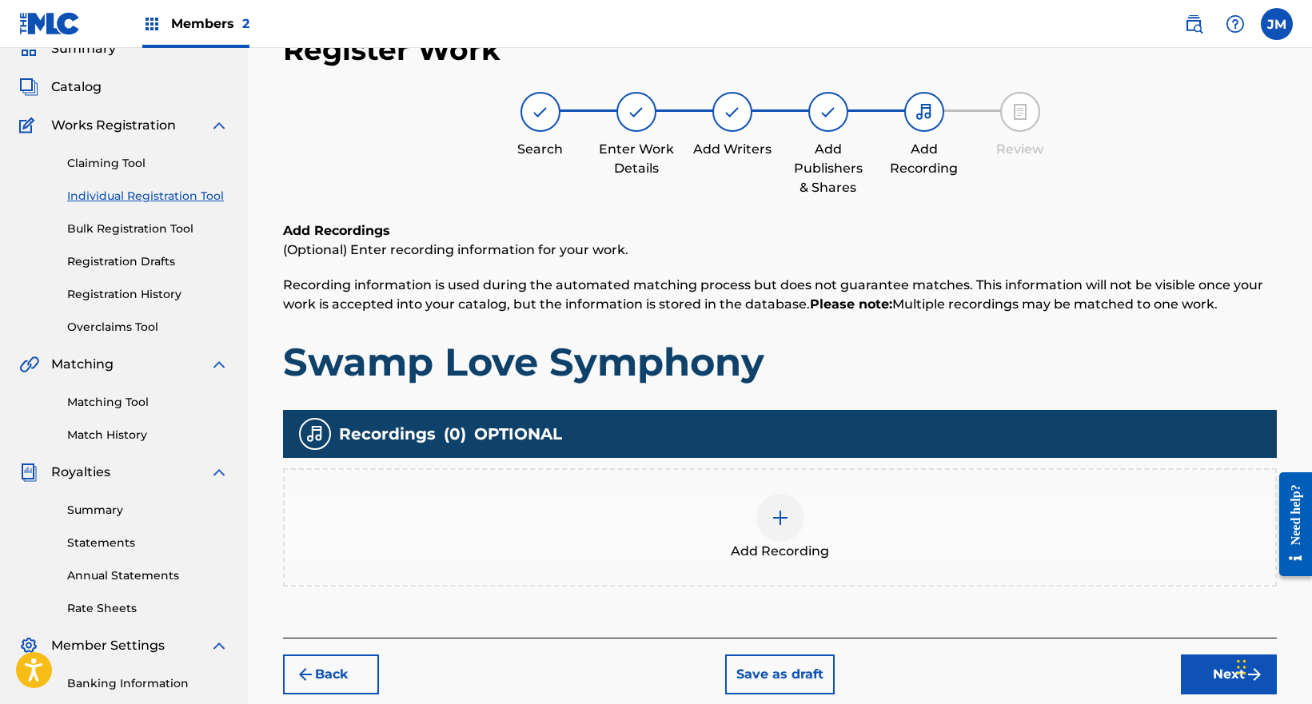
click at [785, 474] on div "Add Recording" at bounding box center [780, 527] width 994 height 118
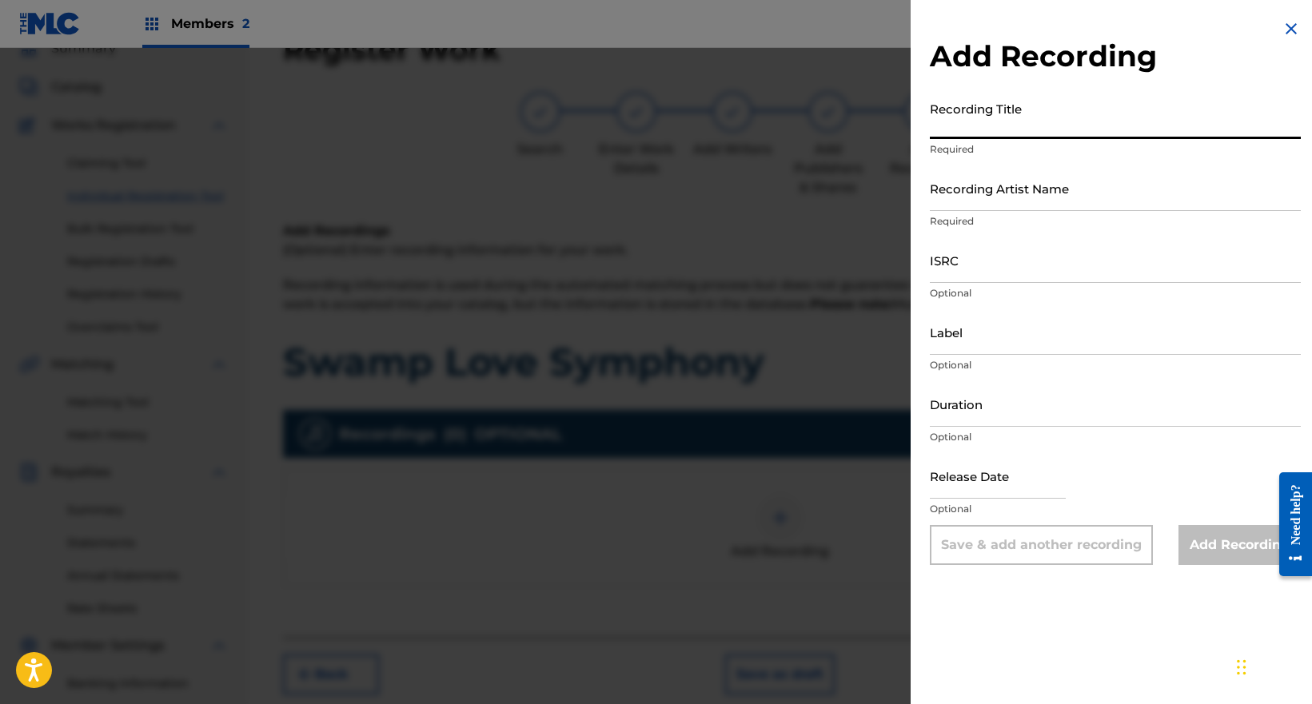
click at [991, 122] on input "Recording Title" at bounding box center [1115, 117] width 371 height 46
paste input "Swamp Love Symphony"
type input "Swamp Love Symphony"
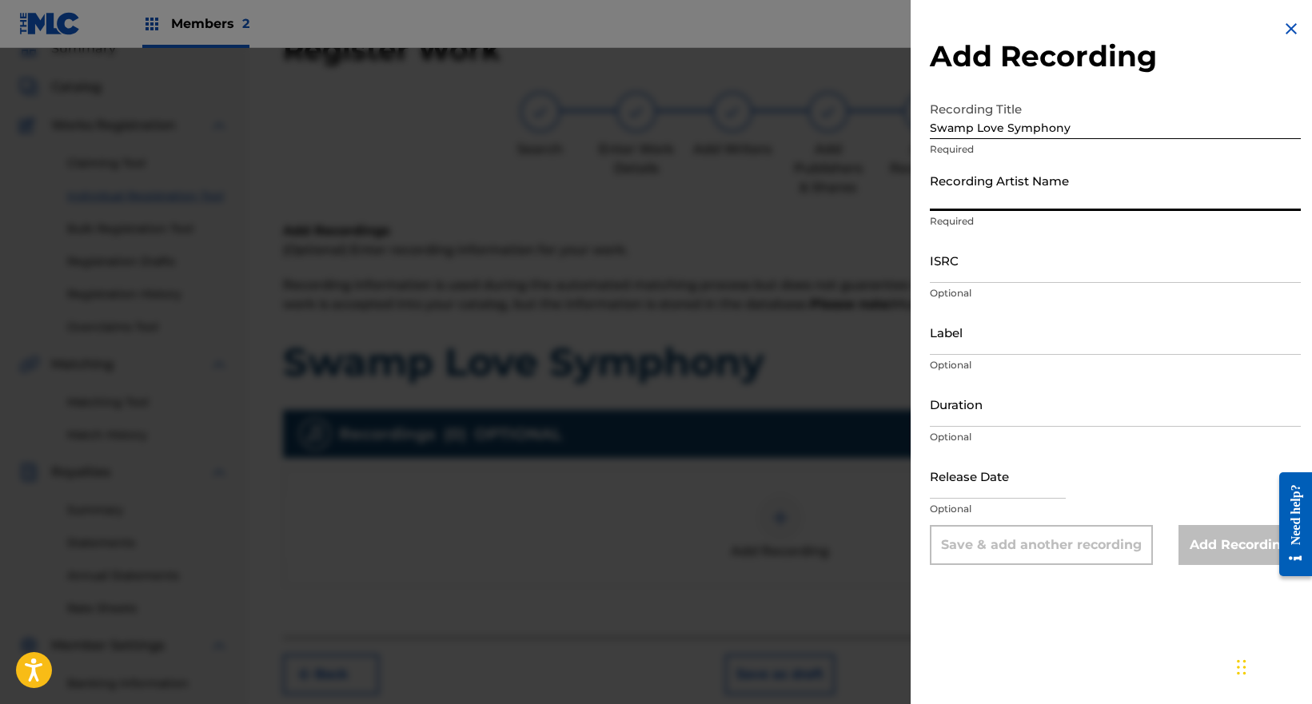
paste input "[PERSON_NAME] [PERSON_NAME] & The Bread Crumbs"
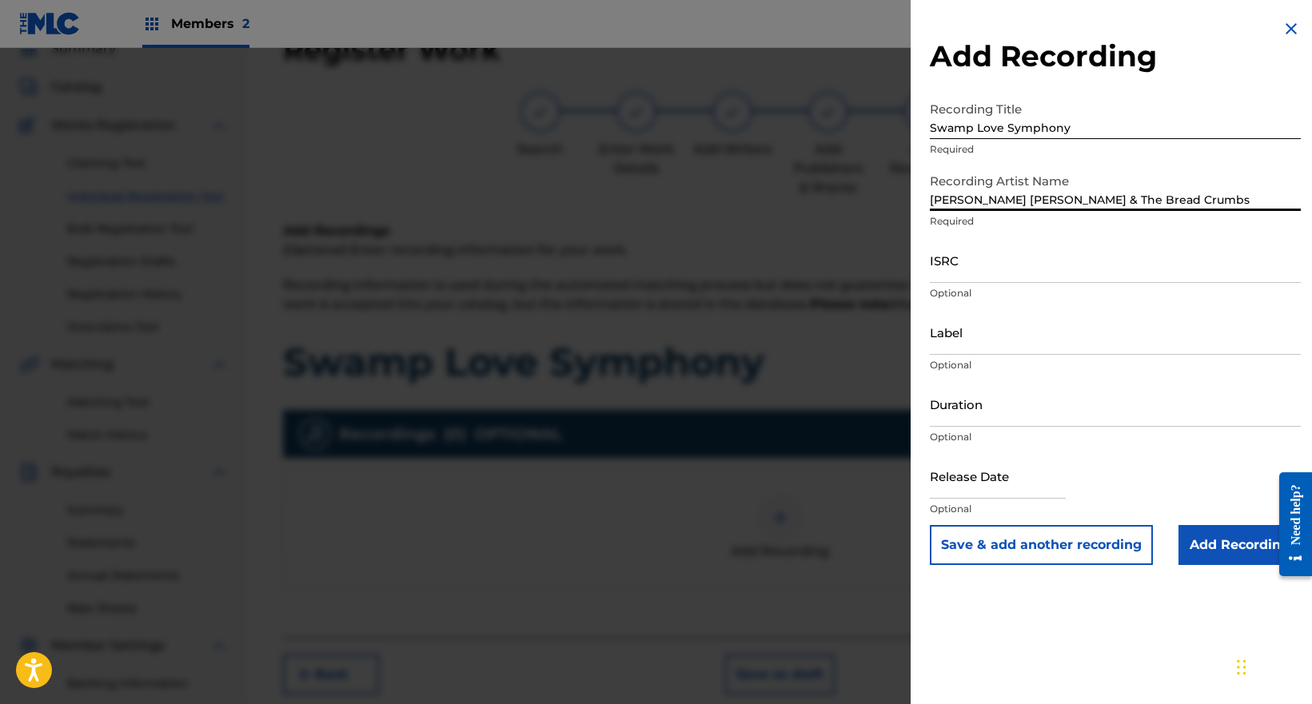
type input "[PERSON_NAME] [PERSON_NAME] & The Bread Crumbs"
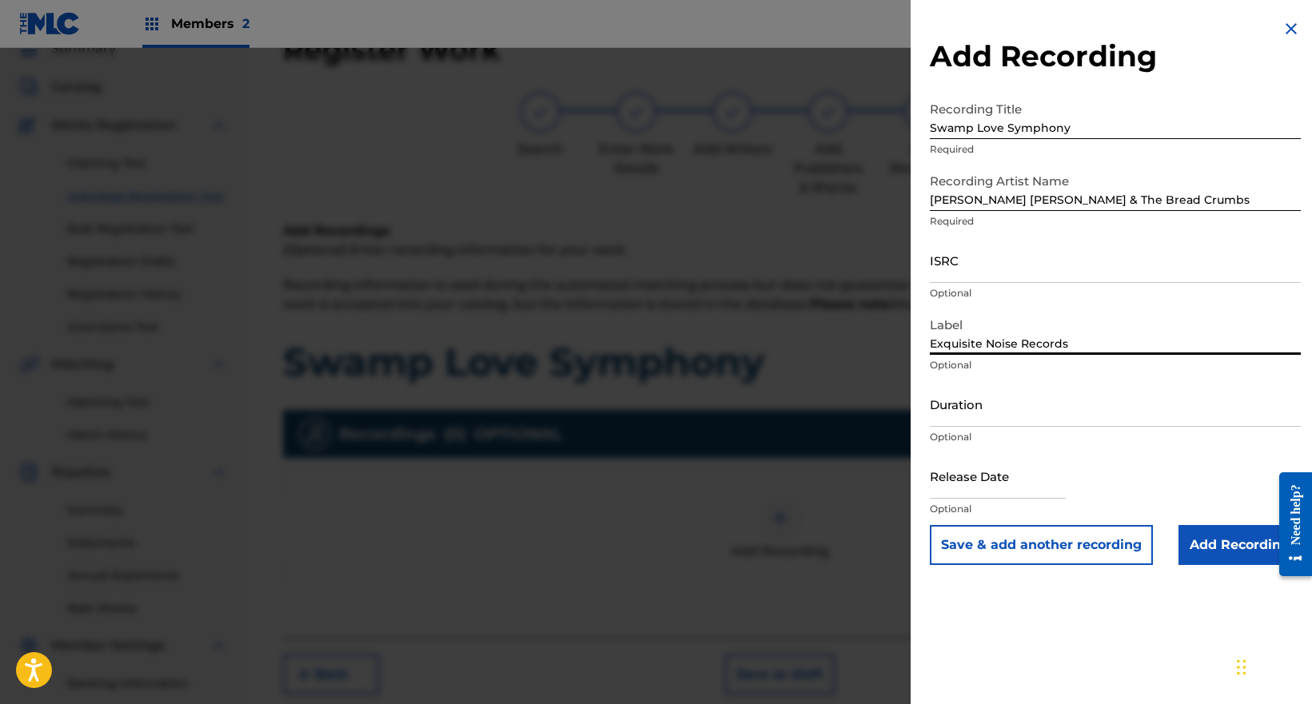
type input "Exquisite Noise Records"
click at [1218, 565] on div "Add Recording Recording Title Swamp Love Symphony Required Recording Artist Nam…" at bounding box center [1115, 292] width 409 height 584
click at [1214, 551] on input "Add Recording" at bounding box center [1239, 545] width 122 height 40
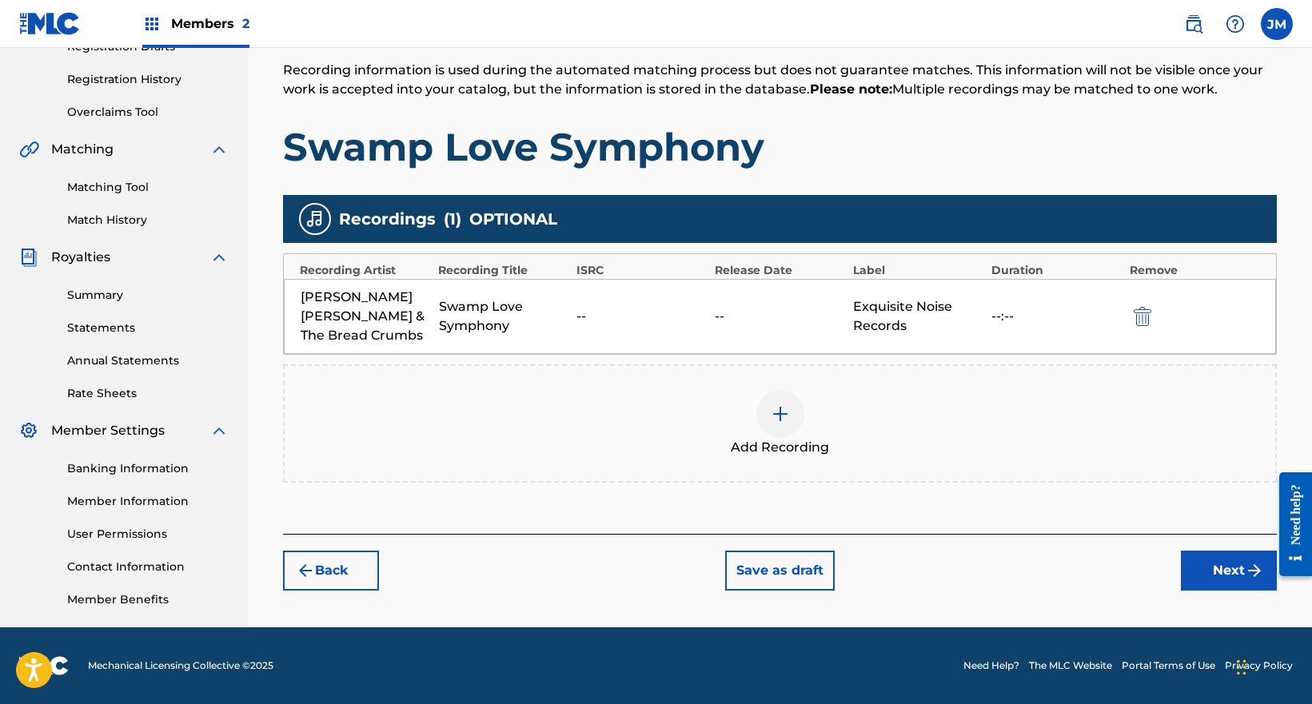
click at [1202, 551] on button "Next" at bounding box center [1229, 571] width 96 height 40
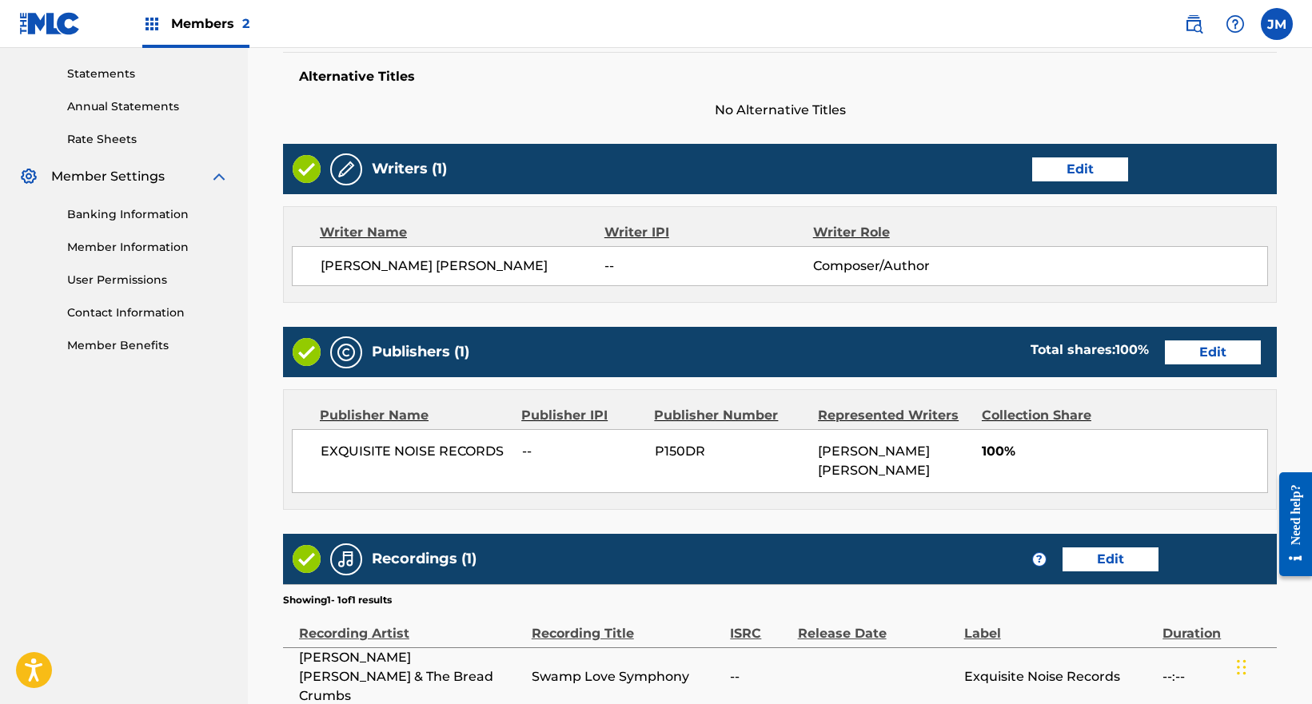
scroll to position [680, 0]
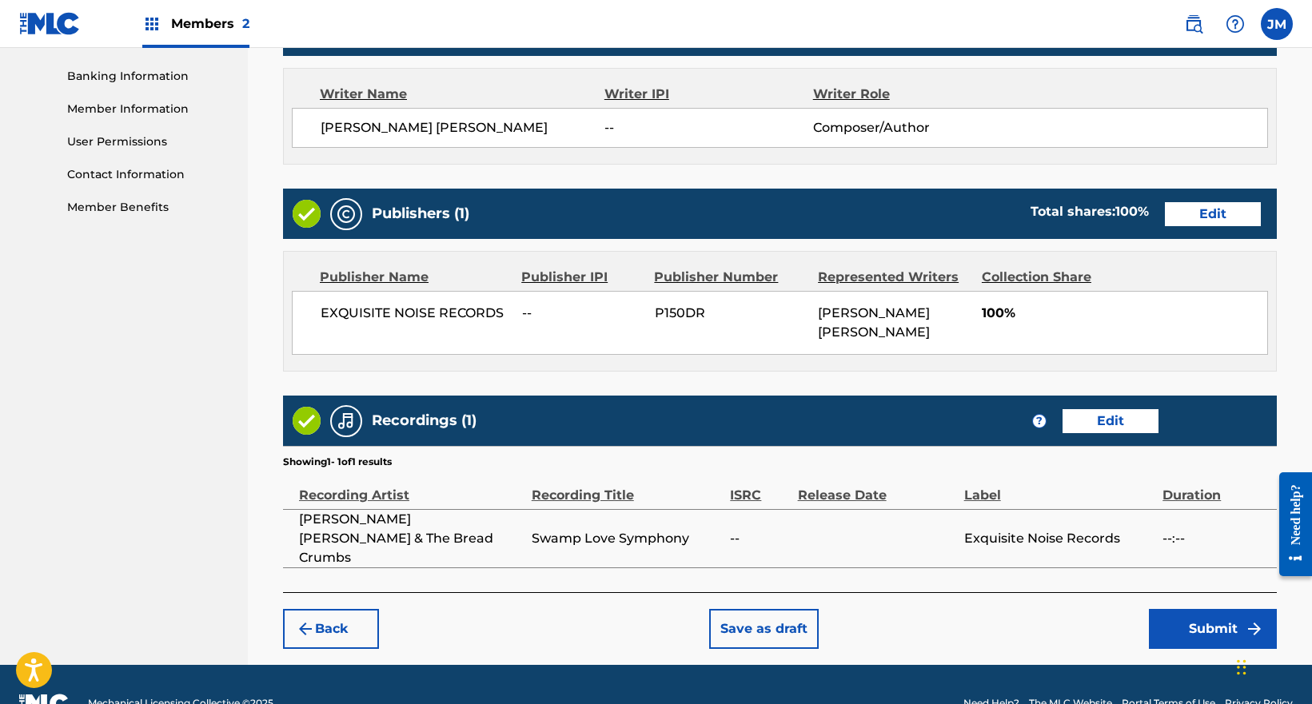
click at [1214, 609] on button "Submit" at bounding box center [1213, 629] width 128 height 40
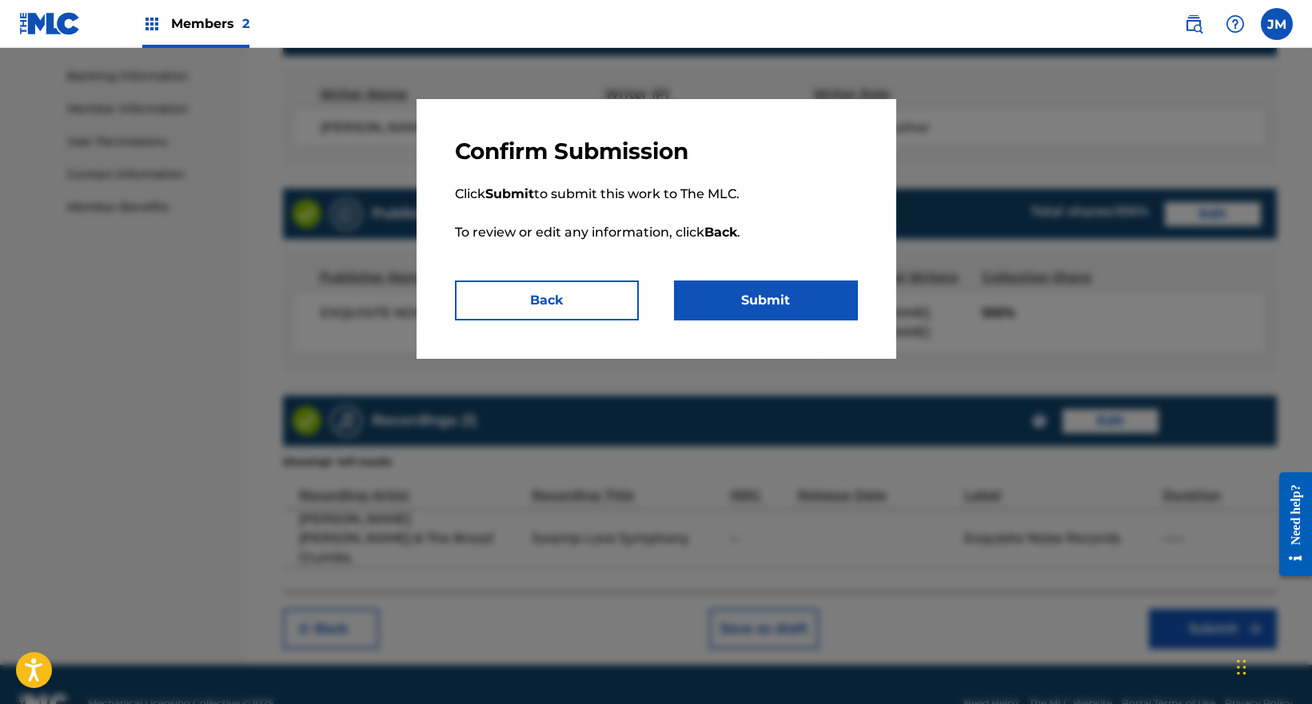
click at [755, 291] on button "Submit" at bounding box center [766, 301] width 184 height 40
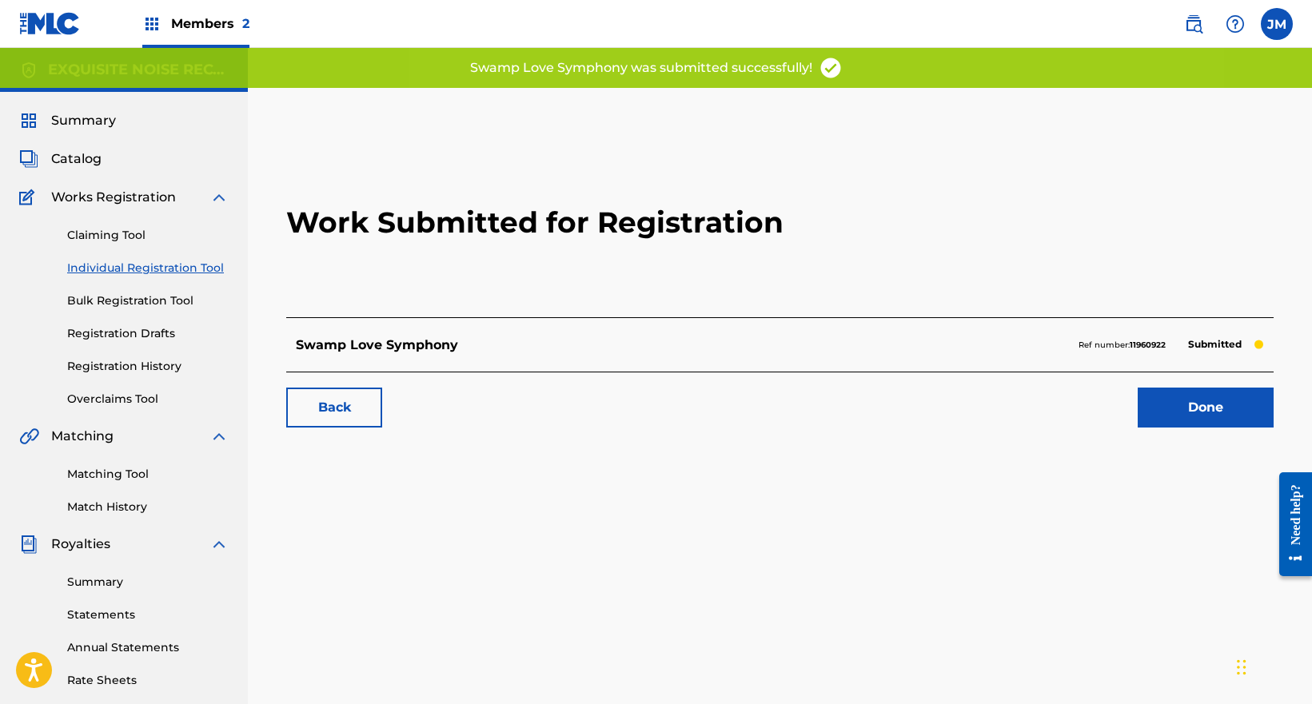
click at [1186, 406] on link "Done" at bounding box center [1206, 408] width 136 height 40
